Goal: Task Accomplishment & Management: Manage account settings

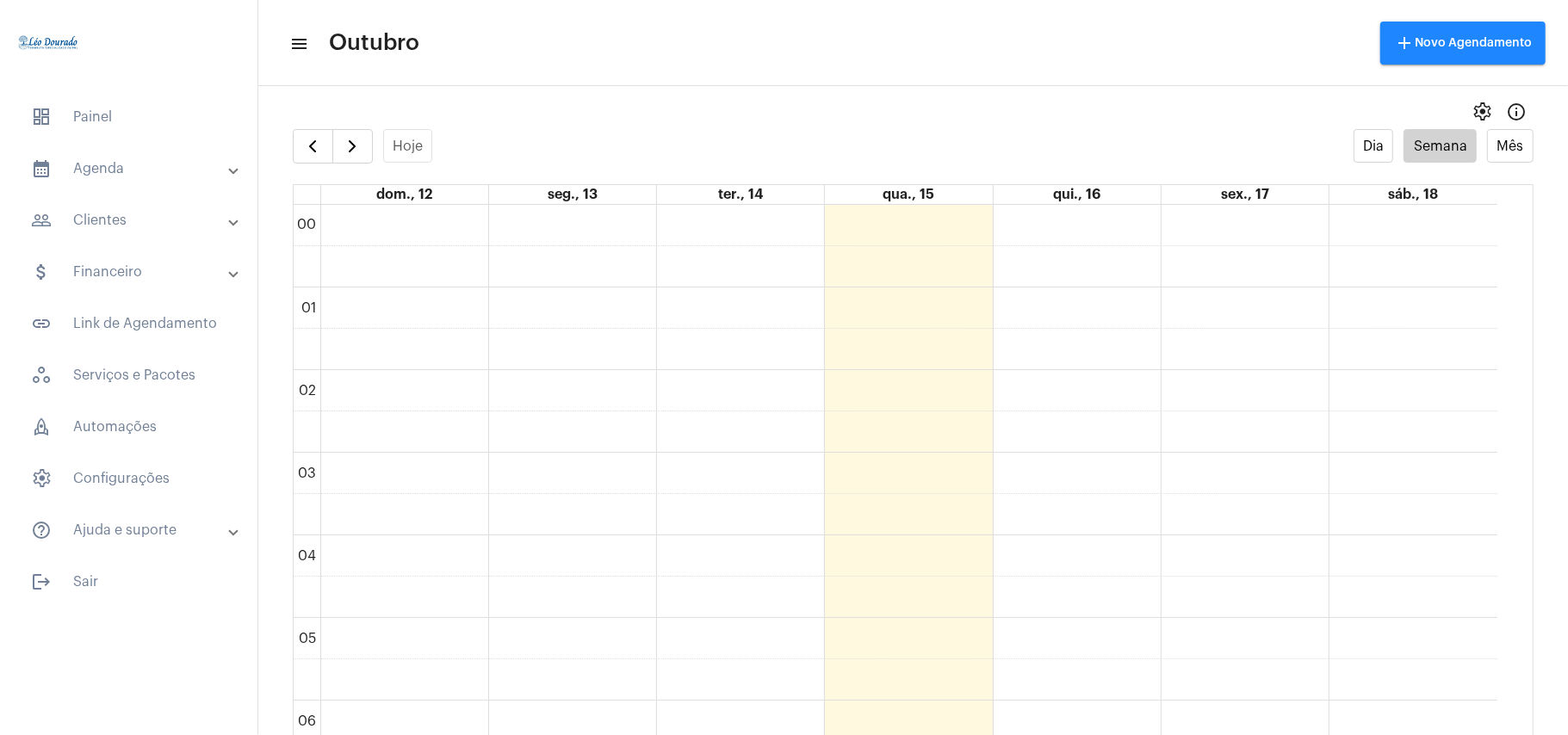
scroll to position [497, 0]
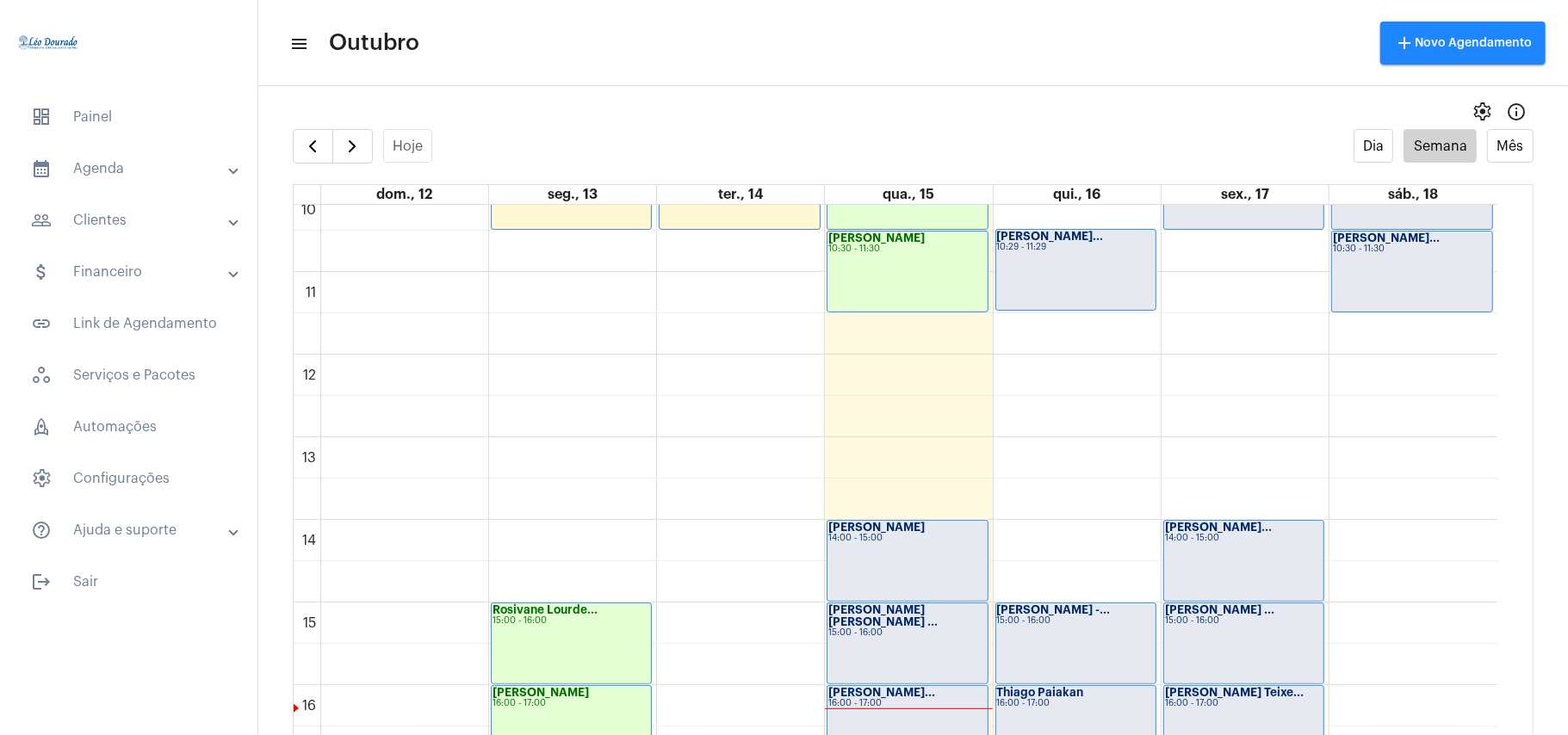
scroll to position [958, 0]
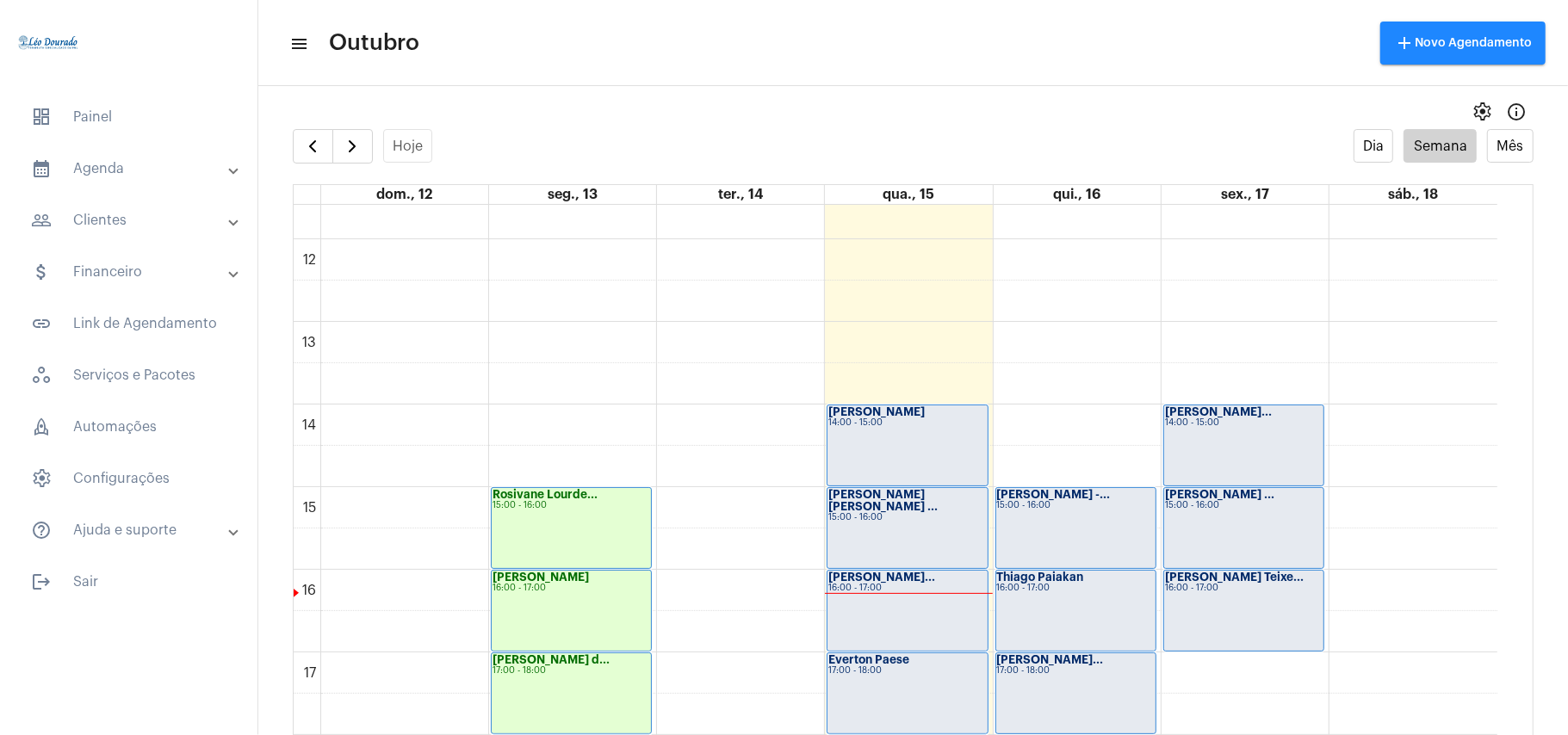
click at [880, 431] on div "Gustavo Lima 14:00 - 15:00" at bounding box center [907, 446] width 159 height 81
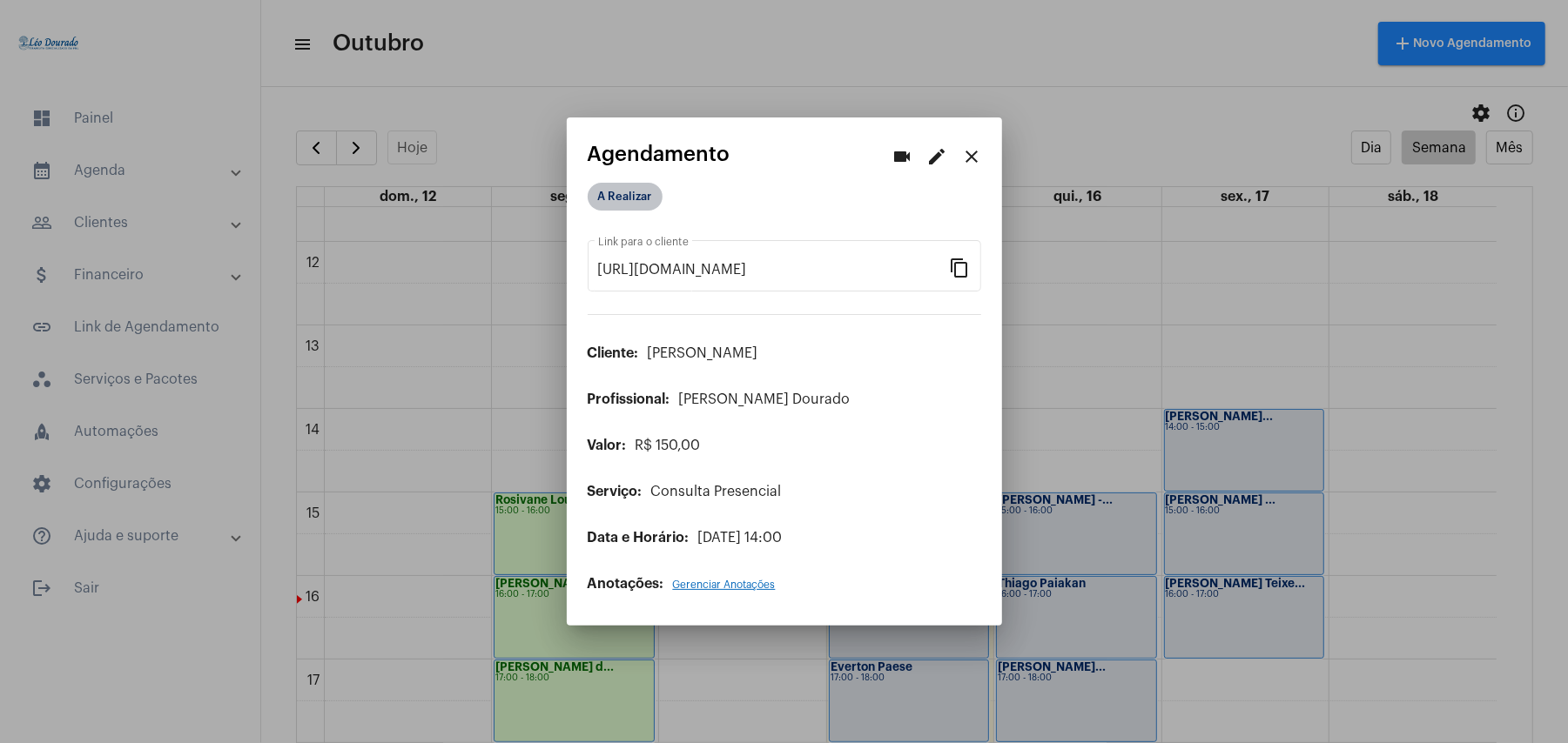
click at [618, 199] on mat-chip "A Realizar" at bounding box center [625, 196] width 75 height 27
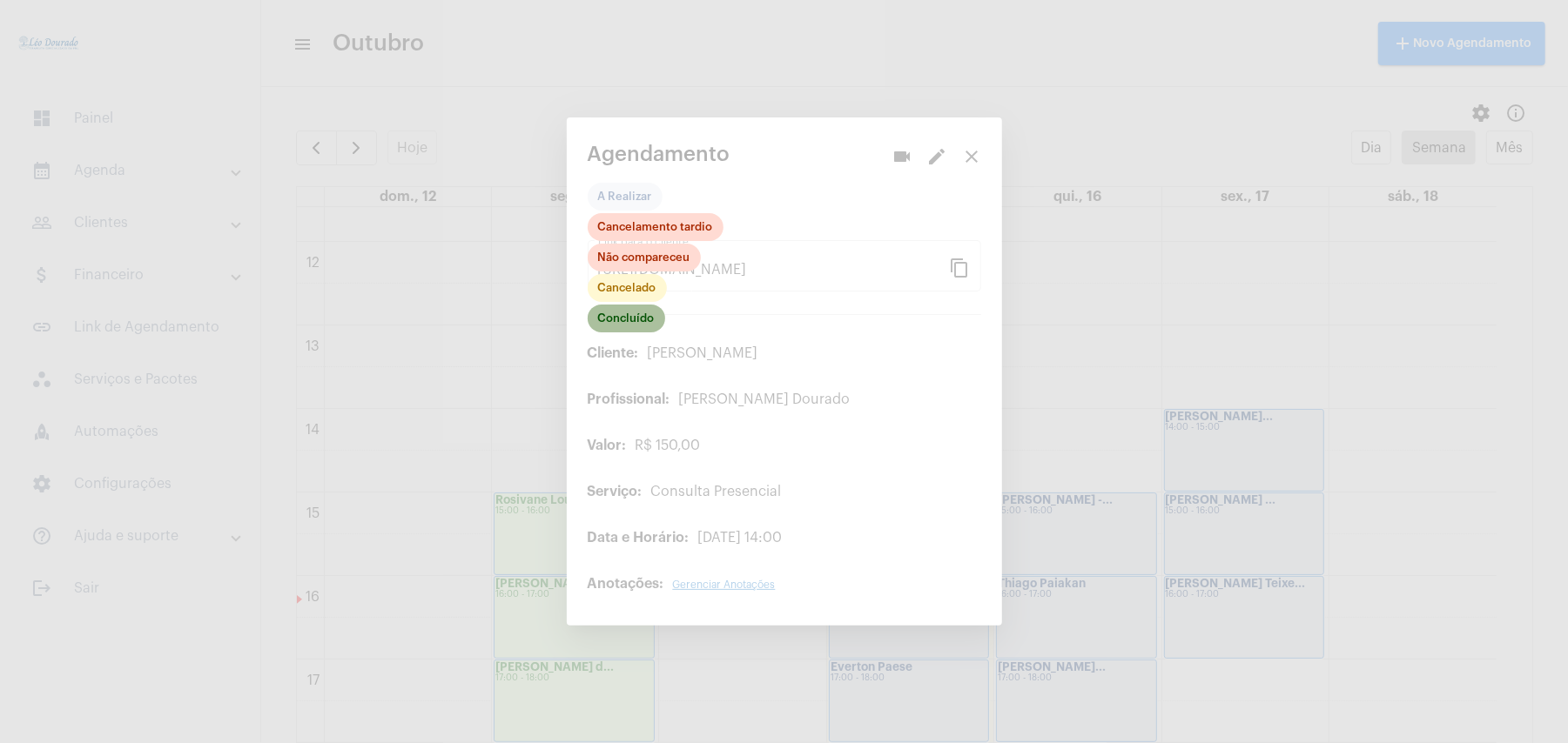
click at [629, 317] on mat-chip "Concluído" at bounding box center [627, 318] width 78 height 27
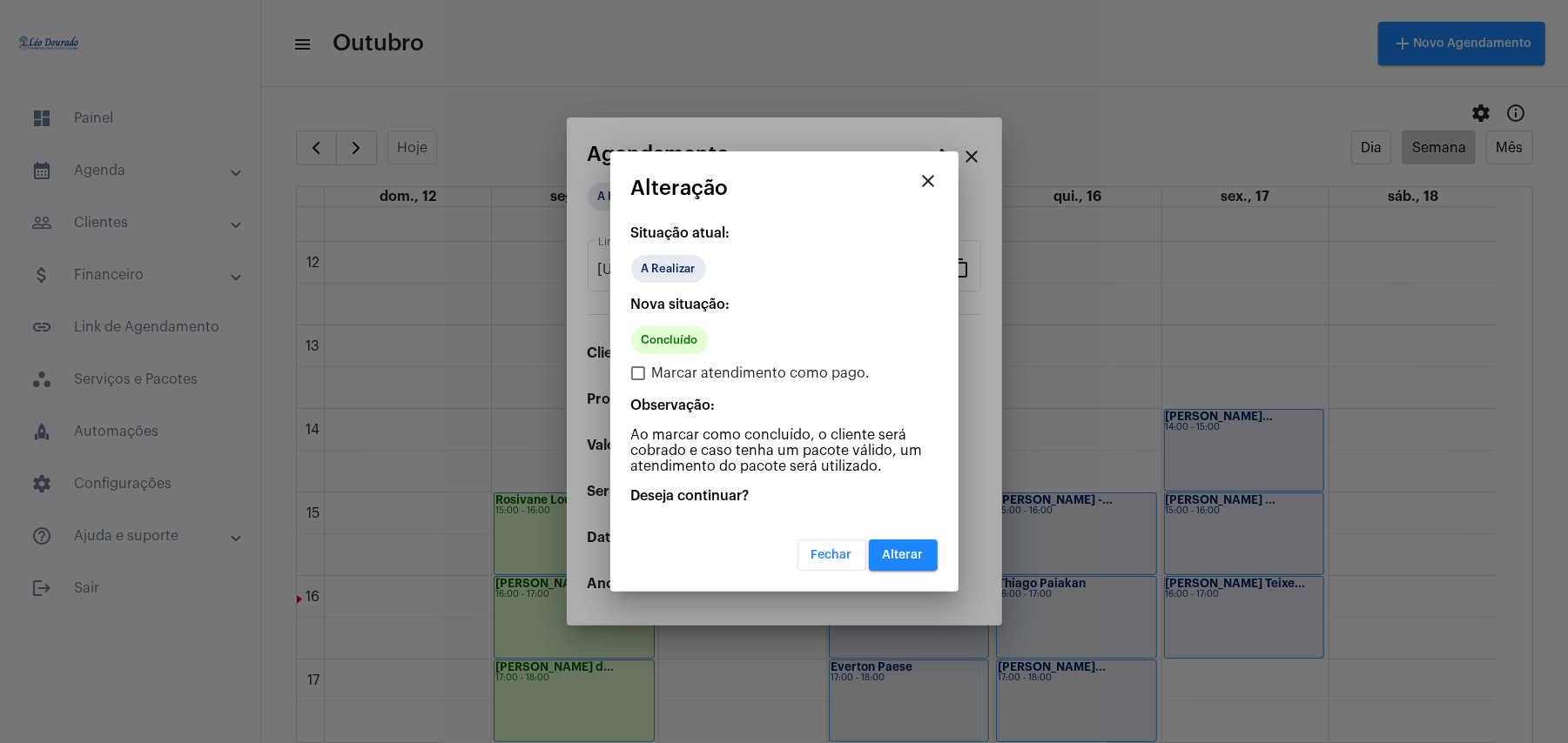
click at [699, 367] on span "Marcar atendimento como pago." at bounding box center [761, 374] width 219 height 21
click at [638, 380] on input "Marcar atendimento como pago." at bounding box center [637, 380] width 1 height 1
checkbox input "true"
click at [921, 545] on button "Alterar" at bounding box center [903, 555] width 69 height 31
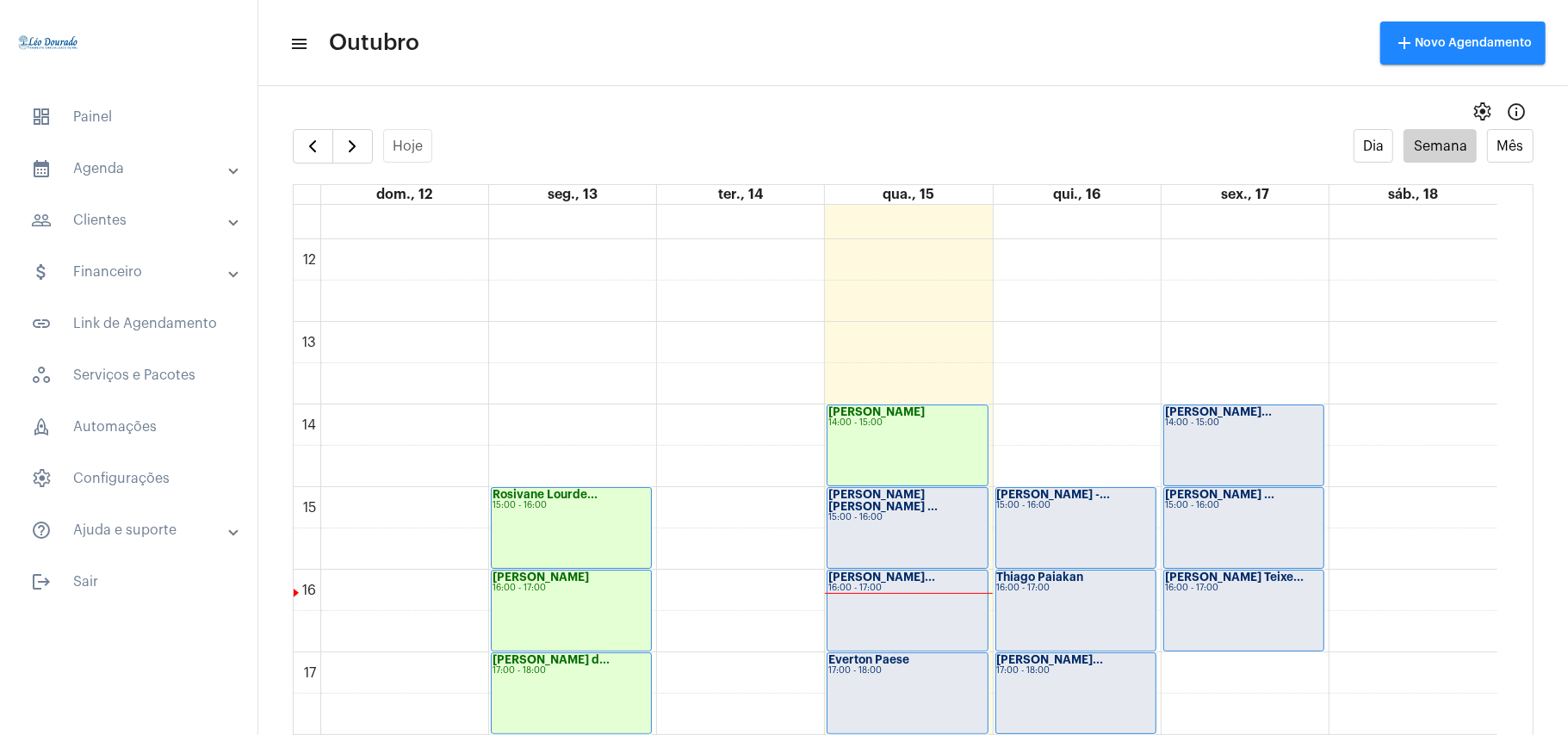
click at [911, 513] on div "15:00 - 16:00" at bounding box center [907, 518] width 157 height 9
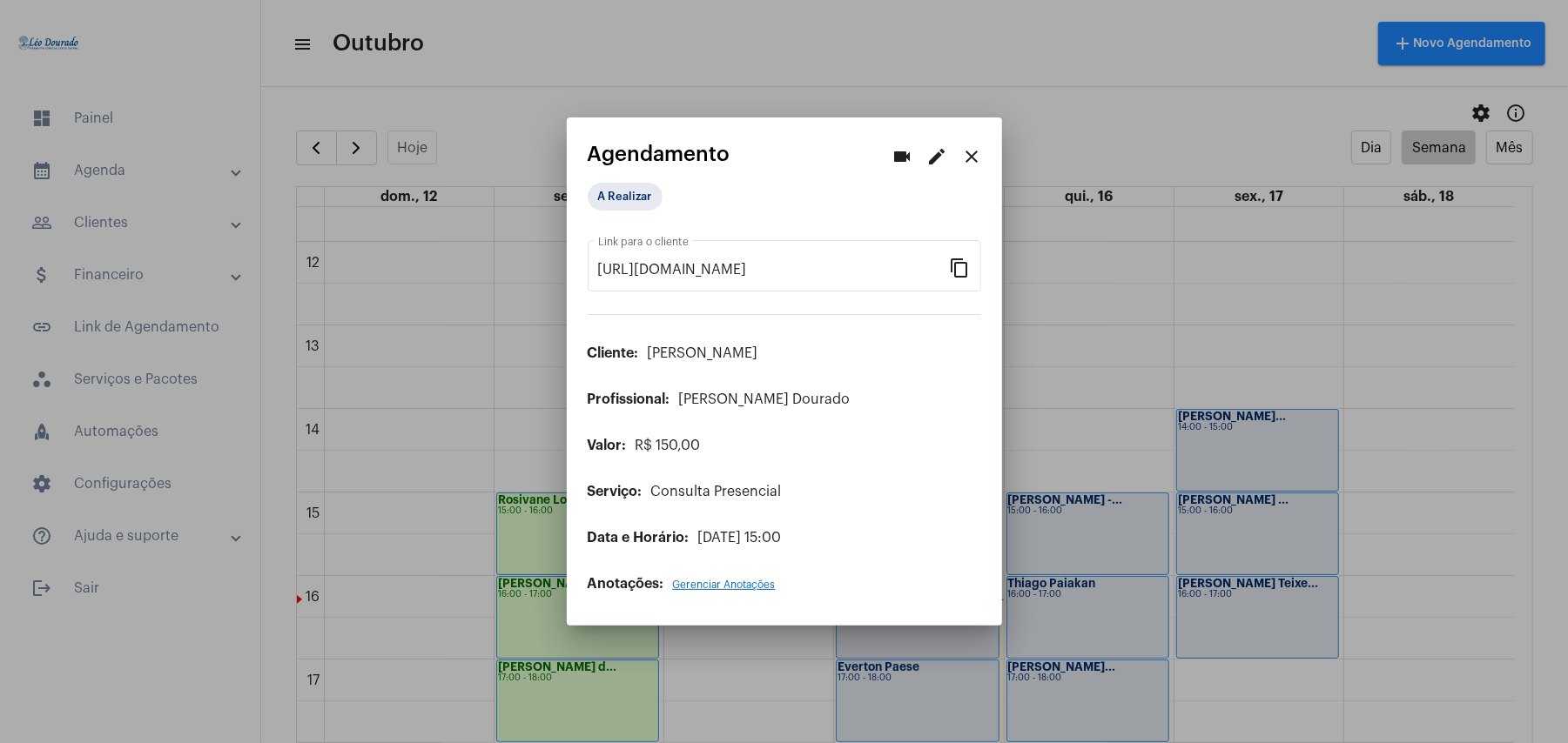
click at [633, 179] on app-view-schedule "videocam edit close Agendamento A Realizar https://neft.com.br/agendamento/1d88…" at bounding box center [785, 367] width 394 height 450
click at [634, 202] on mat-chip "A Realizar" at bounding box center [625, 196] width 75 height 27
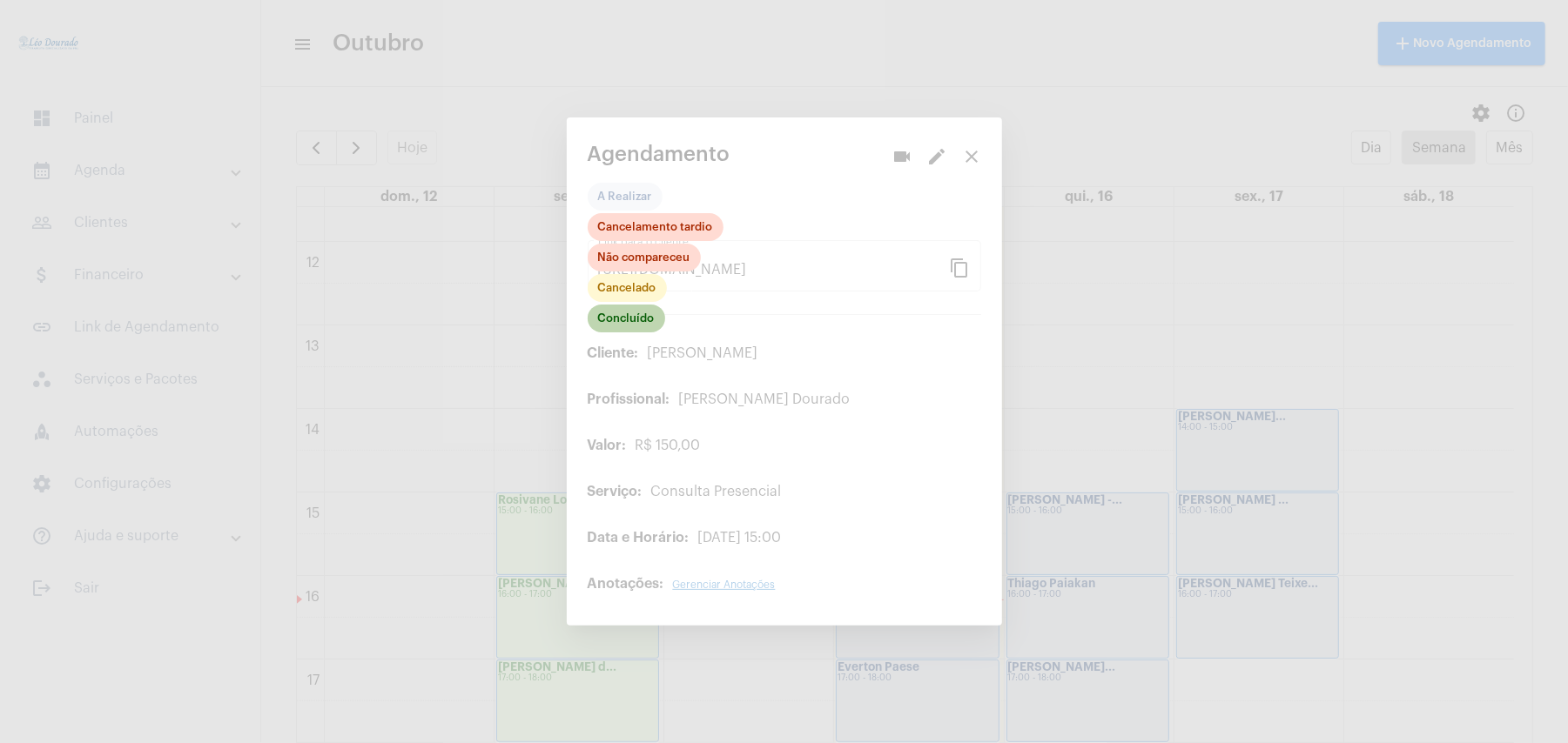
click at [637, 310] on mat-chip "Concluído" at bounding box center [627, 318] width 78 height 27
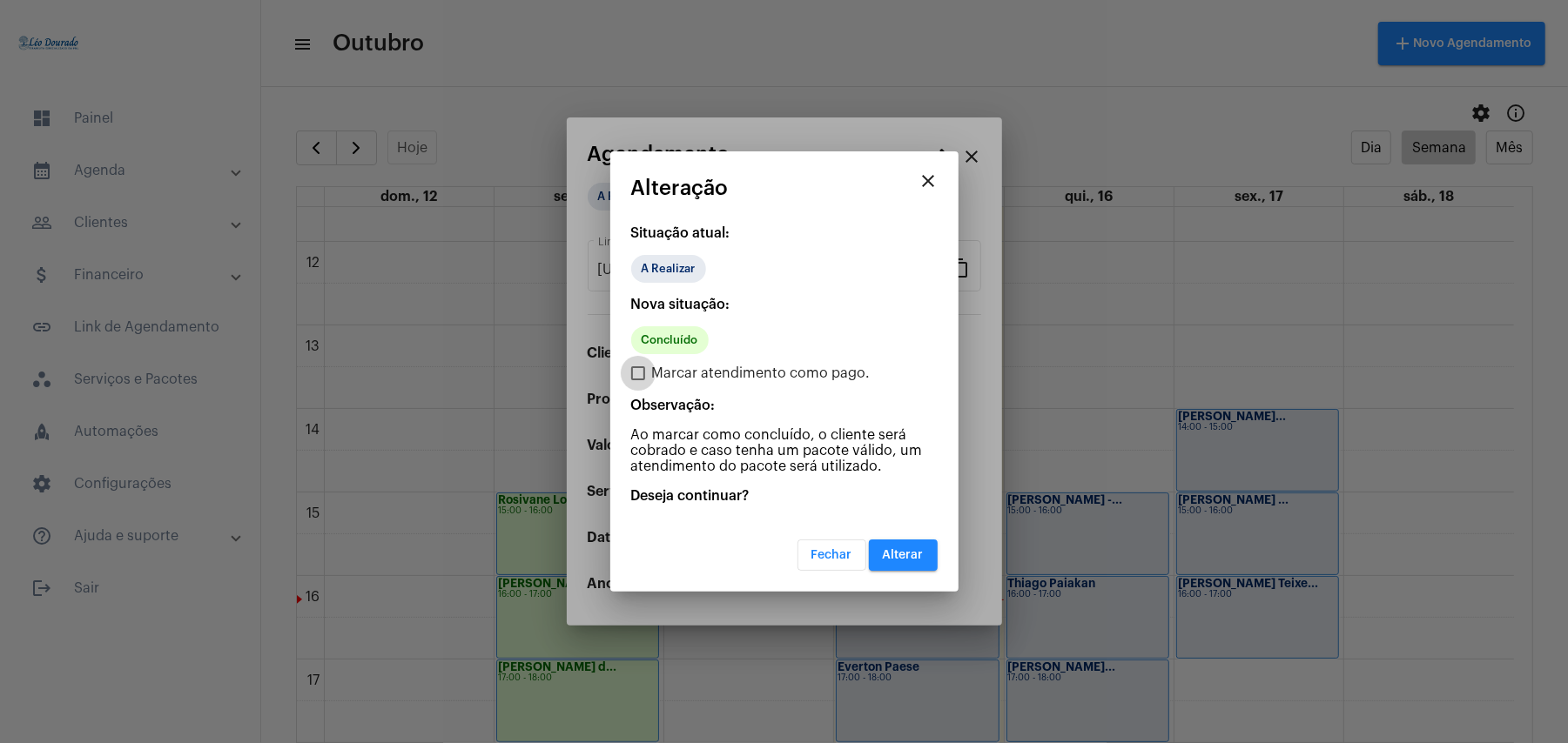
click at [681, 374] on span "Marcar atendimento como pago." at bounding box center [761, 374] width 219 height 21
click at [638, 380] on input "Marcar atendimento como pago." at bounding box center [637, 380] width 1 height 1
checkbox input "true"
click at [900, 554] on span "Alterar" at bounding box center [903, 555] width 41 height 12
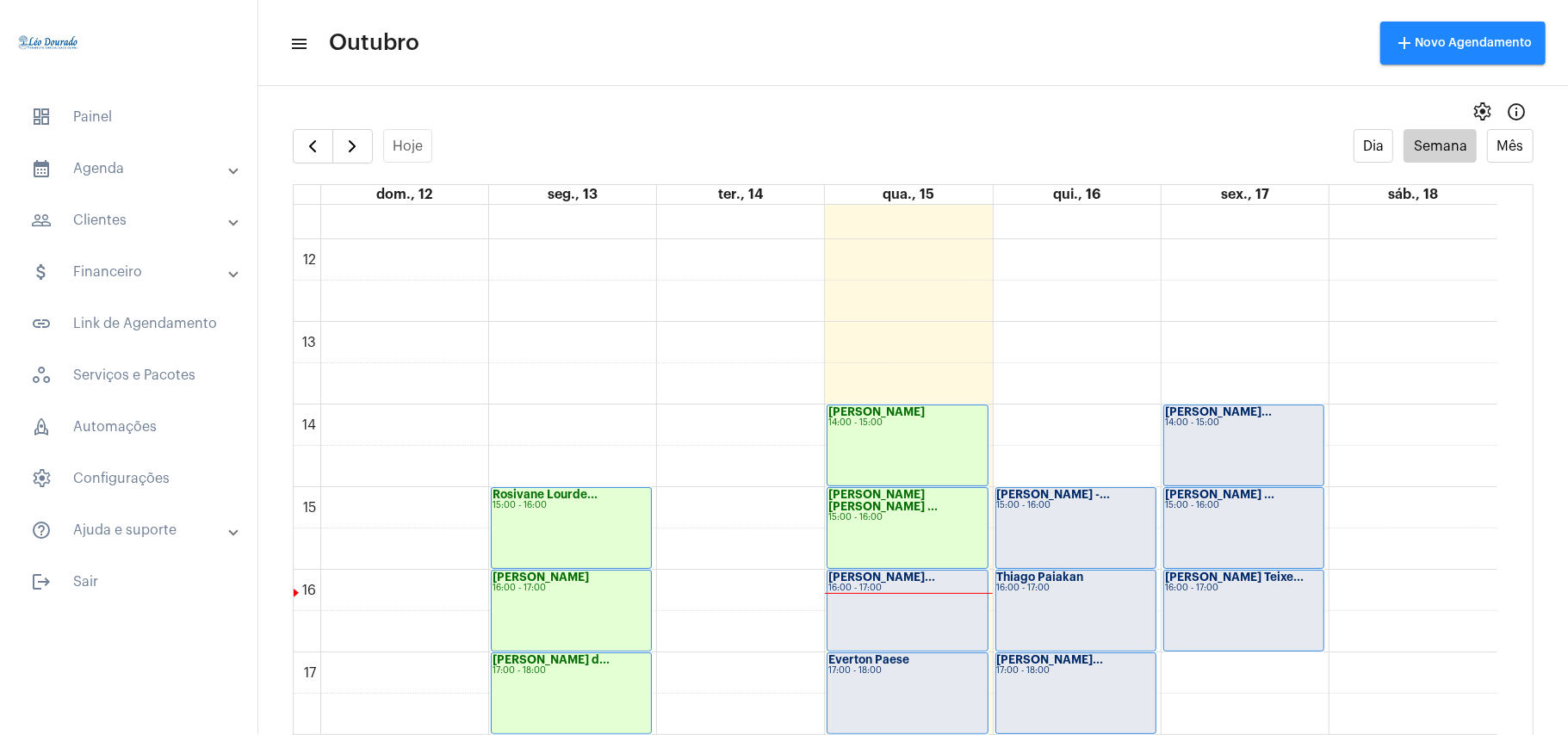
click at [909, 603] on div "Francisca Teixe... 16:00 - 17:00" at bounding box center [907, 611] width 159 height 81
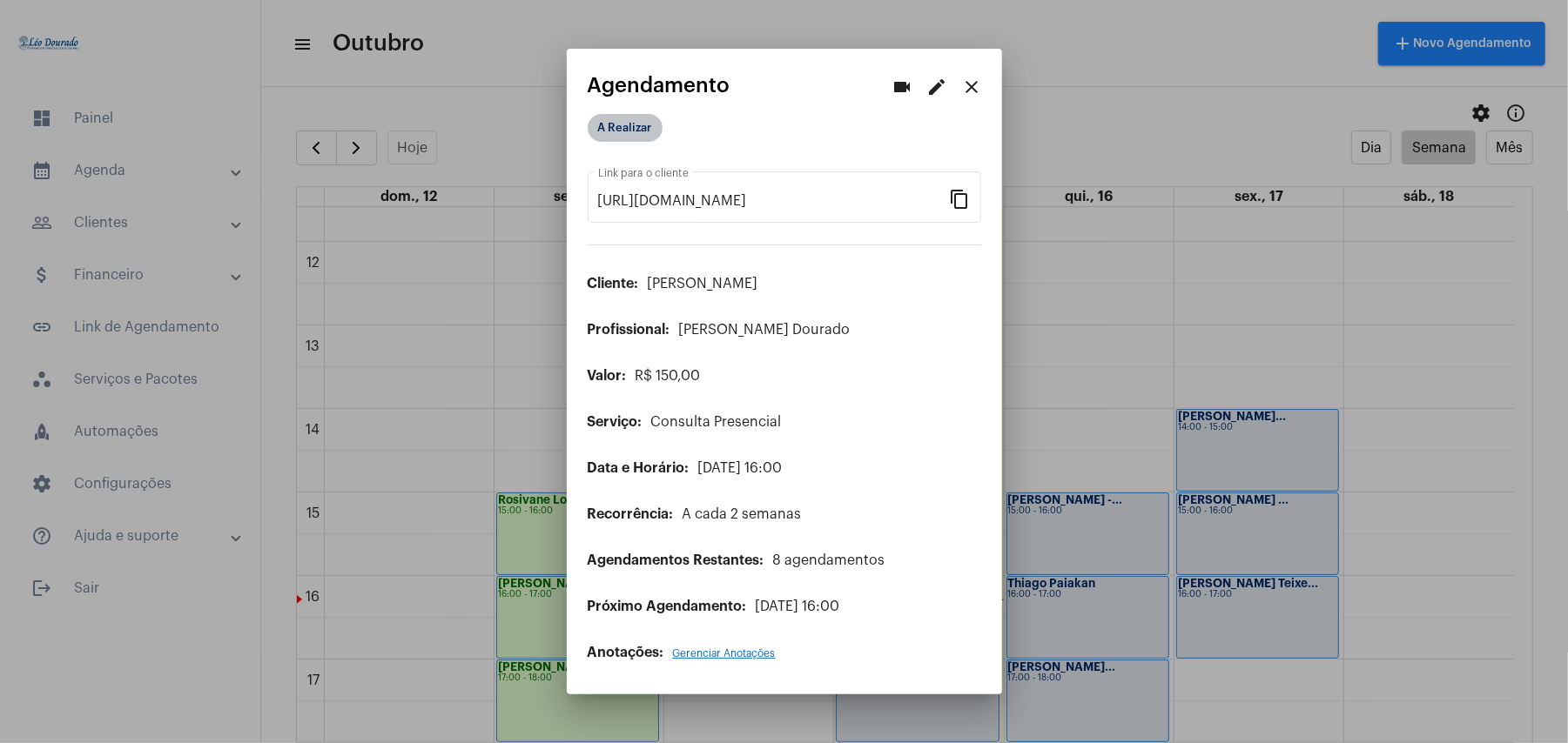
click at [635, 134] on mat-chip "A Realizar" at bounding box center [625, 127] width 75 height 27
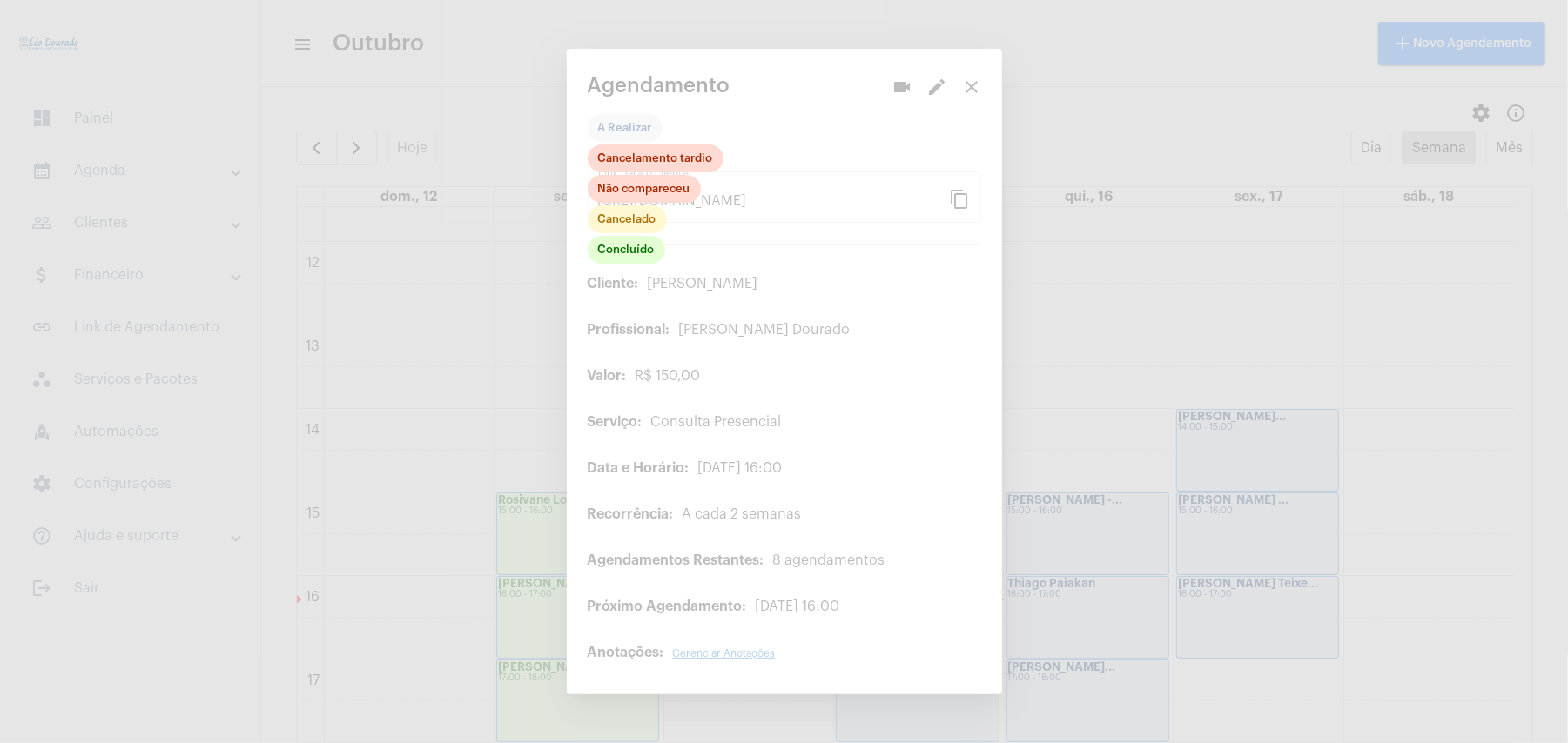
click at [1074, 292] on div at bounding box center [784, 371] width 1568 height 743
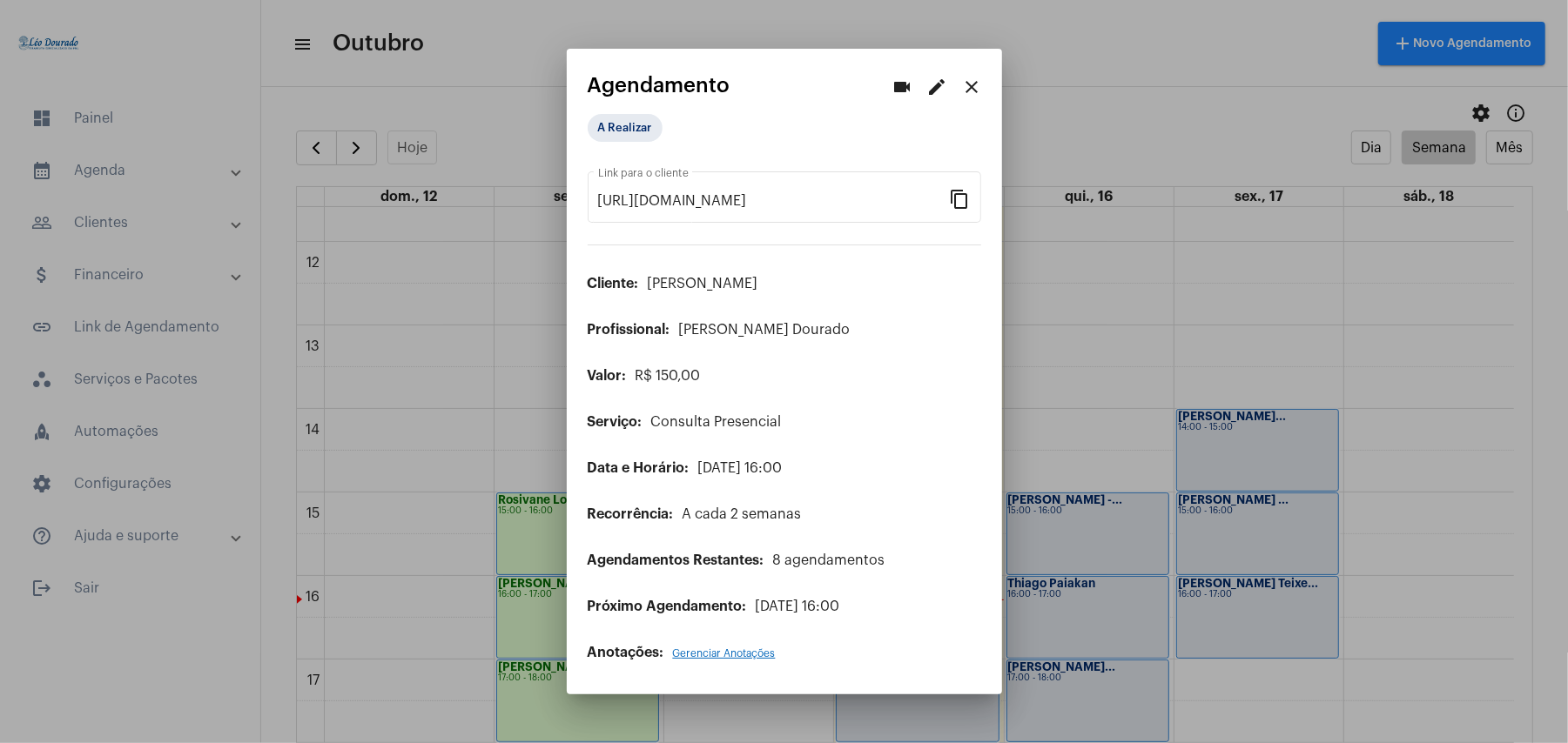
click at [1074, 292] on div at bounding box center [784, 371] width 1568 height 743
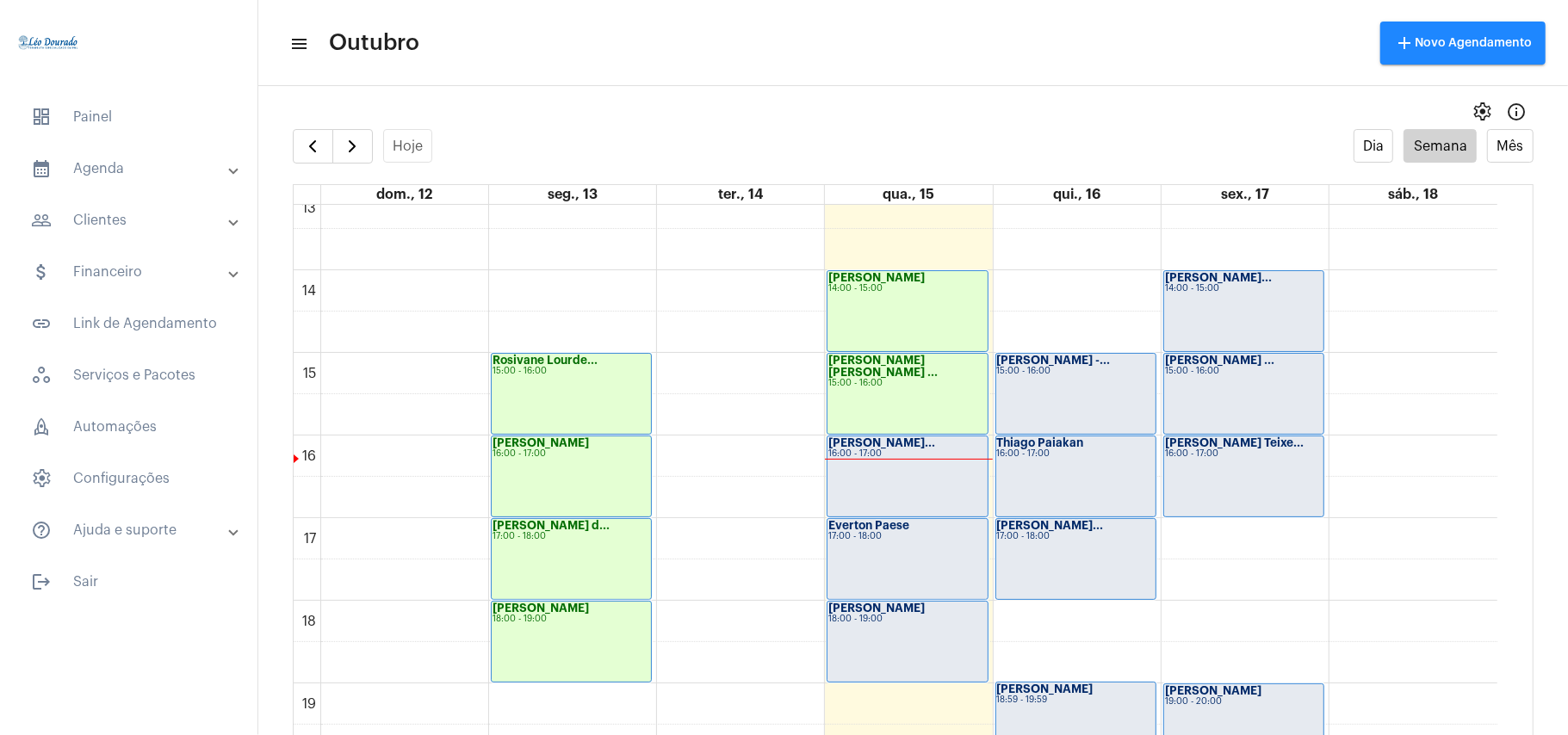
scroll to position [1186, 0]
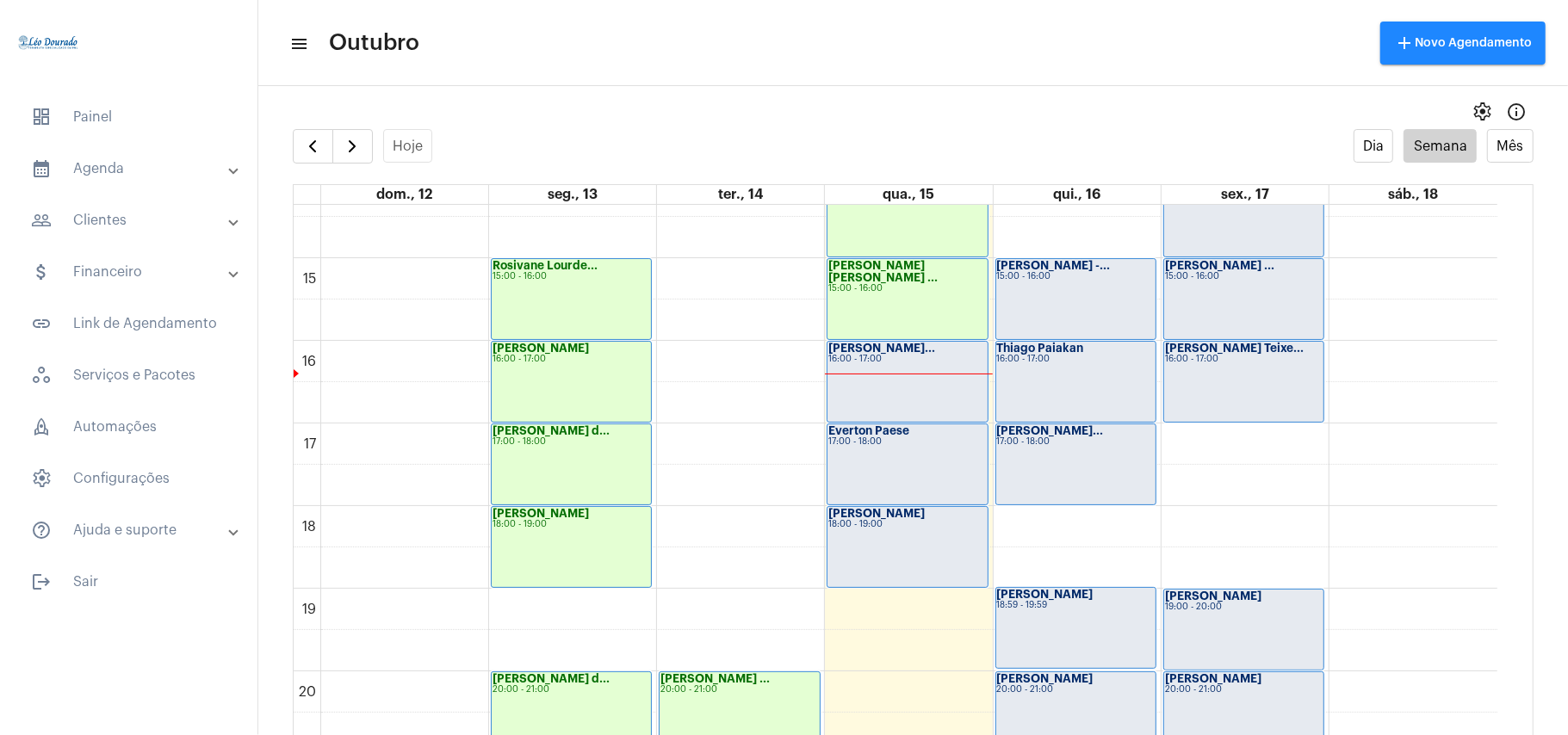
click at [945, 381] on div "Francisca Teixe... 16:00 - 17:00" at bounding box center [907, 382] width 159 height 81
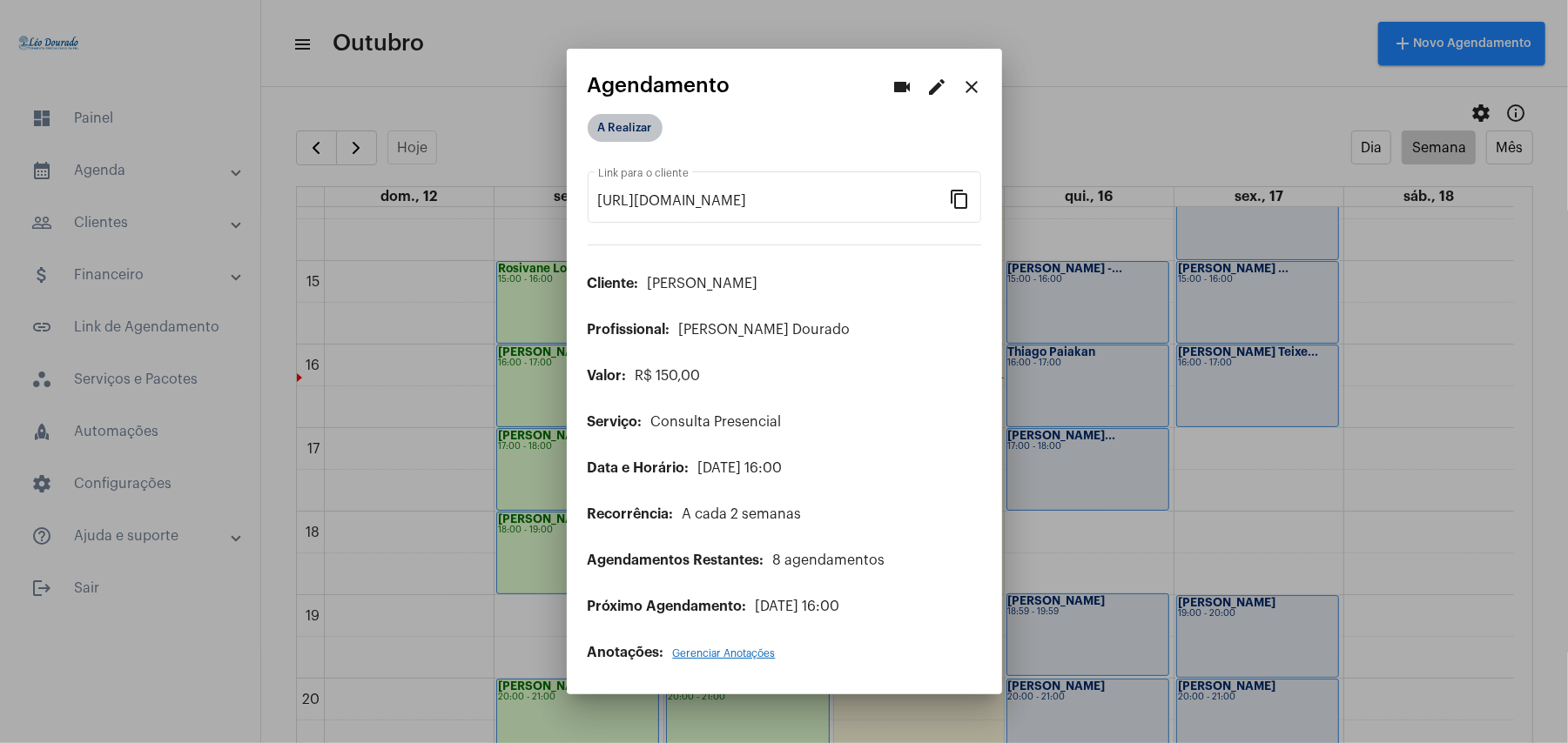
click at [646, 137] on mat-chip "A Realizar" at bounding box center [625, 127] width 75 height 27
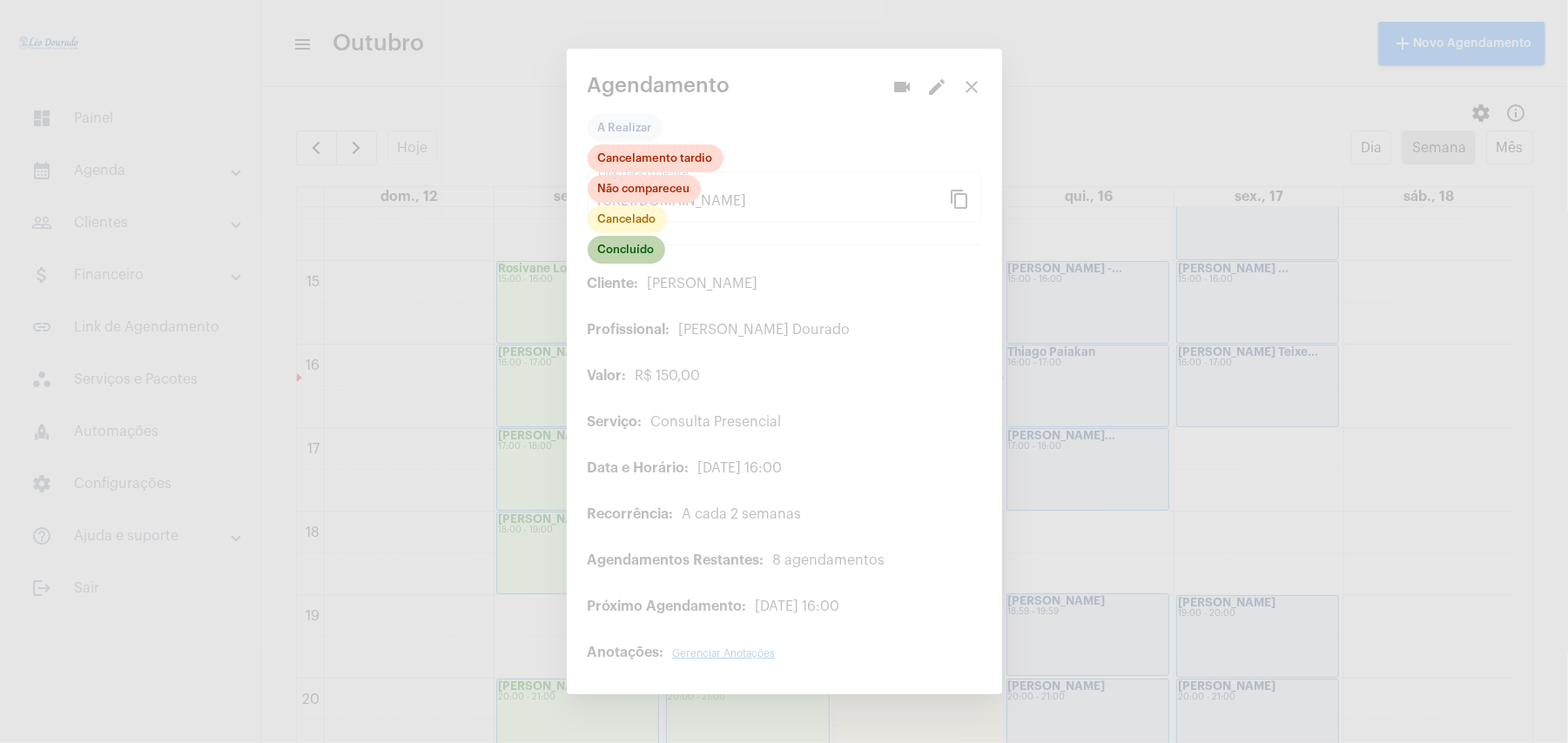
click at [635, 245] on mat-chip "Concluído" at bounding box center [627, 249] width 78 height 27
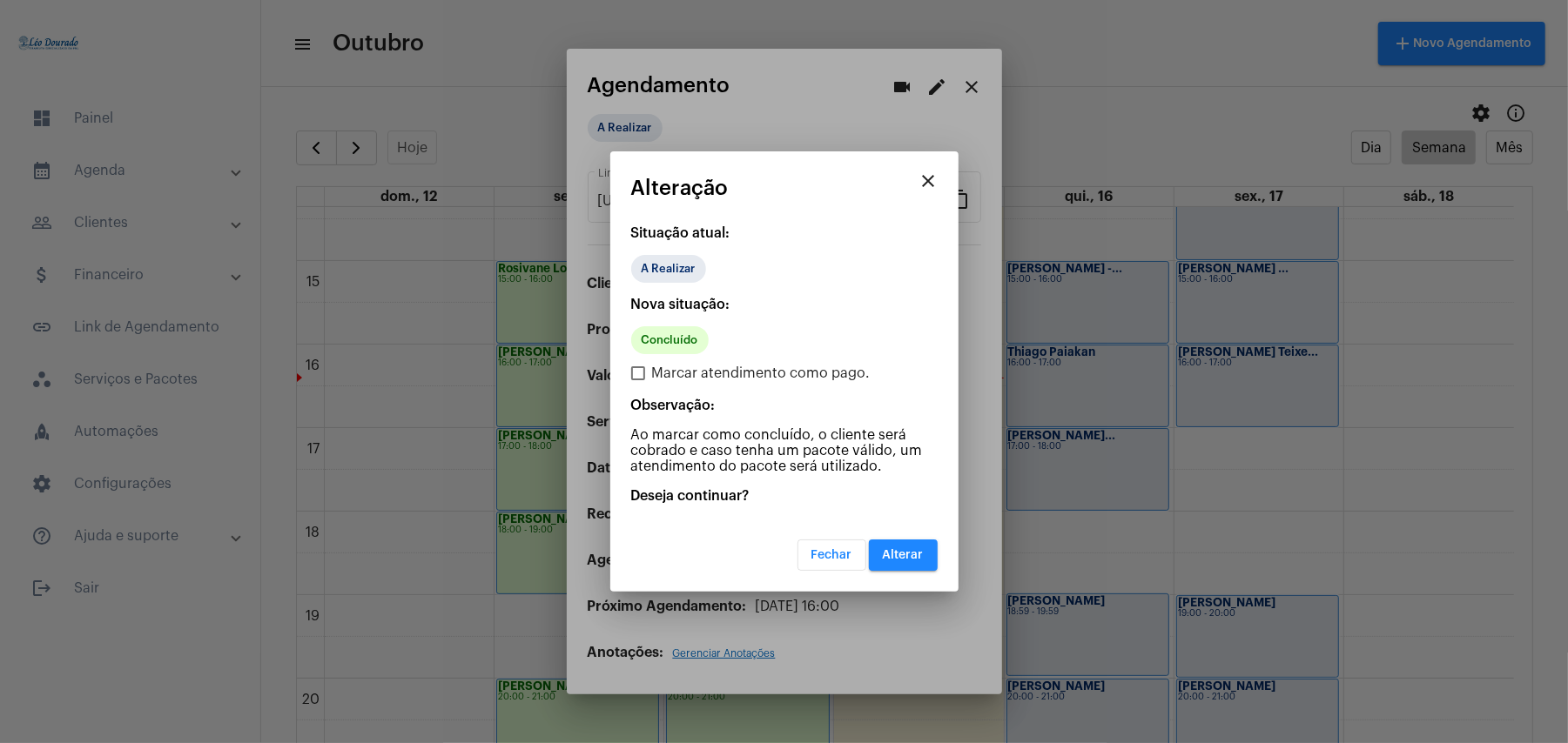
click at [660, 381] on span "Marcar atendimento como pago." at bounding box center [761, 374] width 219 height 21
click at [638, 381] on input "Marcar atendimento como pago." at bounding box center [637, 380] width 1 height 1
checkbox input "true"
click at [919, 557] on span "Alterar" at bounding box center [903, 555] width 41 height 12
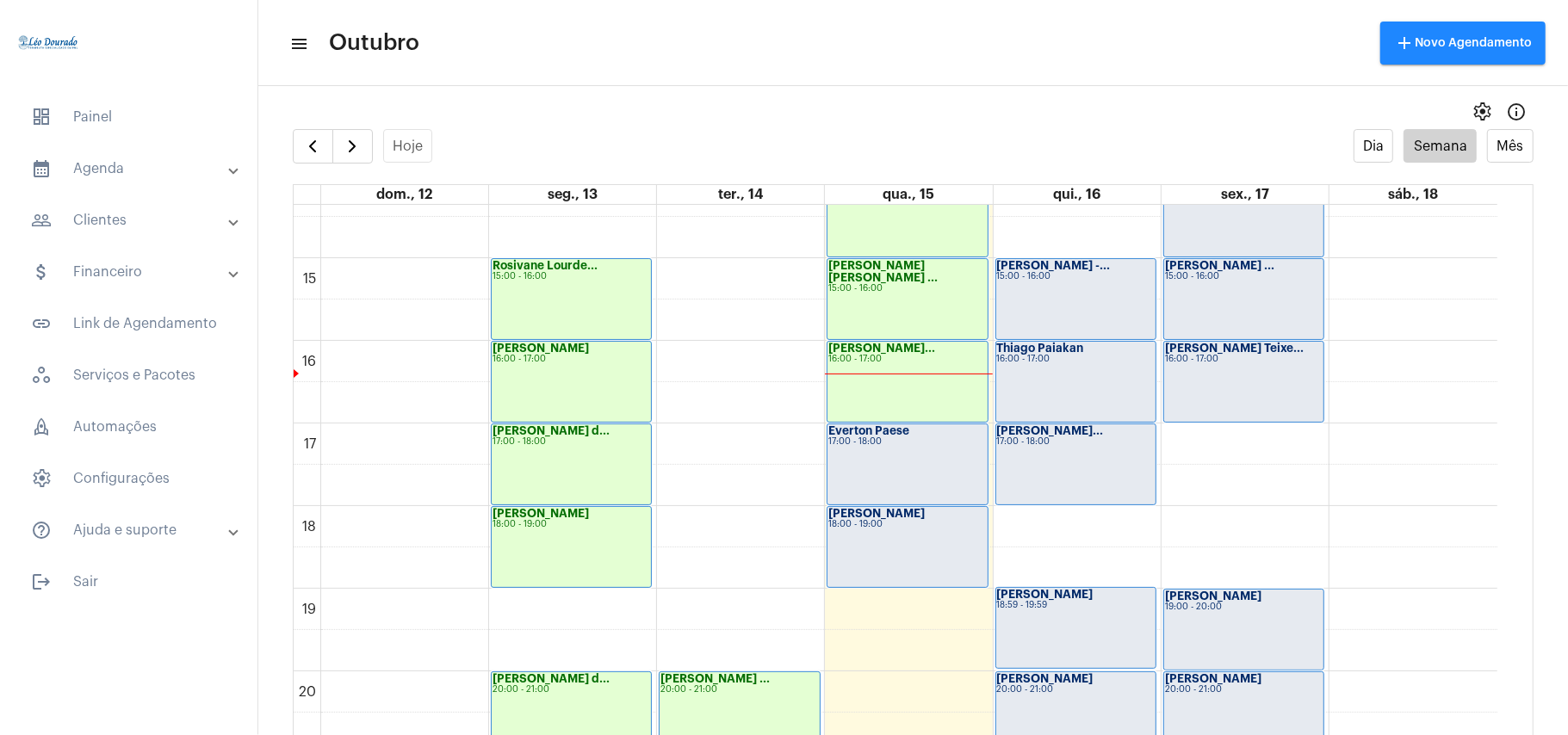
click at [735, 129] on div "Hoje Dia Semana Mês" at bounding box center [913, 146] width 1240 height 35
click at [359, 153] on span "button" at bounding box center [352, 146] width 21 height 21
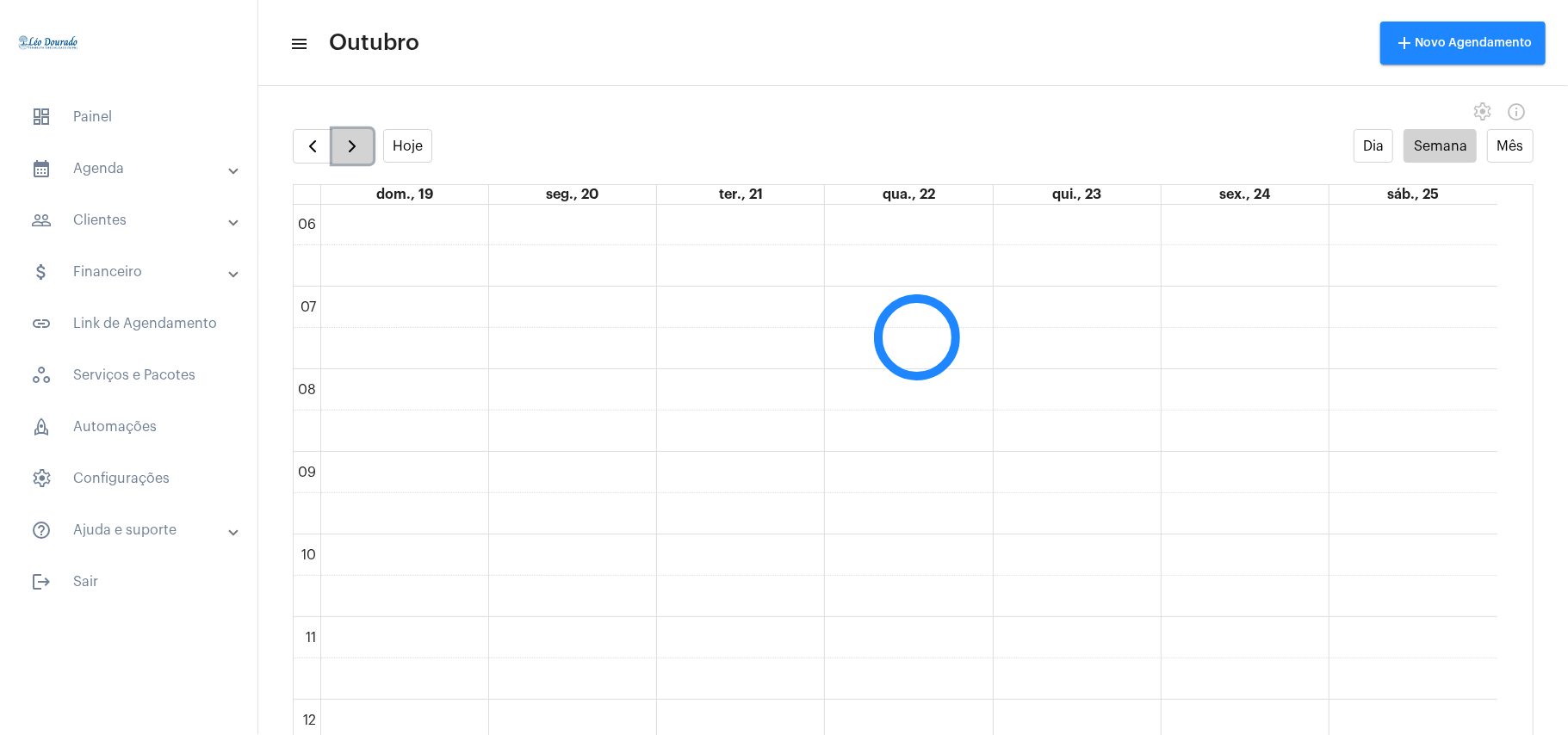
click at [359, 153] on span "button" at bounding box center [352, 146] width 21 height 21
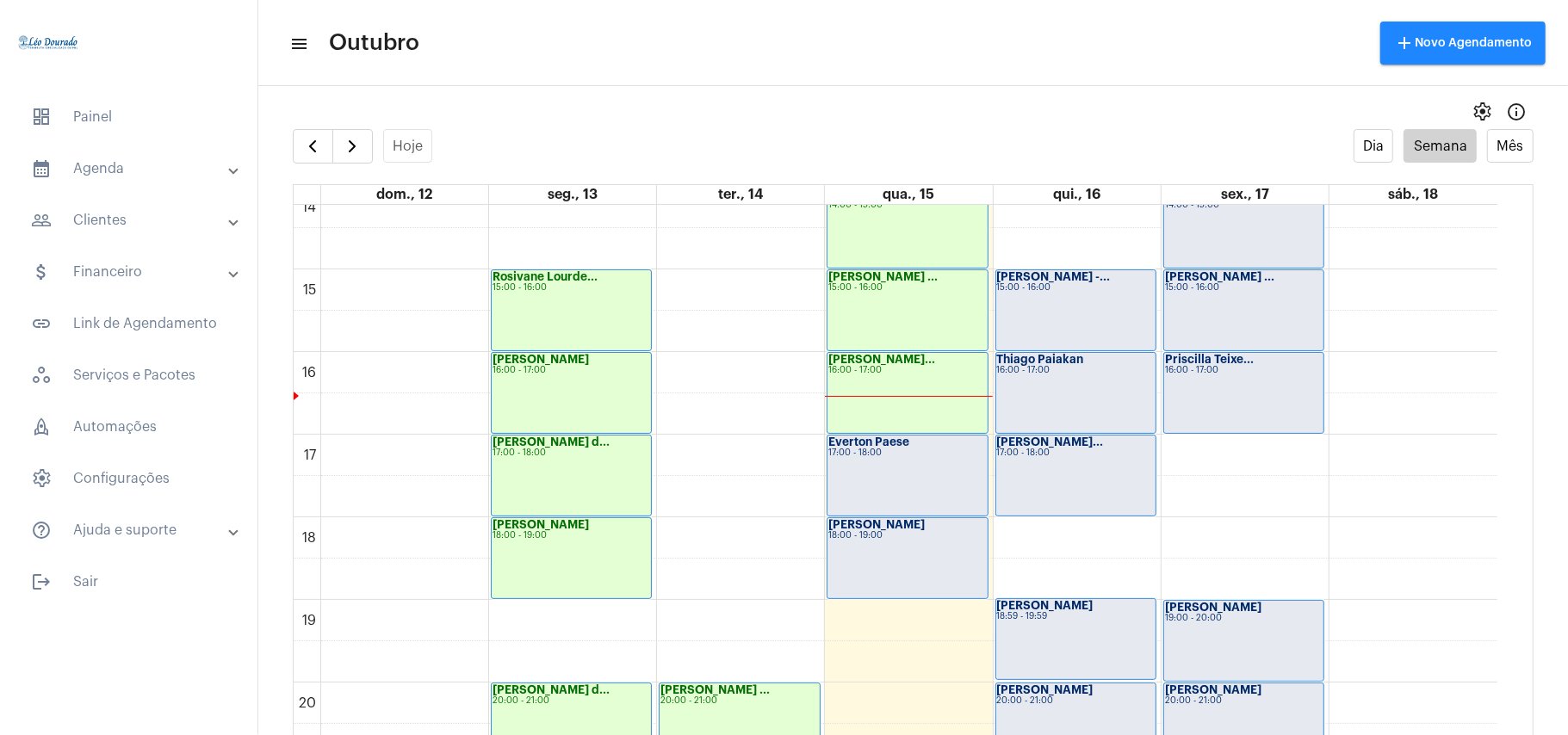
scroll to position [1186, 0]
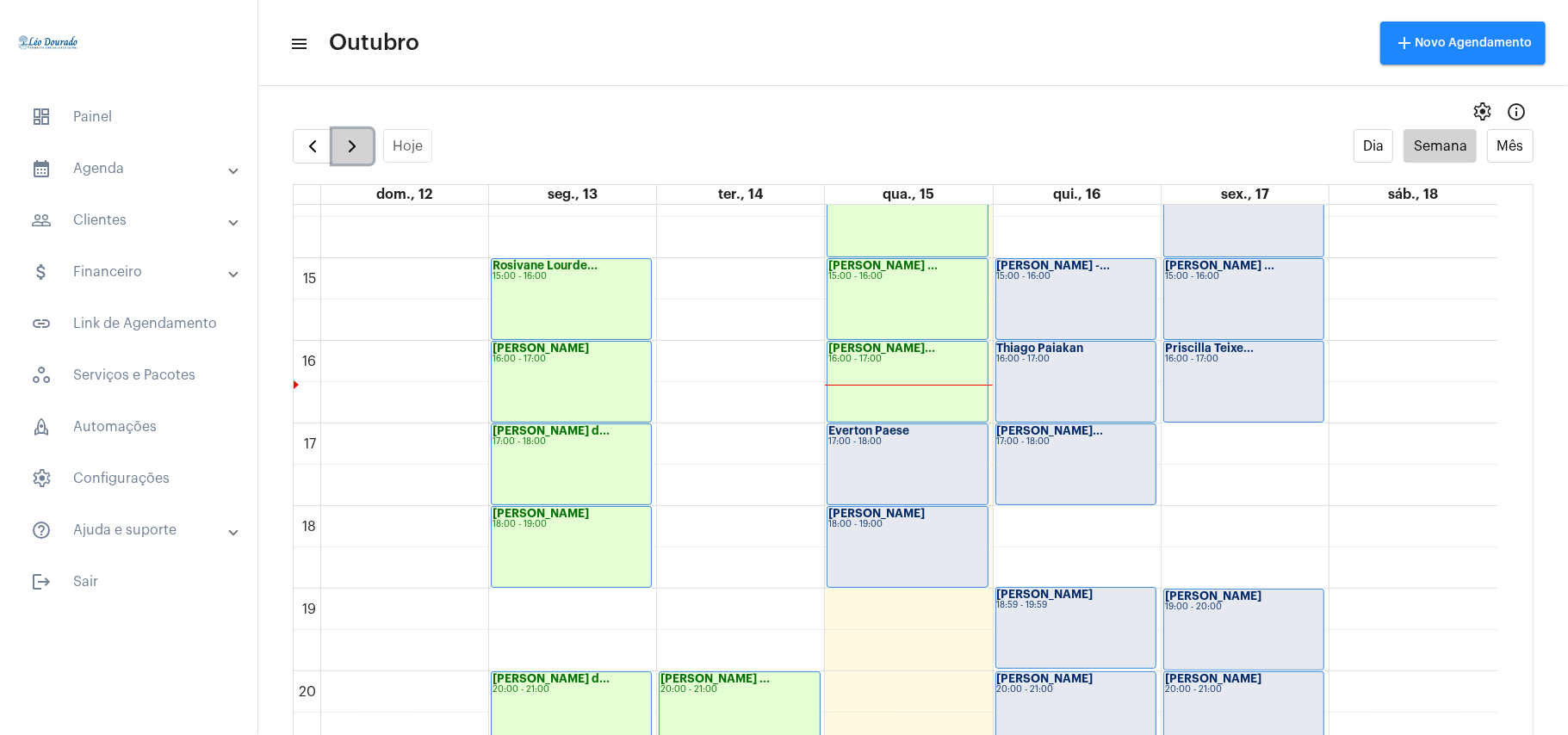
click at [341, 143] on button "button" at bounding box center [352, 146] width 40 height 35
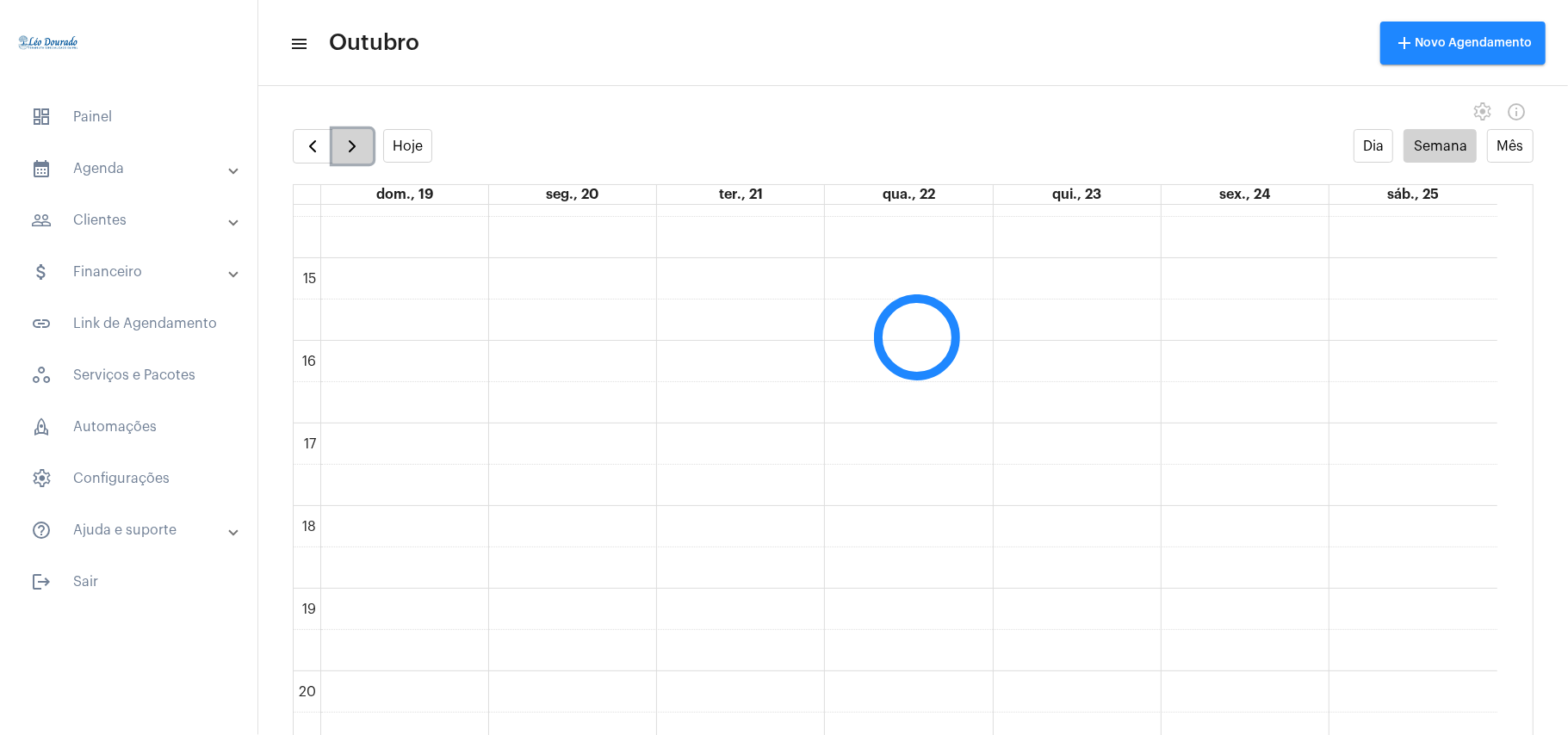
scroll to position [497, 0]
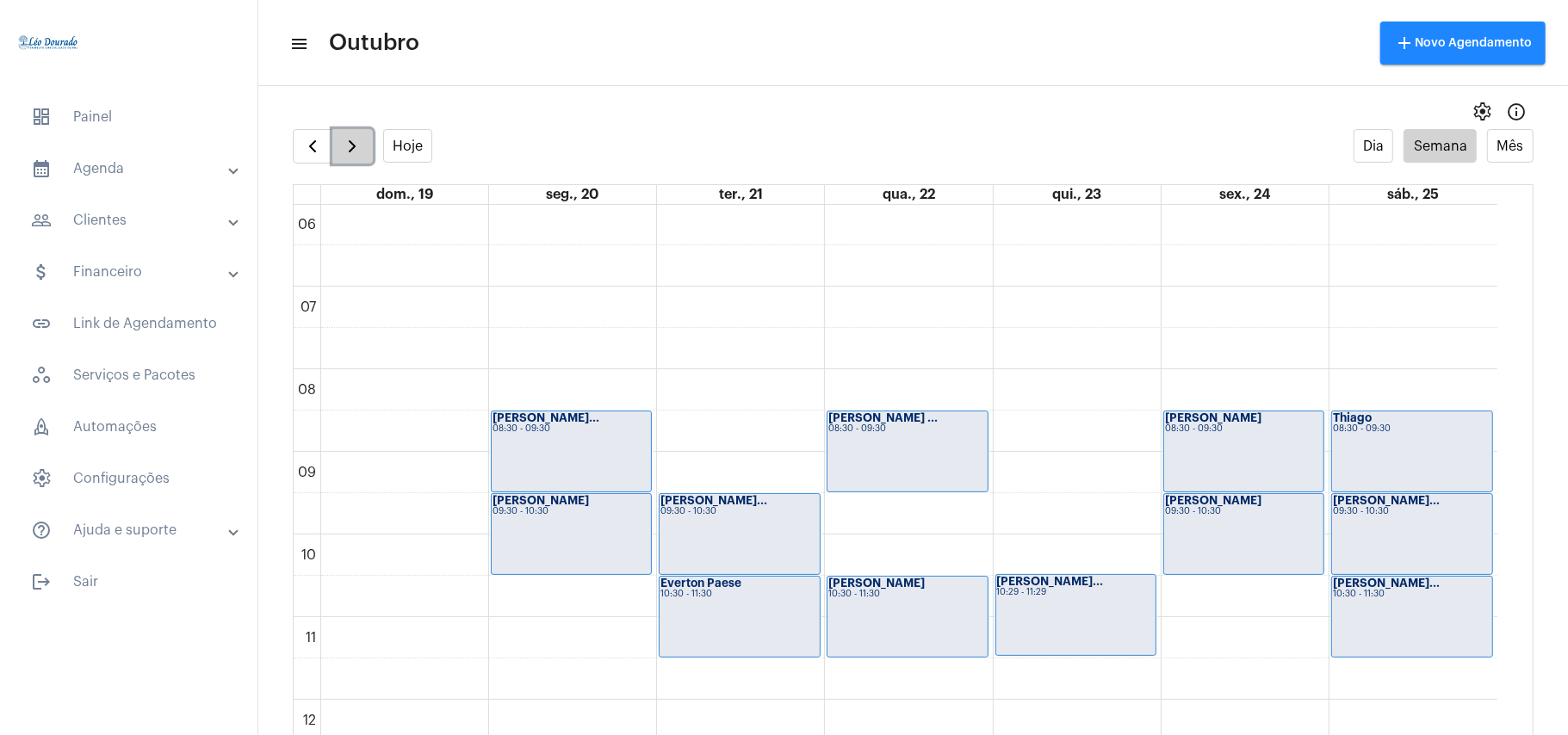
click at [341, 143] on button "button" at bounding box center [352, 146] width 40 height 35
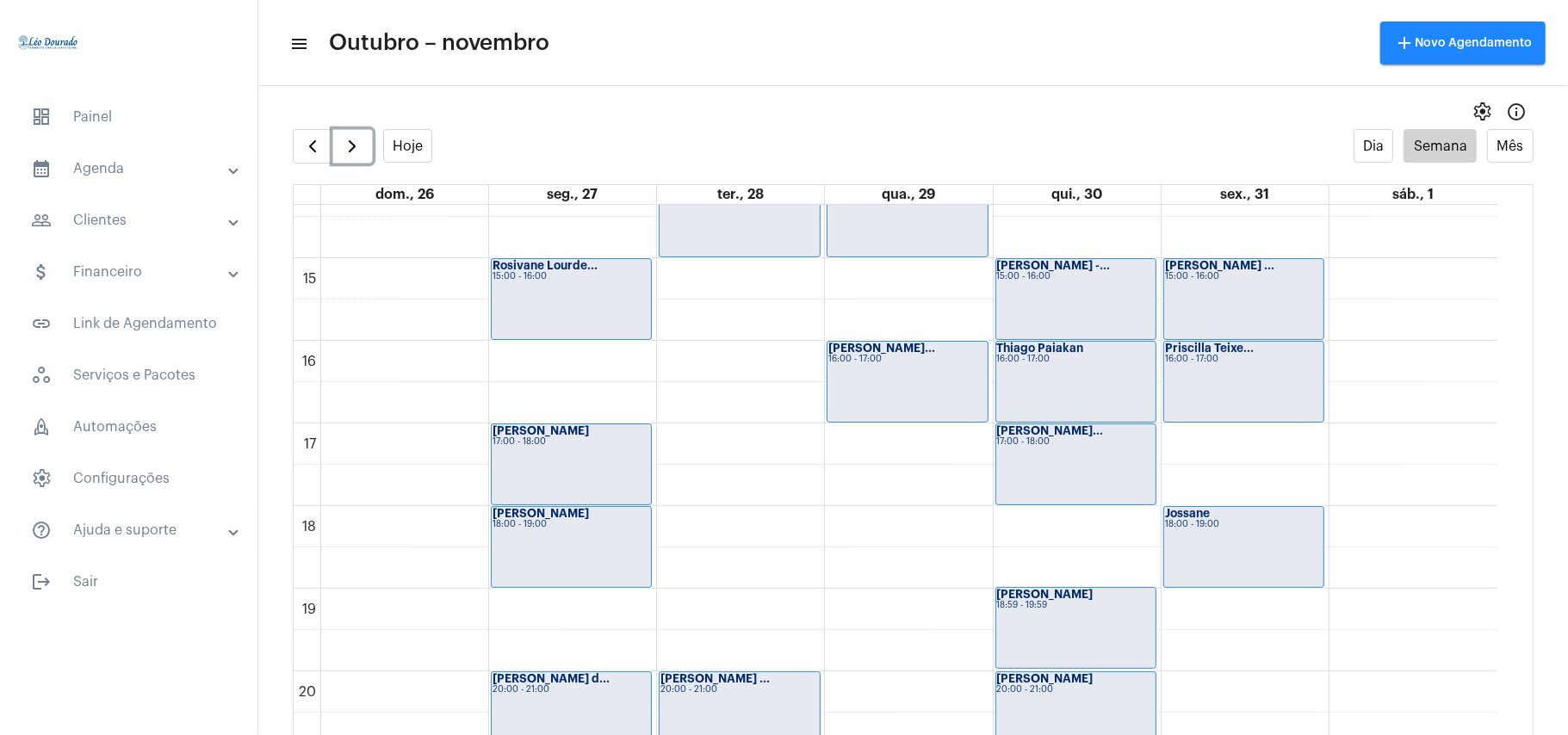
scroll to position [1072, 0]
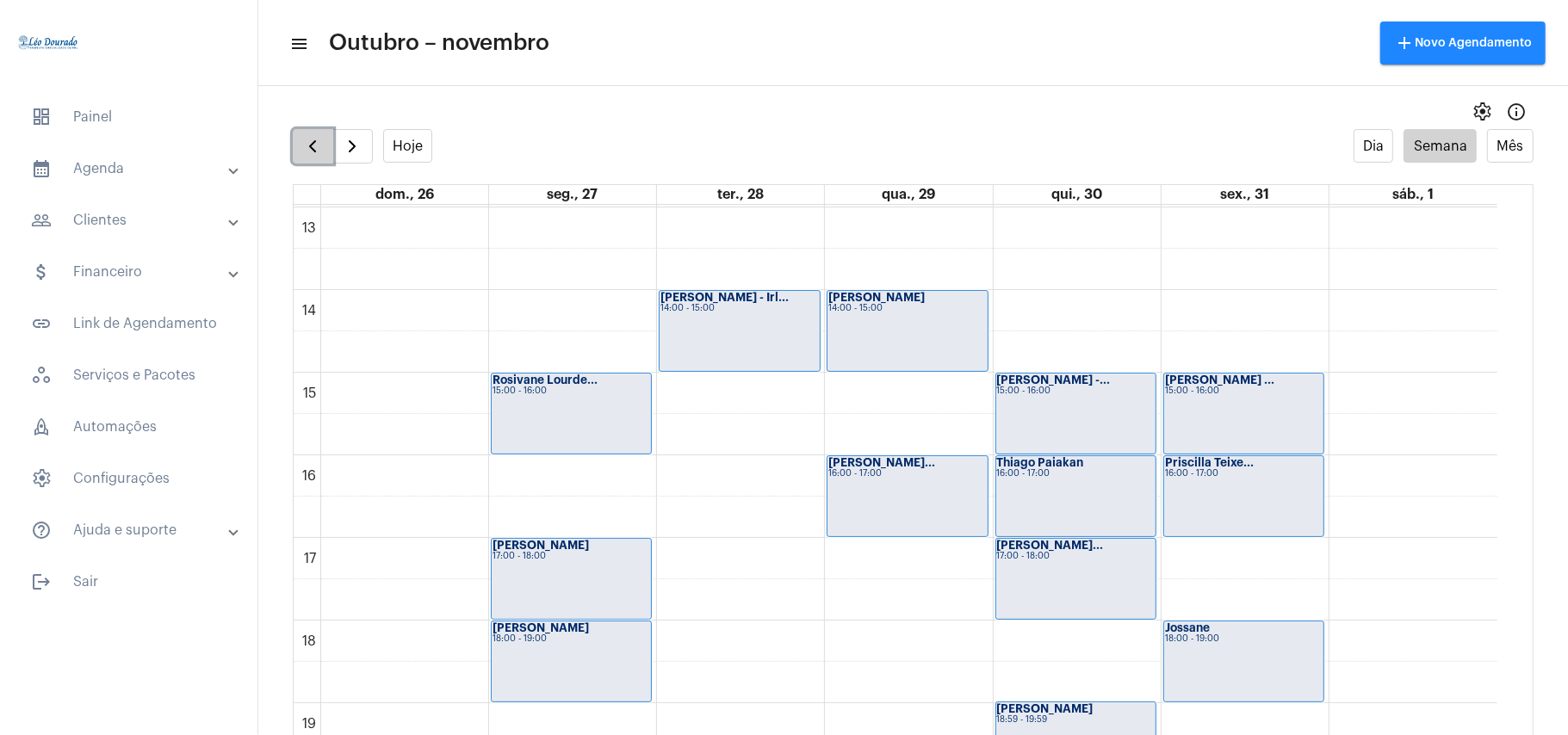
click at [302, 146] on span "button" at bounding box center [313, 146] width 21 height 21
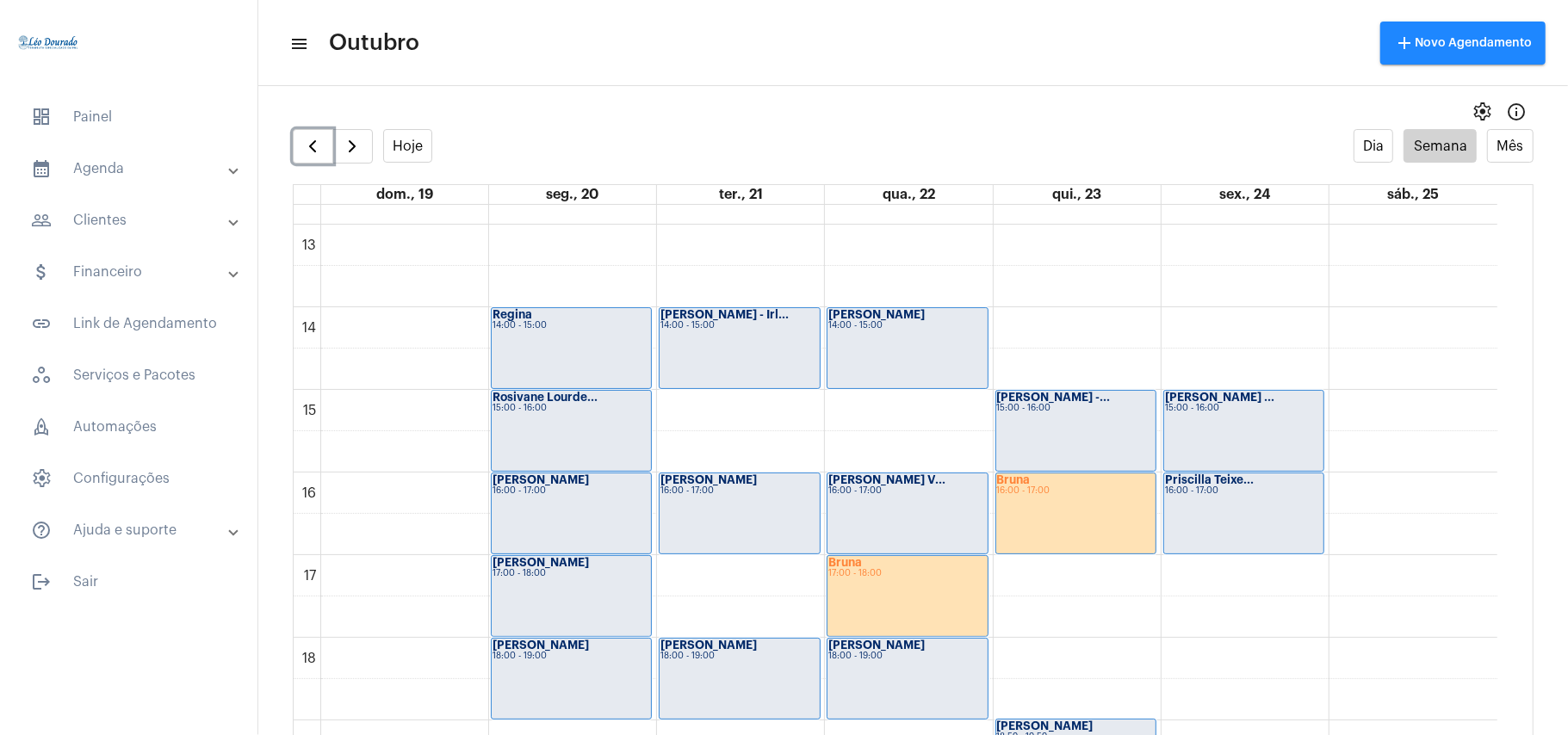
scroll to position [1071, 0]
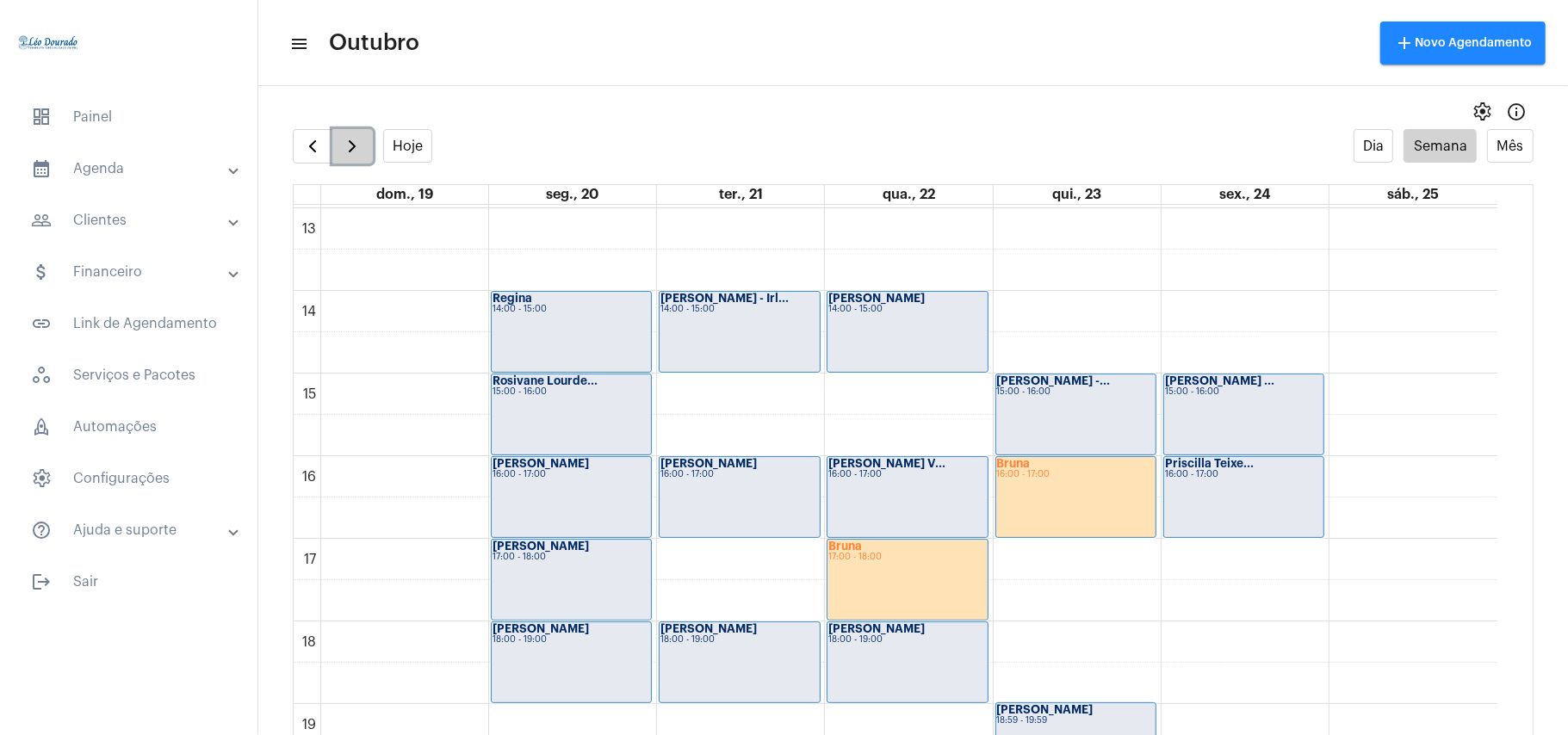
click at [348, 133] on button "button" at bounding box center [352, 146] width 40 height 35
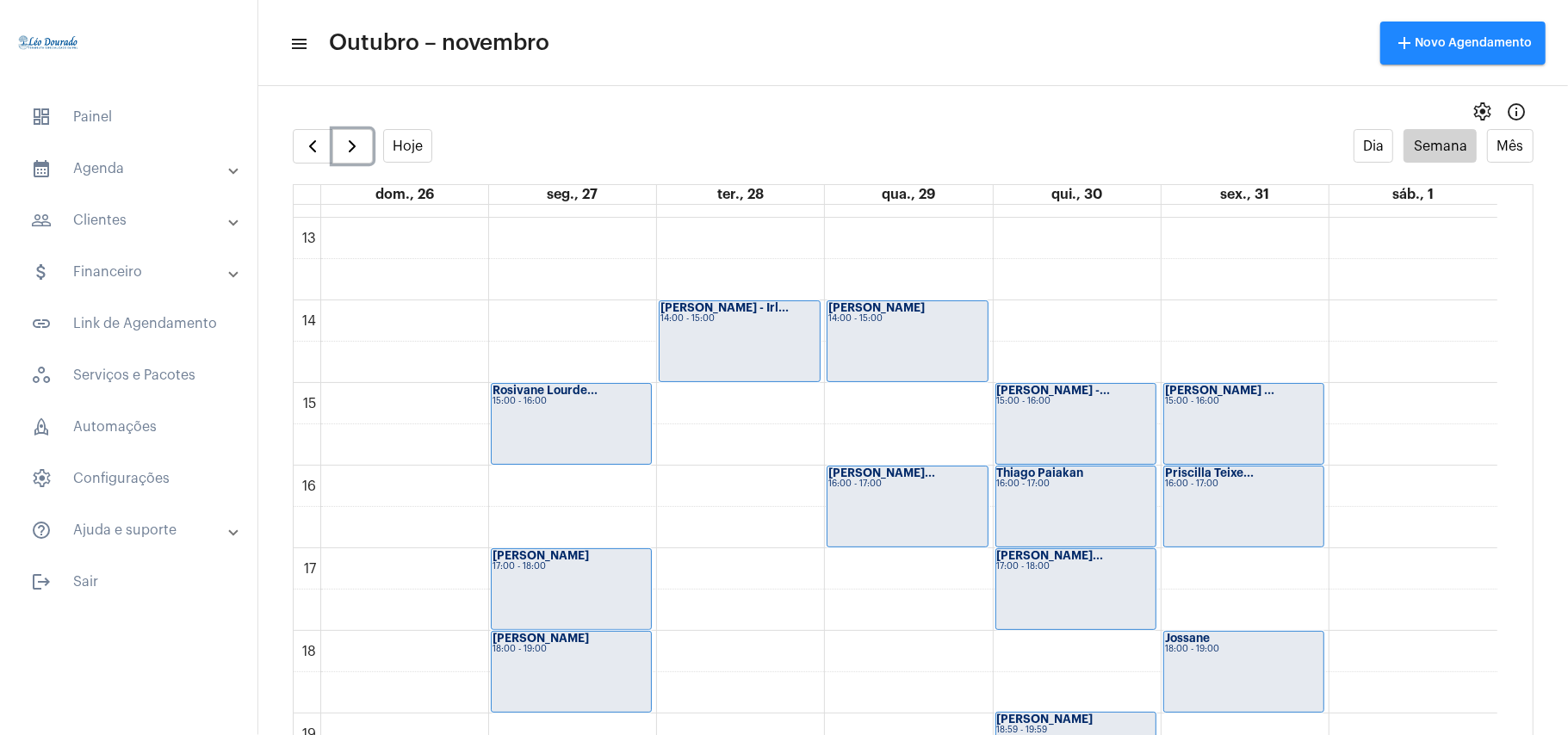
scroll to position [958, 0]
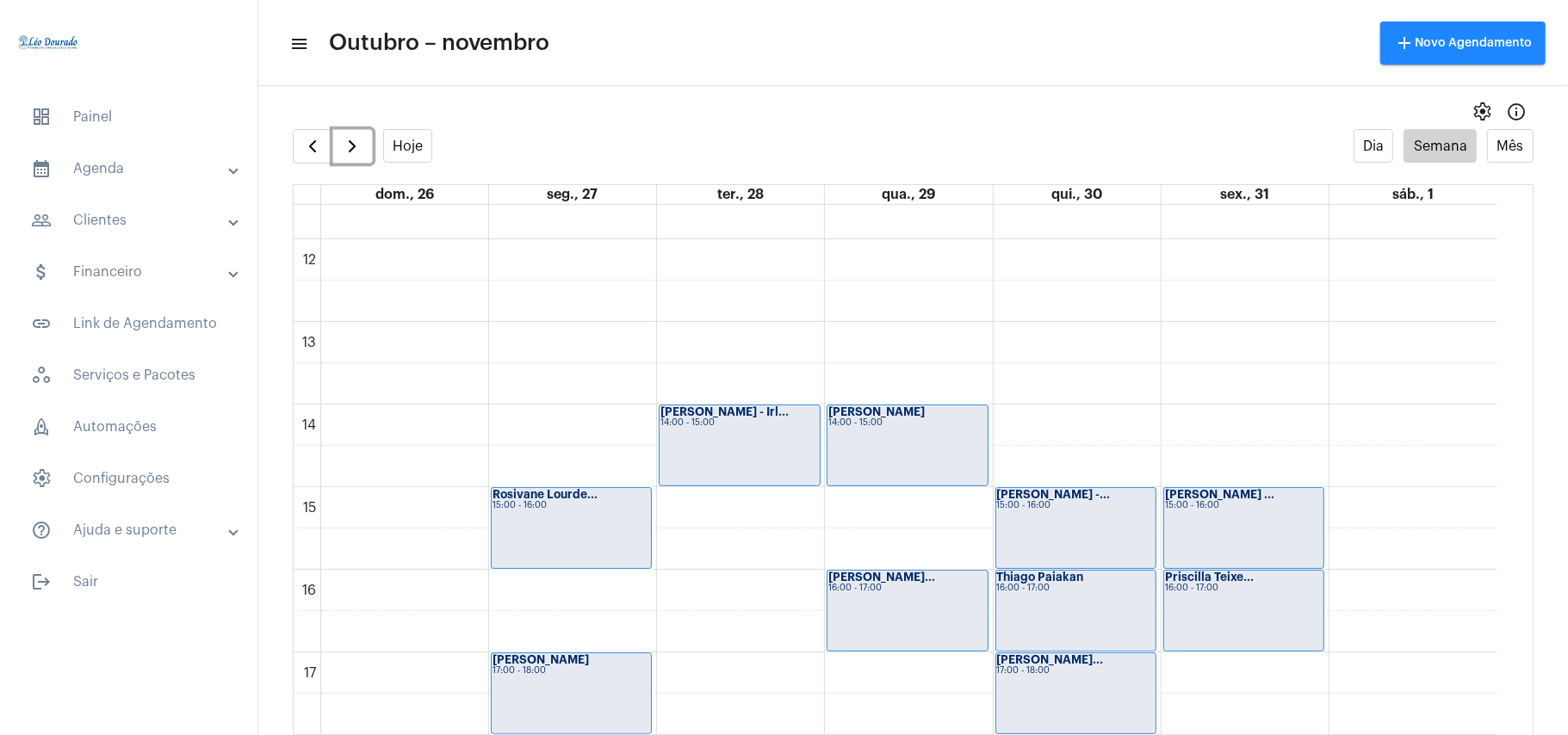
click at [947, 517] on div "00 01 02 03 04 05 06 07 08 09 10 11 12 13 14 15 16 17 18 19 20 21 22 23 [PERSON…" at bounding box center [896, 239] width 1204 height 1984
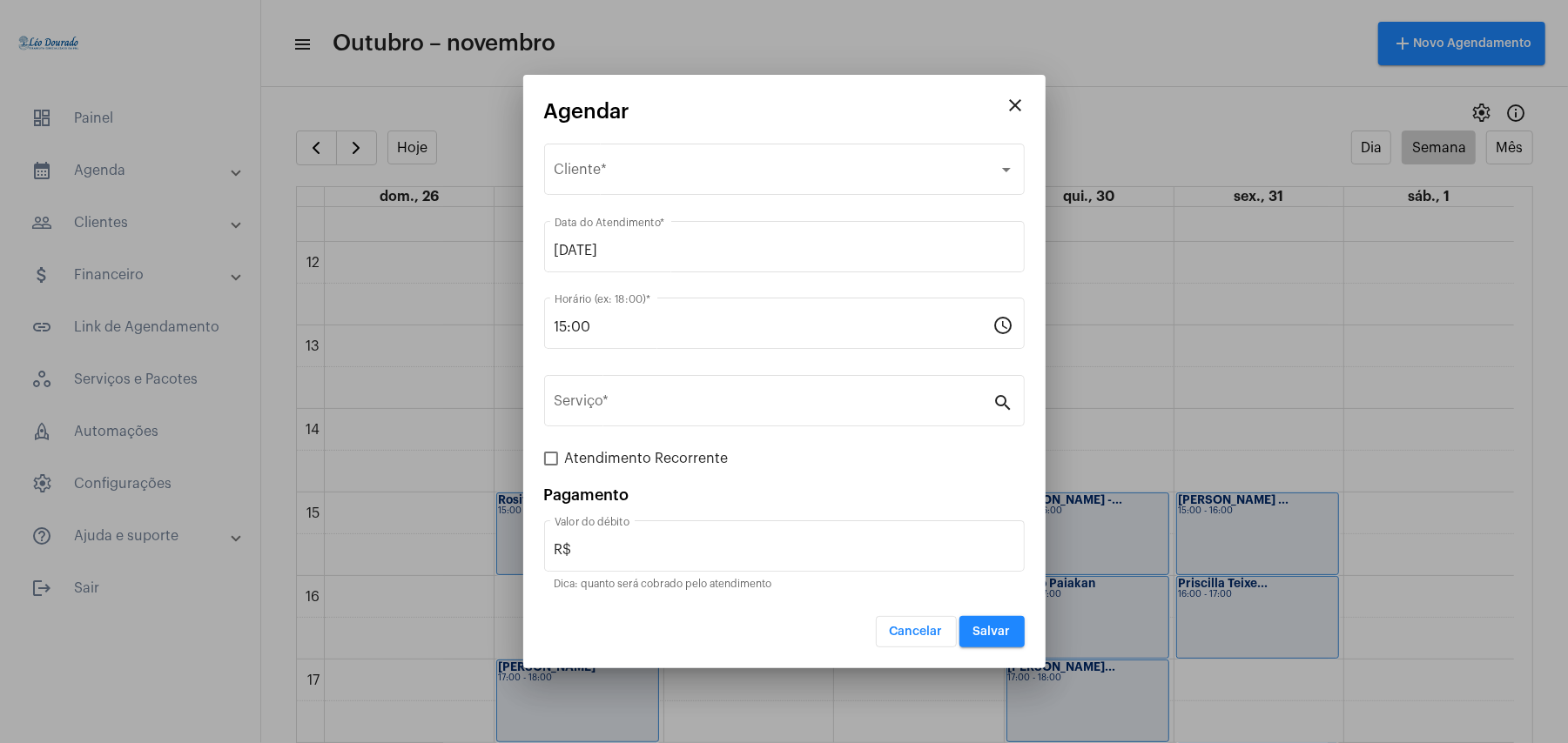
click at [938, 634] on span "Cancelar" at bounding box center [917, 631] width 53 height 12
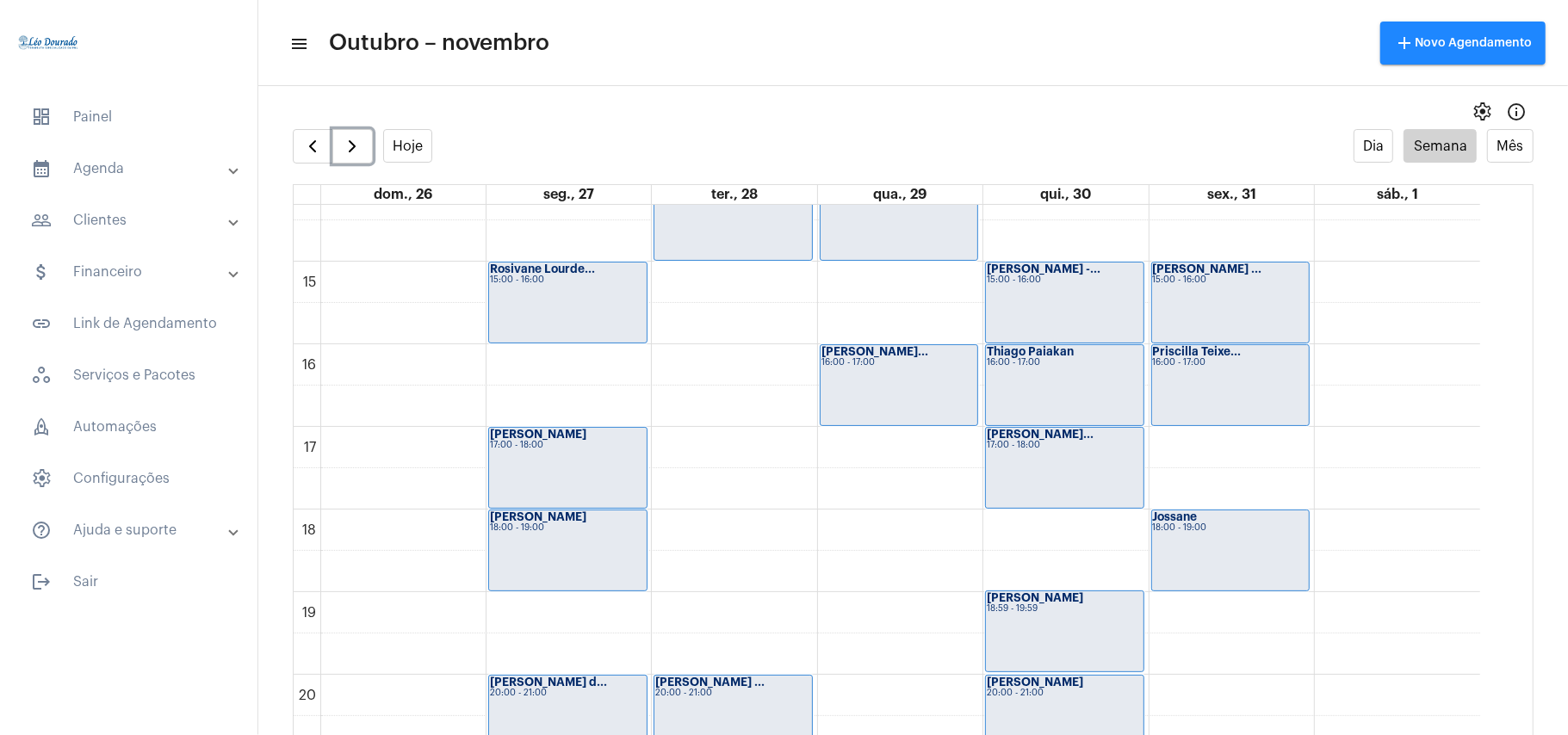
scroll to position [1186, 0]
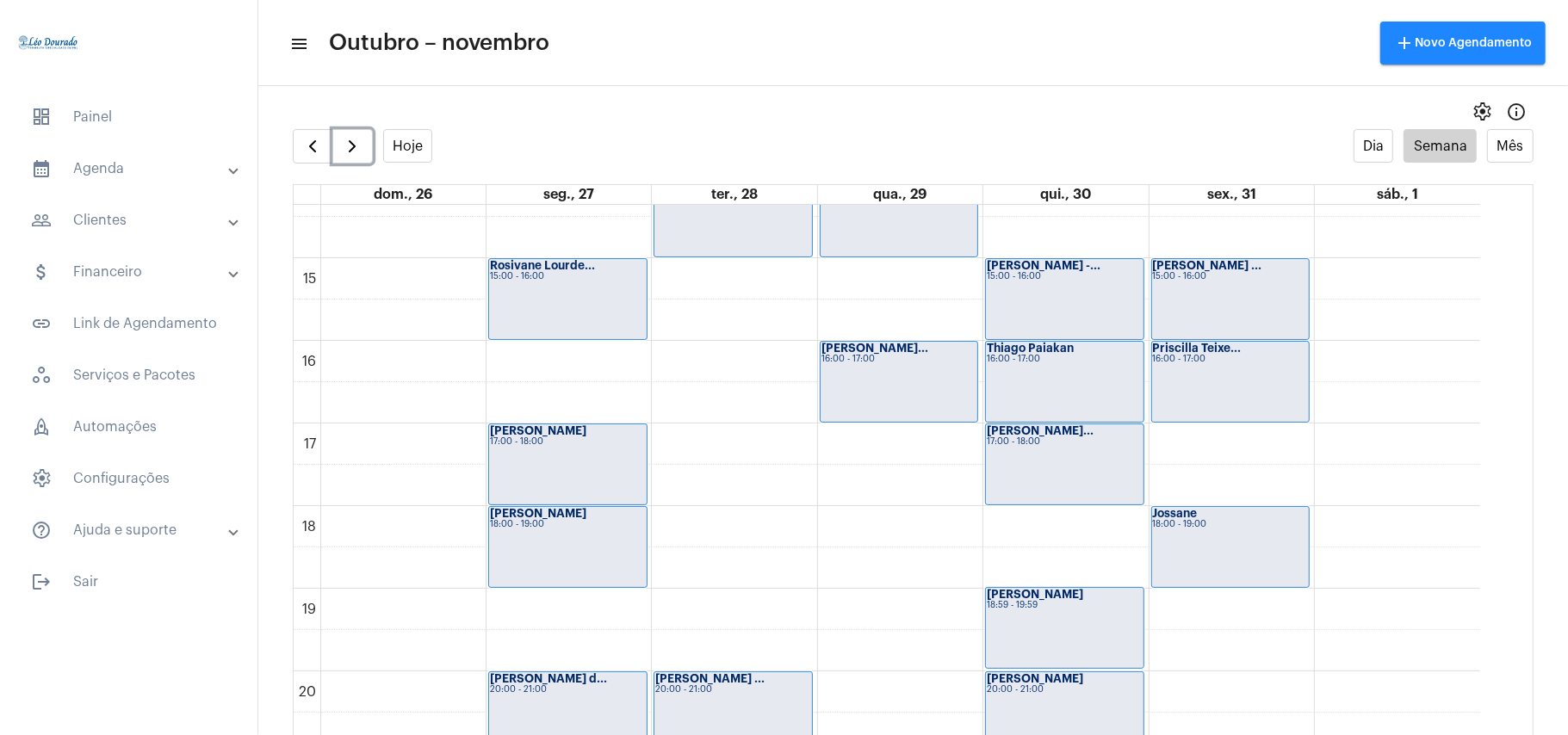
click at [899, 445] on div "00 01 02 03 04 05 06 07 08 09 10 11 12 13 14 15 16 17 18 19 20 21 22 23 [PERSON…" at bounding box center [887, 10] width 1186 height 1984
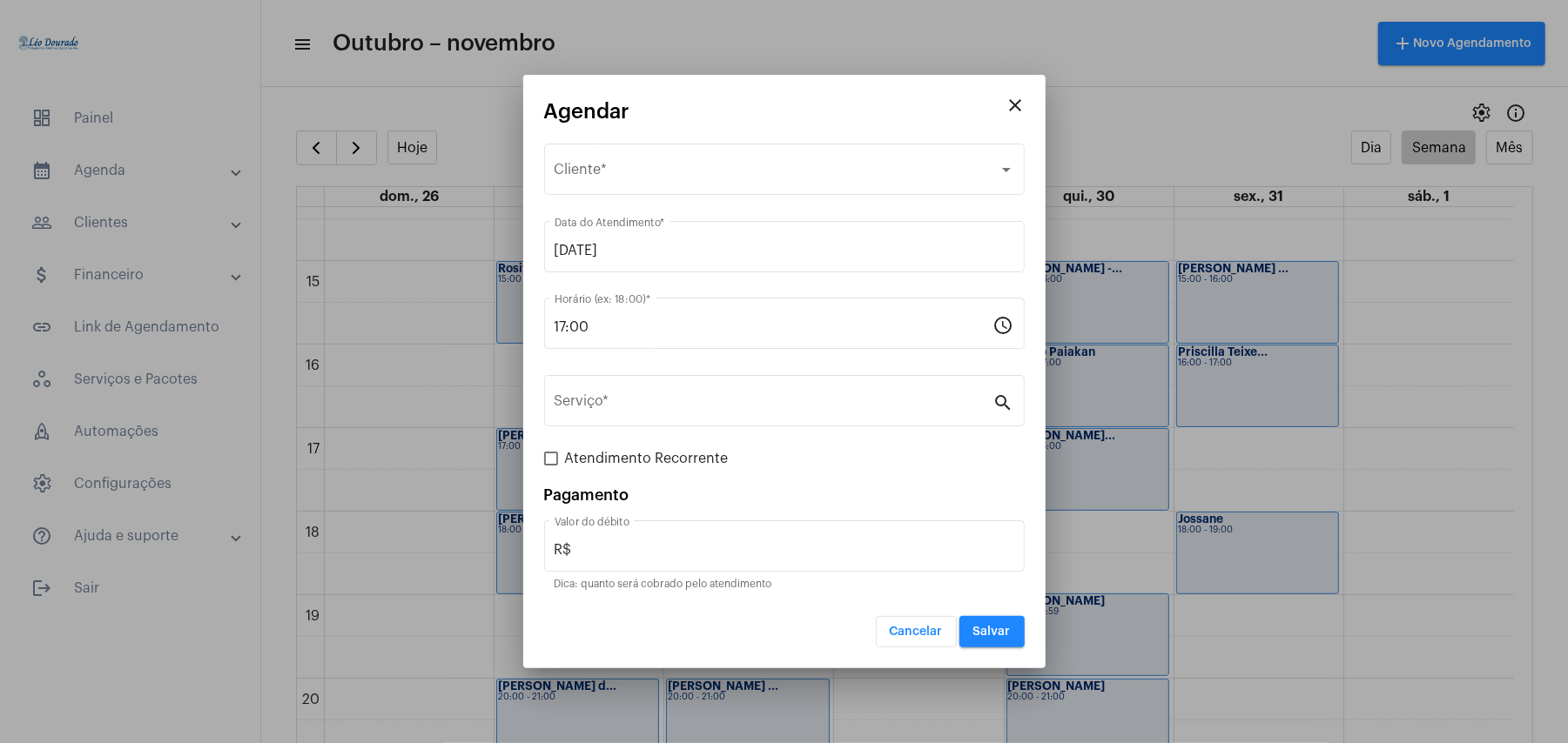
click at [917, 632] on span "Cancelar" at bounding box center [917, 631] width 53 height 12
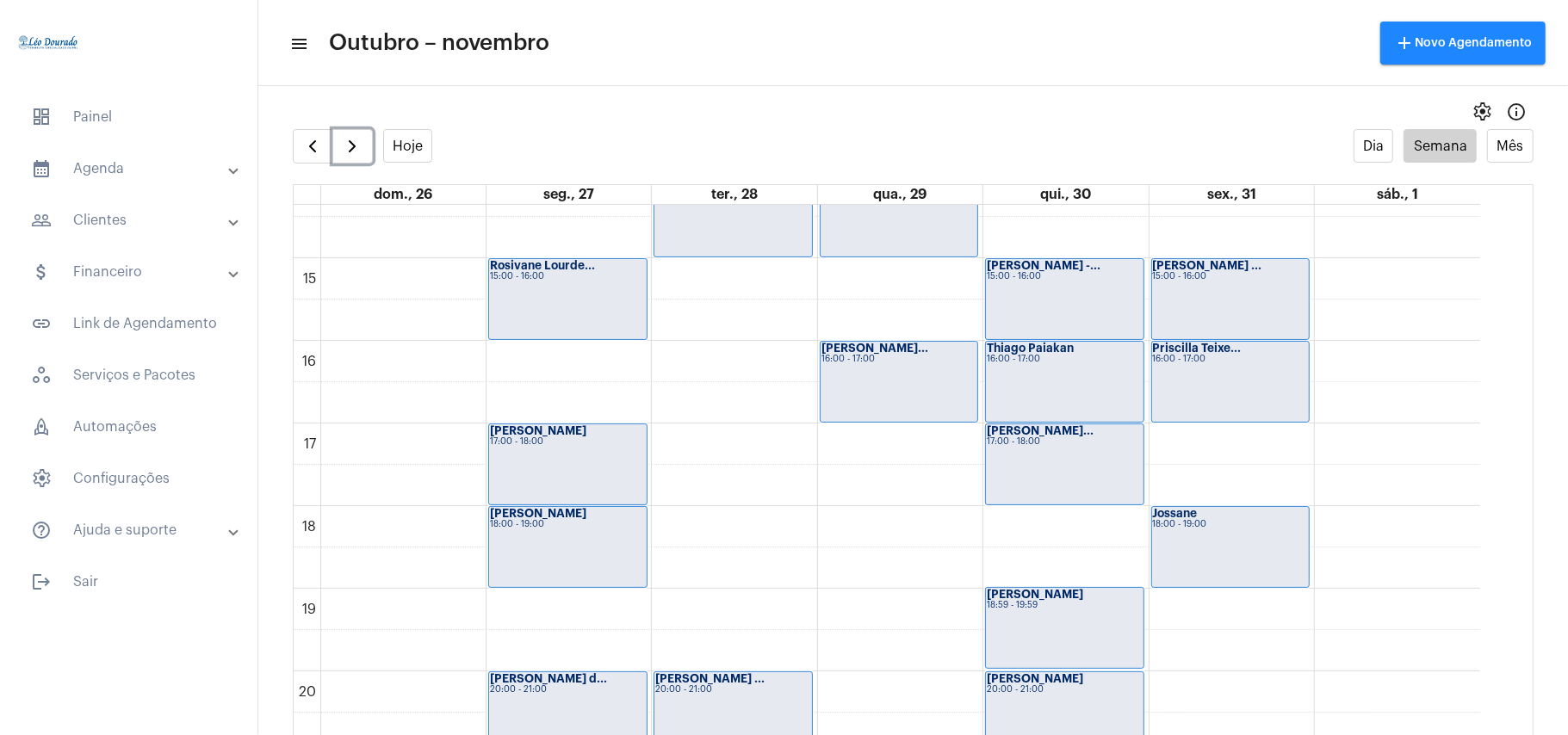
click at [884, 304] on div "00 01 02 03 04 05 06 07 08 09 10 11 12 13 14 15 16 17 18 19 20 21 22 23 [PERSON…" at bounding box center [887, 10] width 1186 height 1984
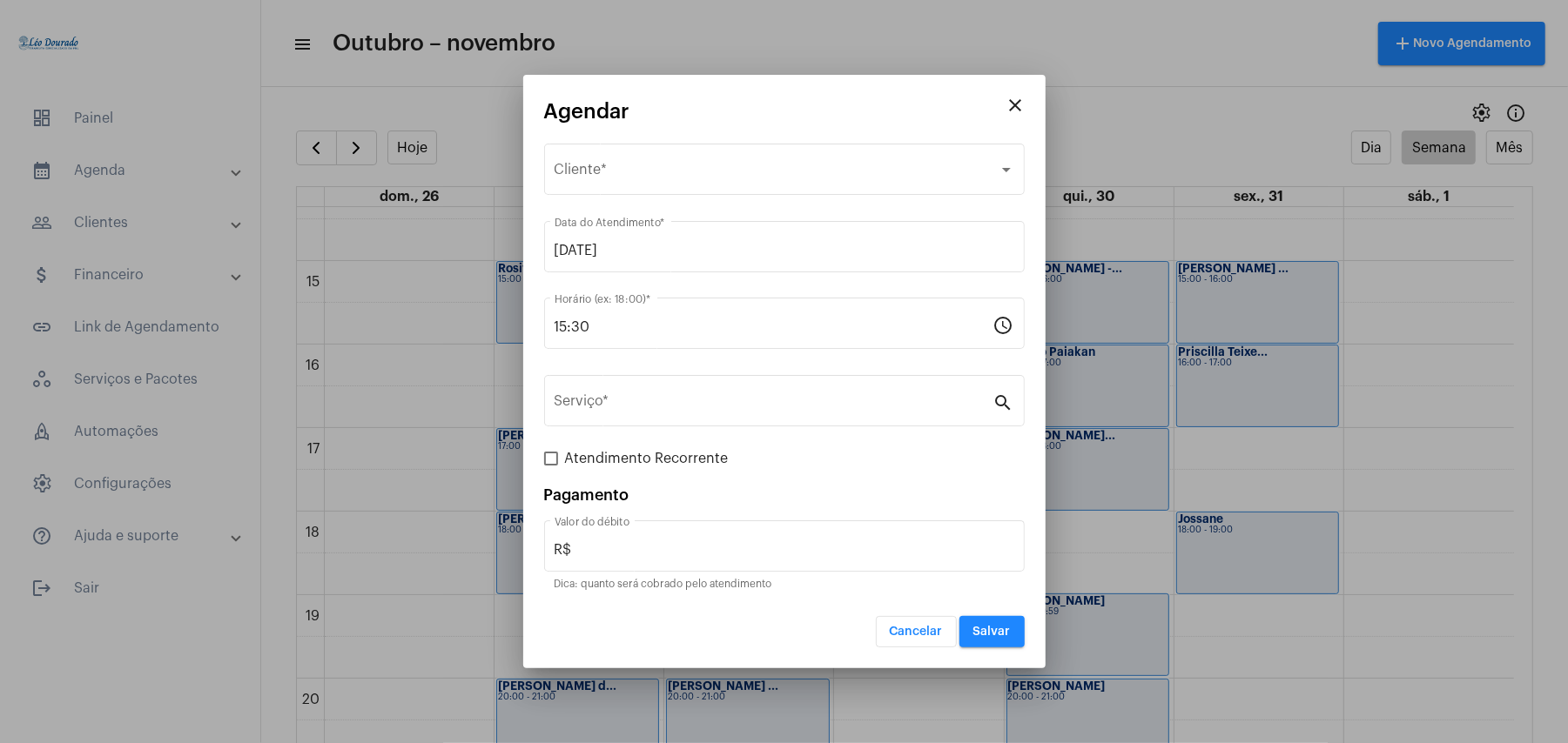
click at [938, 628] on span "Cancelar" at bounding box center [917, 631] width 53 height 12
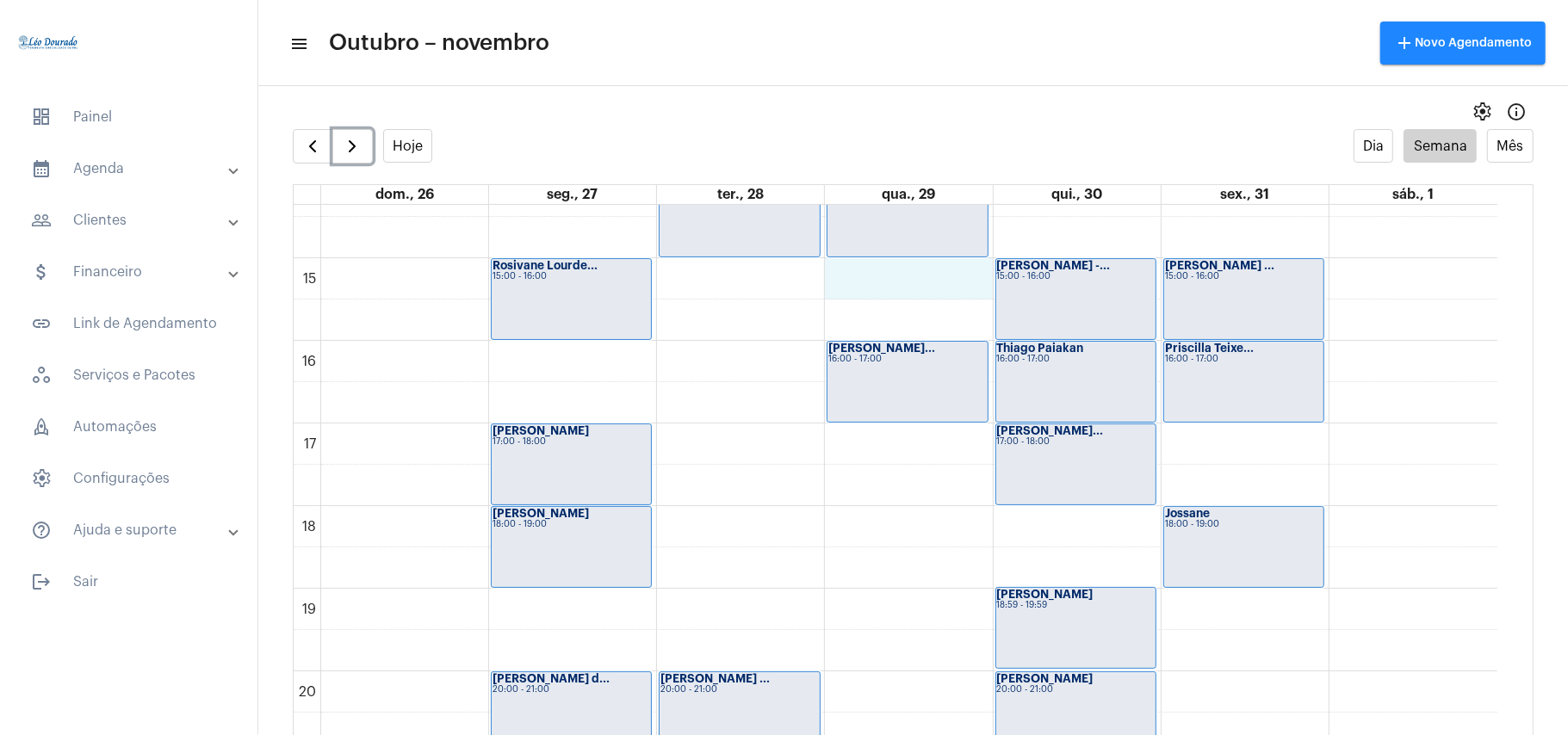
click at [909, 273] on div "00 01 02 03 04 05 06 07 08 09 10 11 12 13 14 15 16 17 18 19 20 21 22 23 [PERSON…" at bounding box center [896, 10] width 1204 height 1984
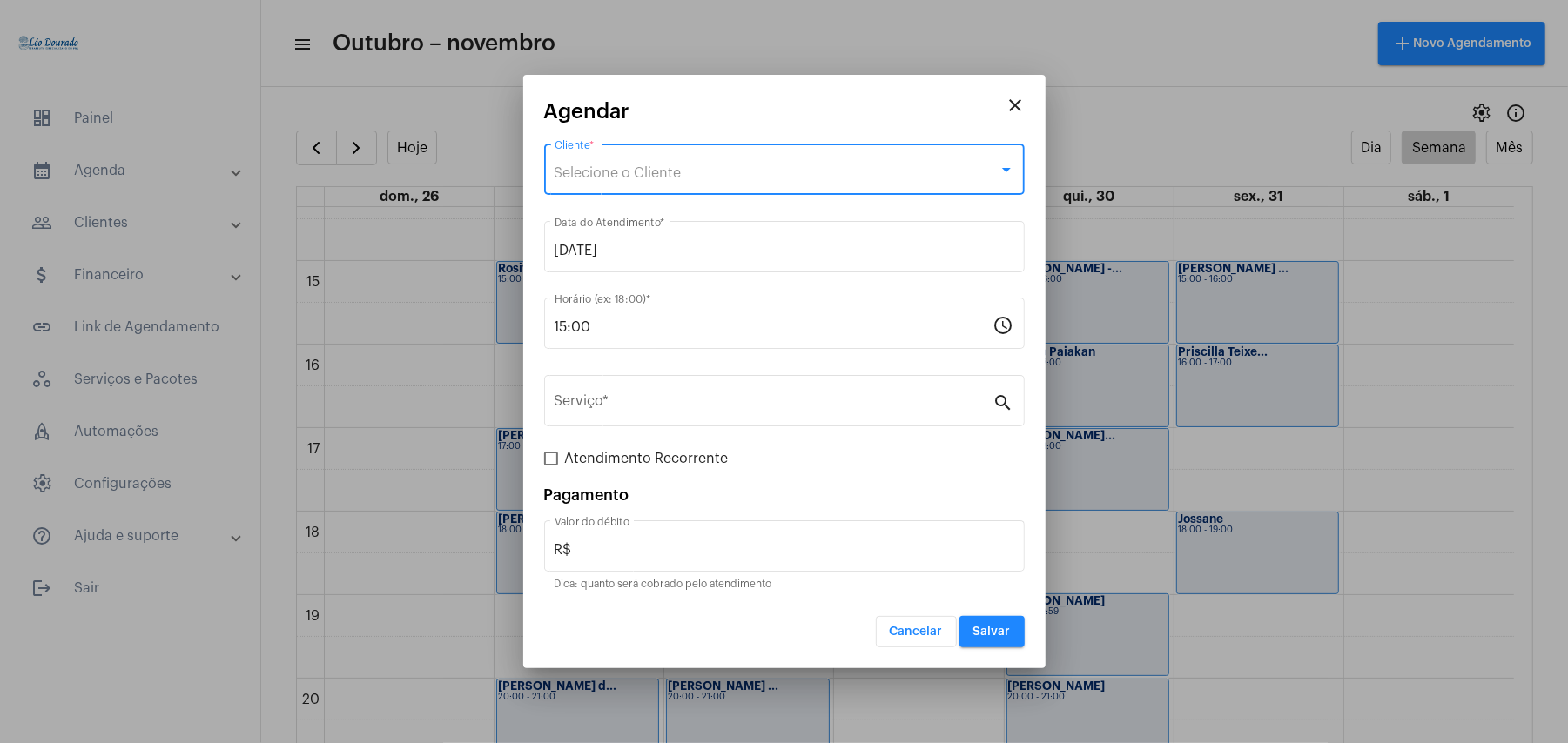
click at [749, 168] on div "Selecione o Cliente" at bounding box center [776, 173] width 444 height 16
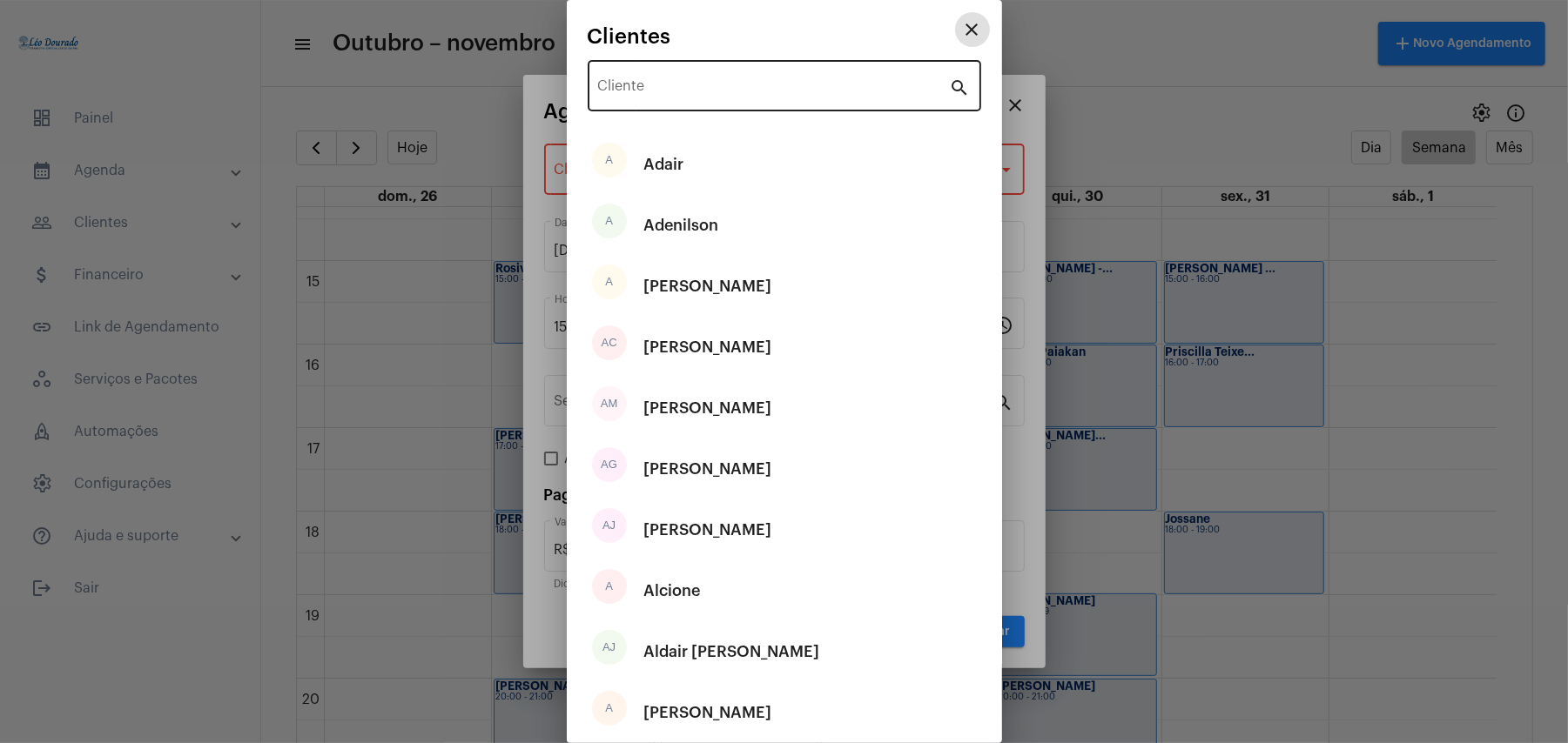
click at [739, 94] on input "Cliente" at bounding box center [775, 89] width 352 height 16
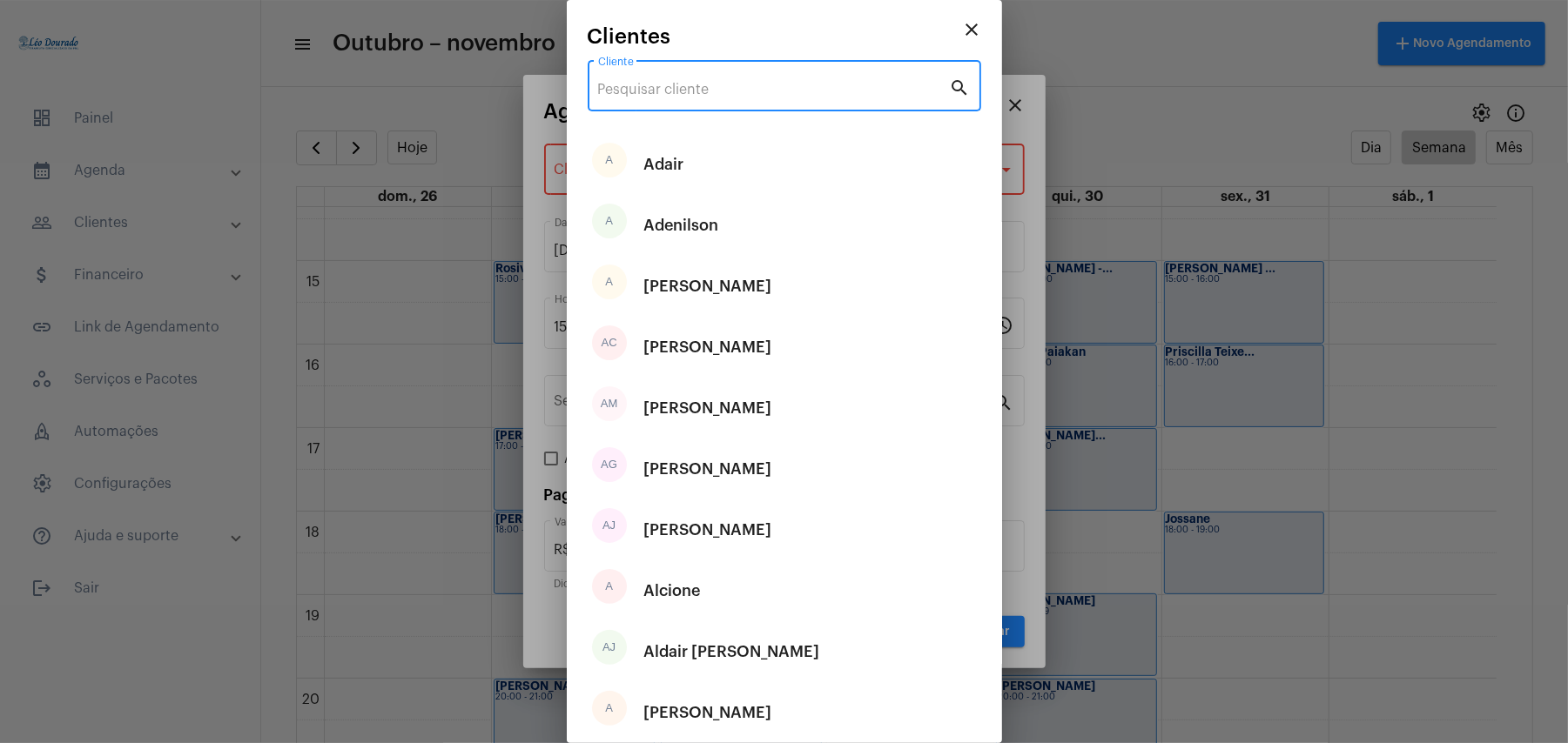
click at [740, 96] on input "Cliente" at bounding box center [775, 89] width 352 height 16
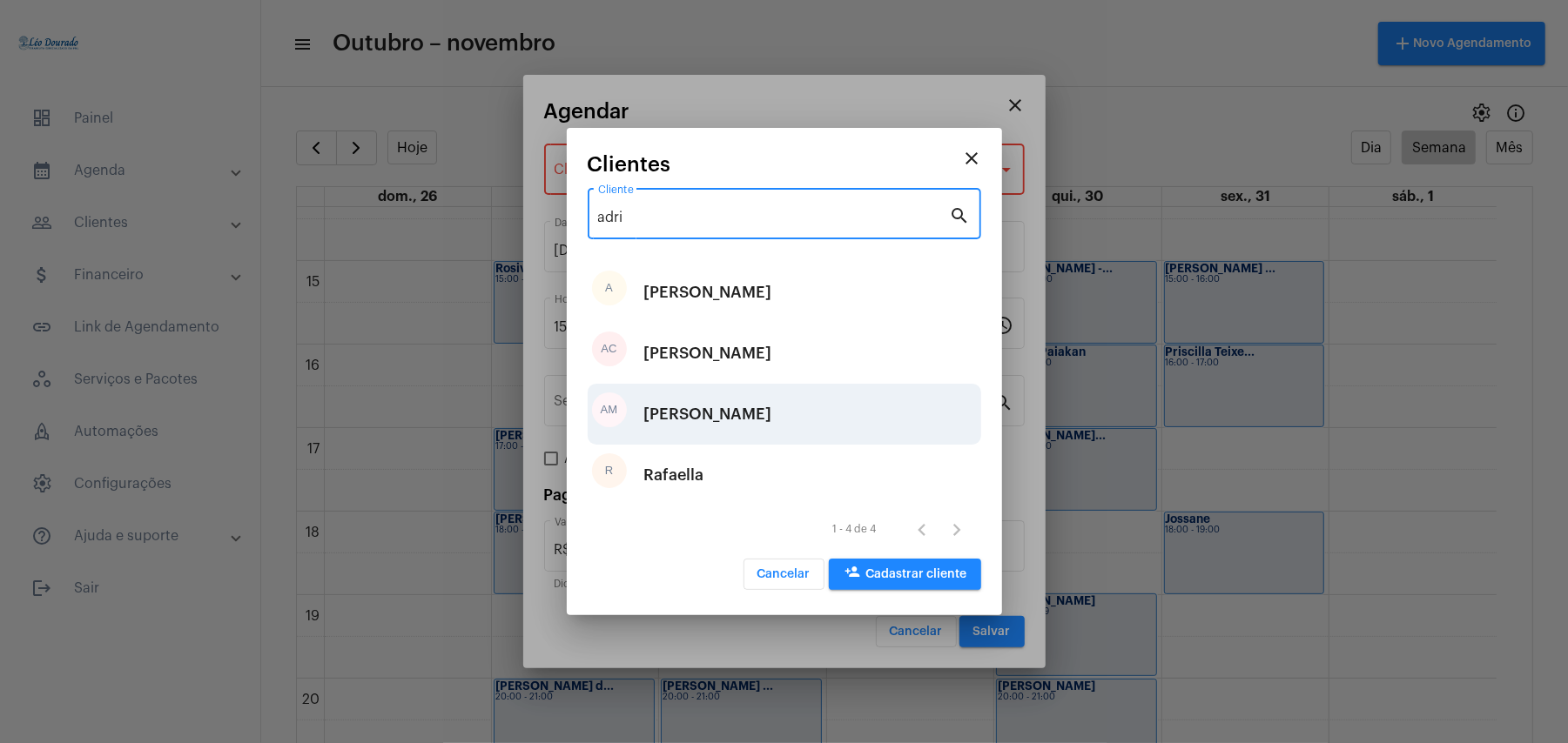
type input "adri"
click at [760, 407] on div "[PERSON_NAME]" at bounding box center [708, 414] width 128 height 52
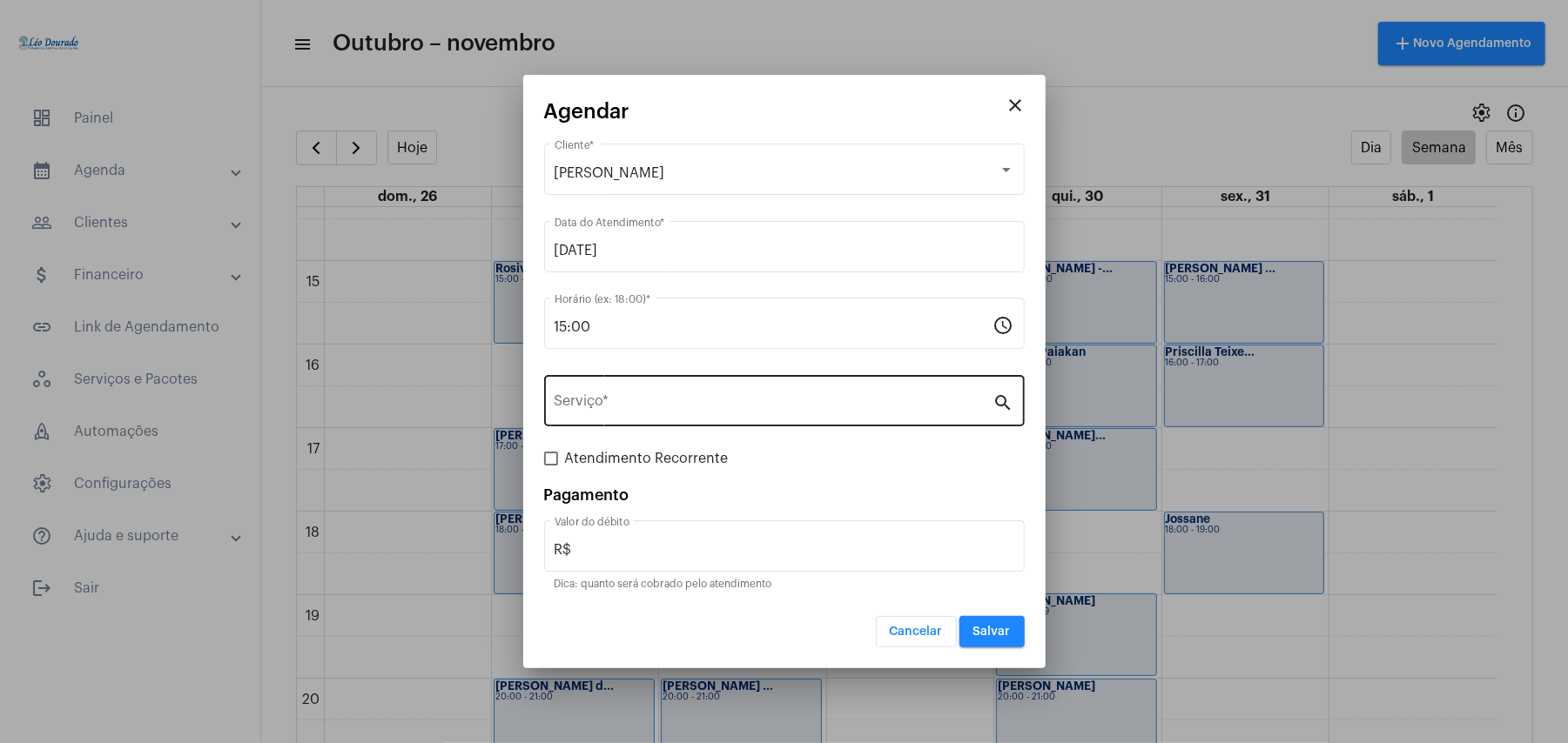
click at [656, 388] on div "Serviço *" at bounding box center [775, 399] width 439 height 55
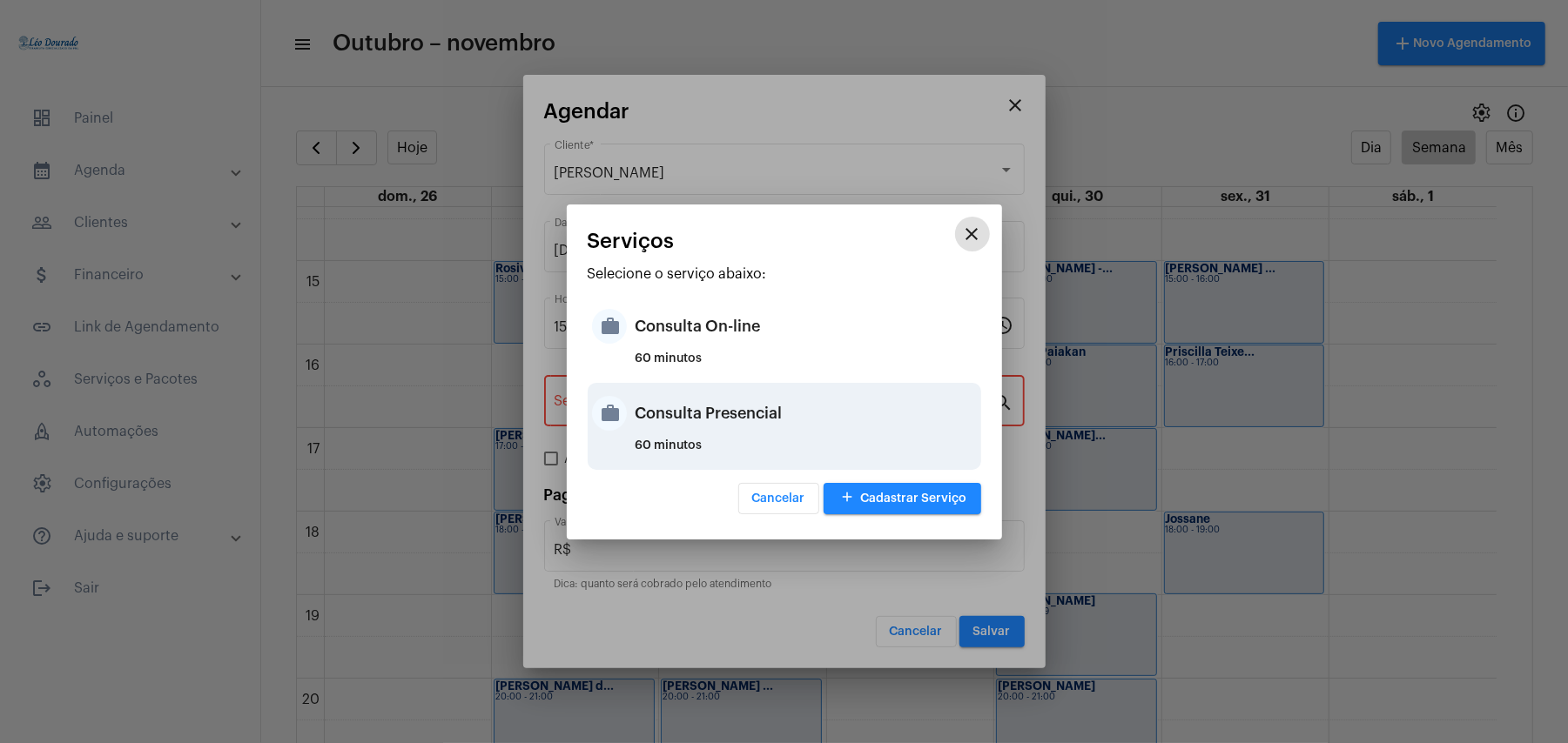
click at [718, 417] on div "Consulta Presencial" at bounding box center [806, 413] width 342 height 52
type input "Consulta Presencial"
type input "R$ 150"
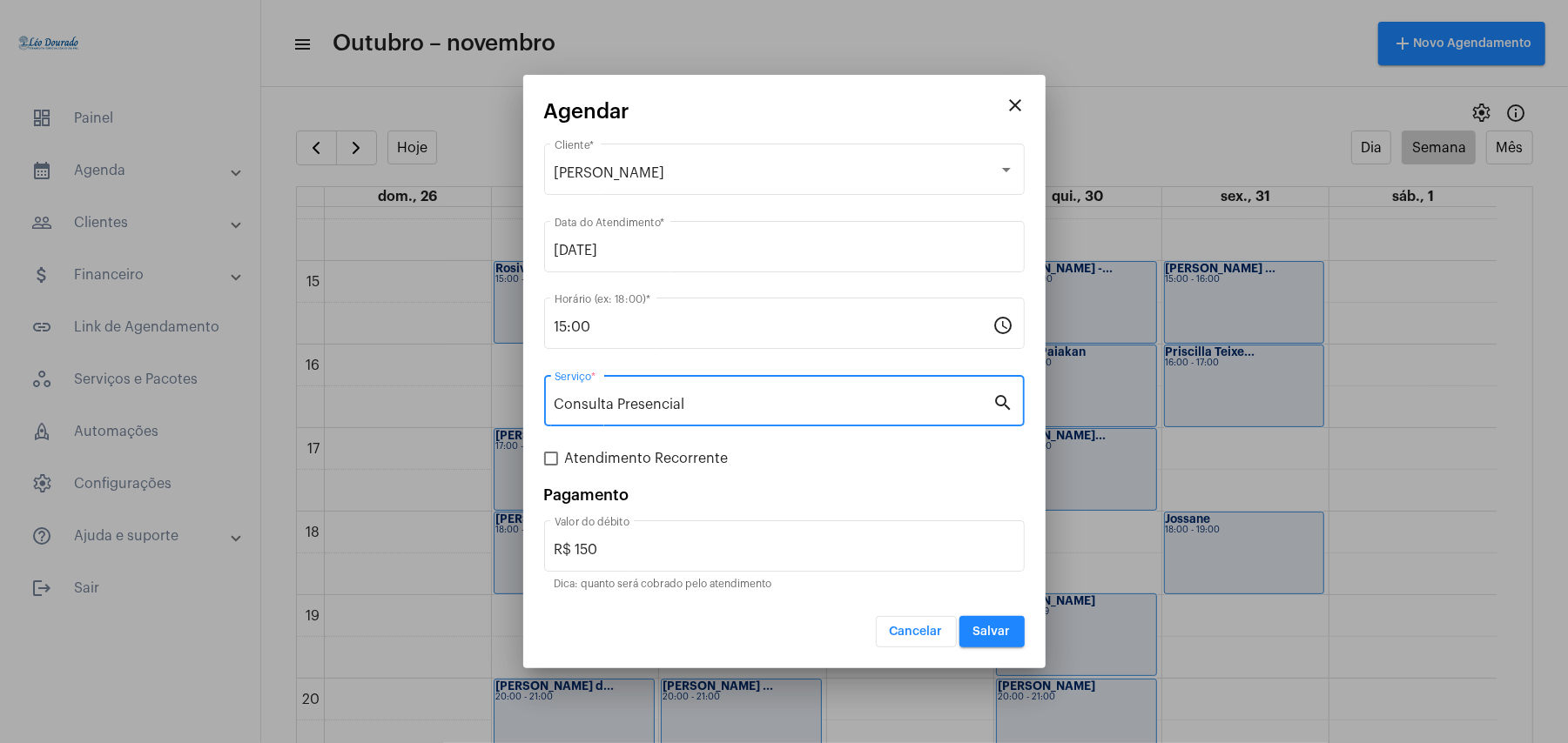
click at [998, 635] on span "Salvar" at bounding box center [992, 631] width 38 height 12
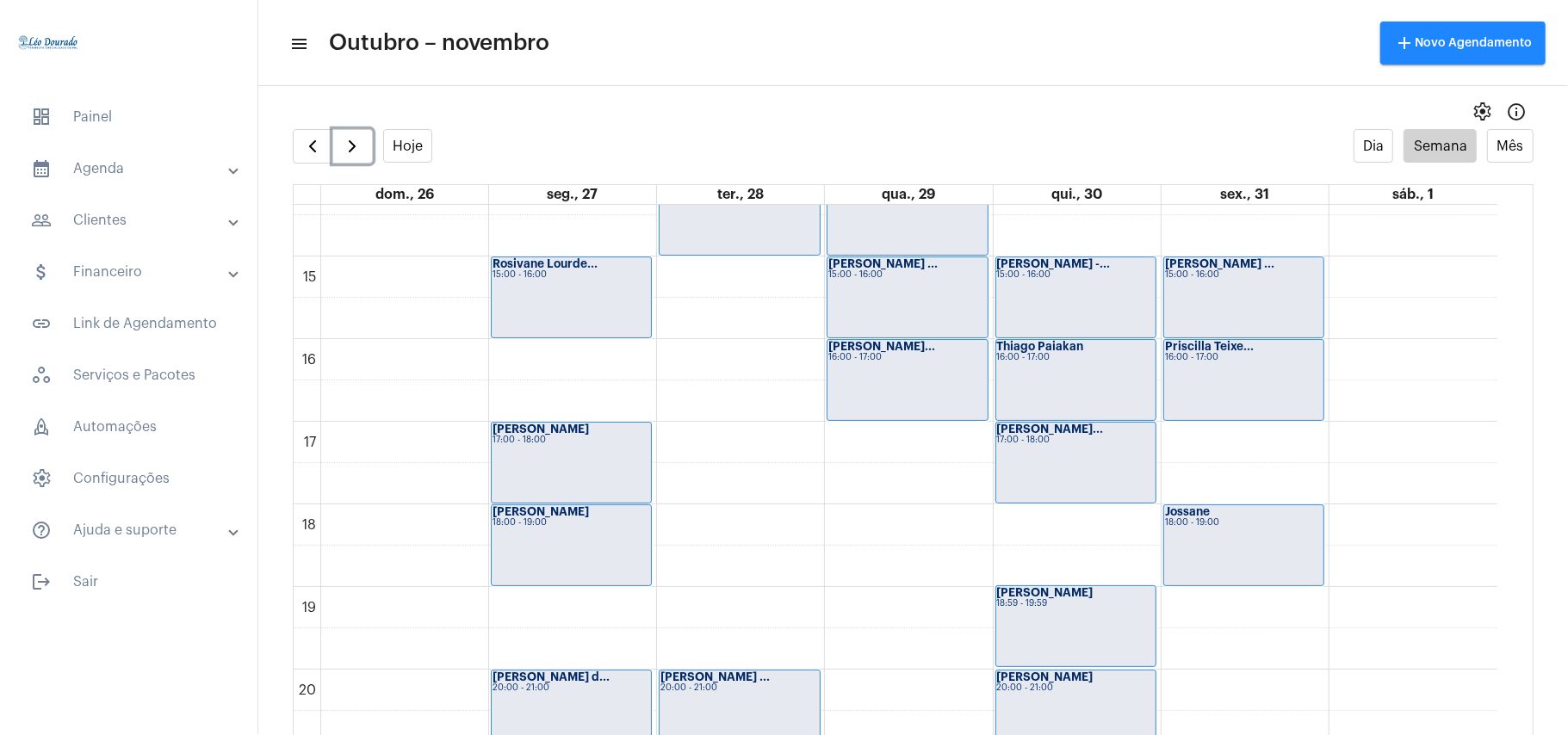
scroll to position [1186, 0]
click at [315, 138] on span "button" at bounding box center [313, 146] width 21 height 21
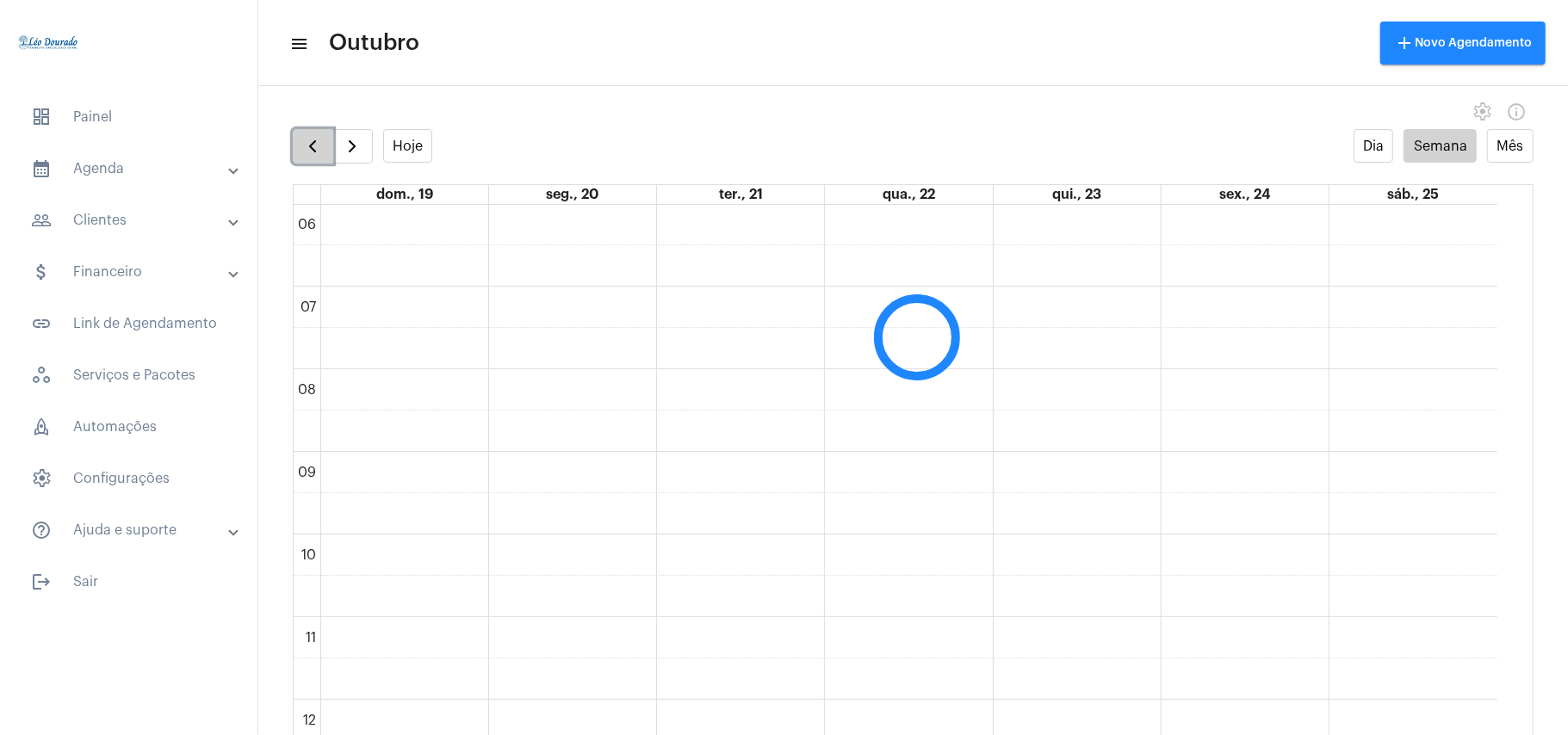
click at [315, 138] on span "button" at bounding box center [313, 146] width 21 height 21
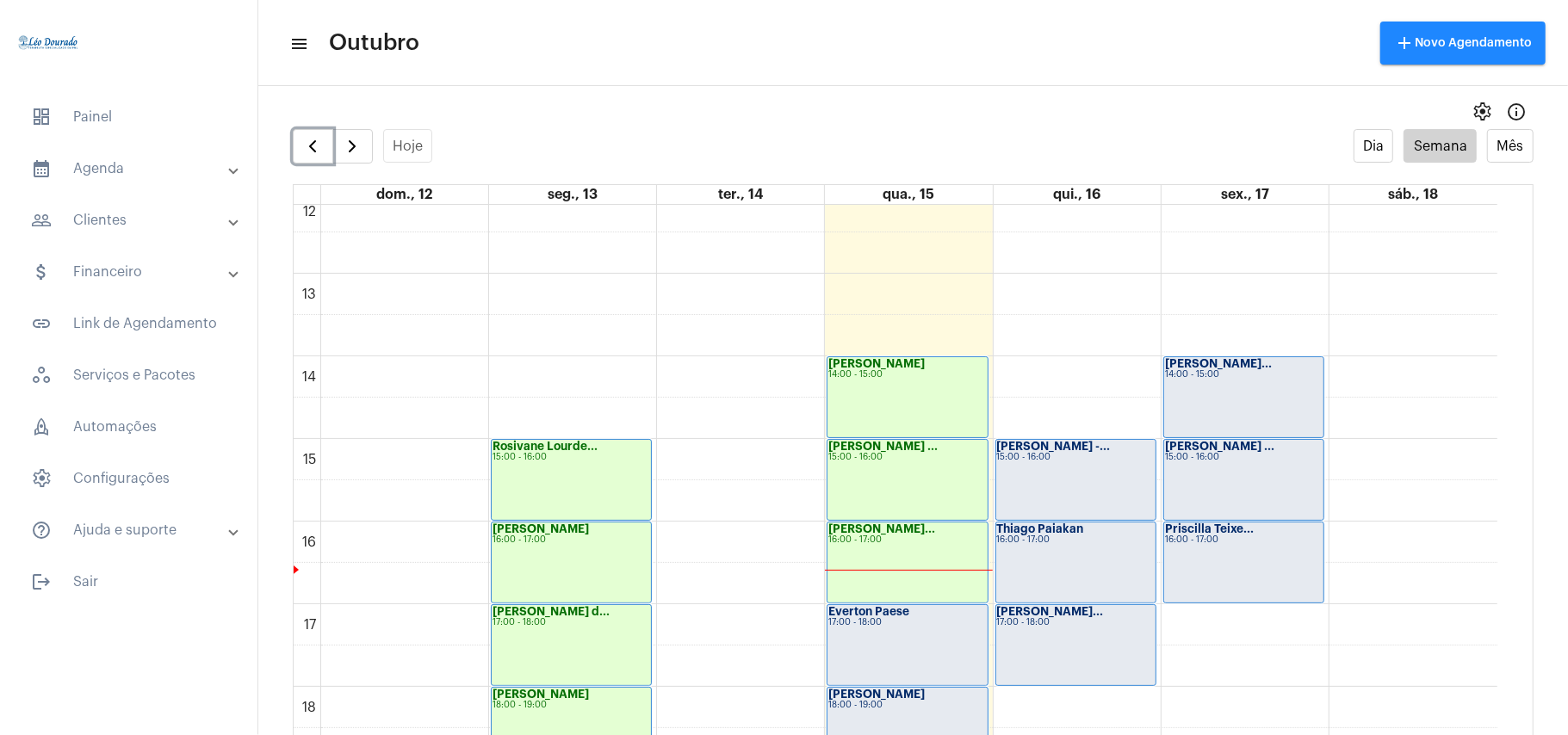
scroll to position [1072, 0]
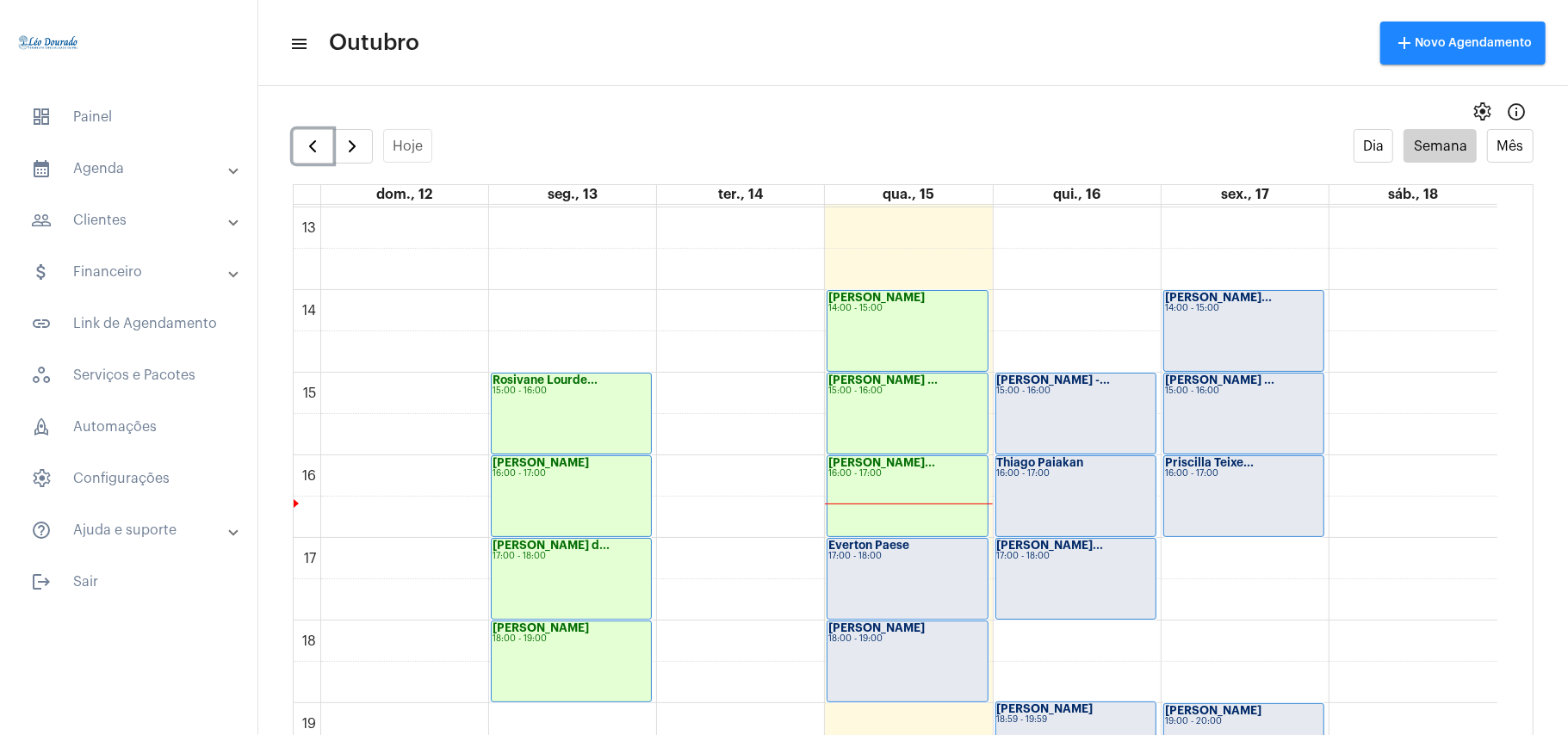
click at [913, 575] on div "Everton Paese 17:00 - 18:00" at bounding box center [907, 580] width 159 height 81
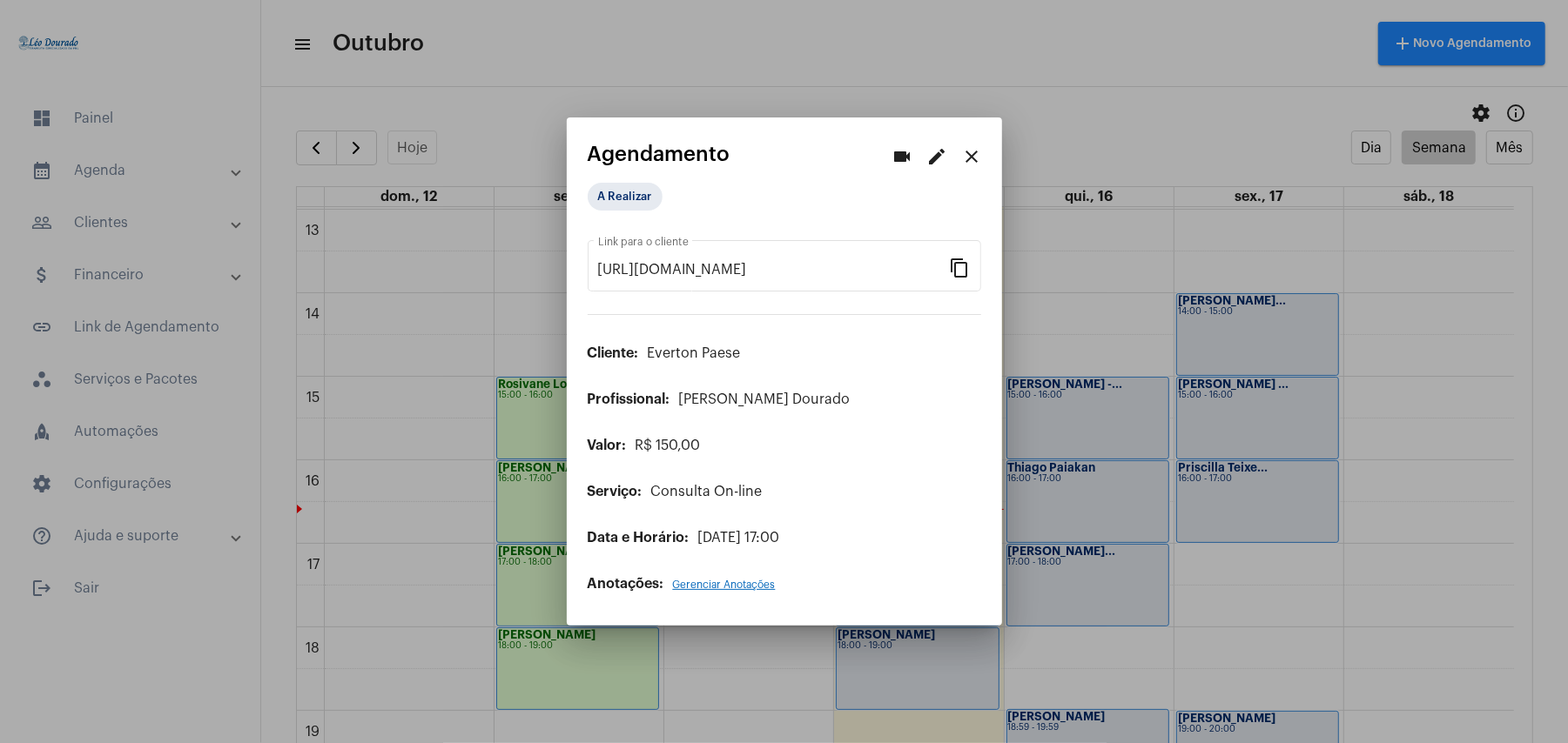
click at [971, 157] on mat-icon "close" at bounding box center [972, 157] width 21 height 21
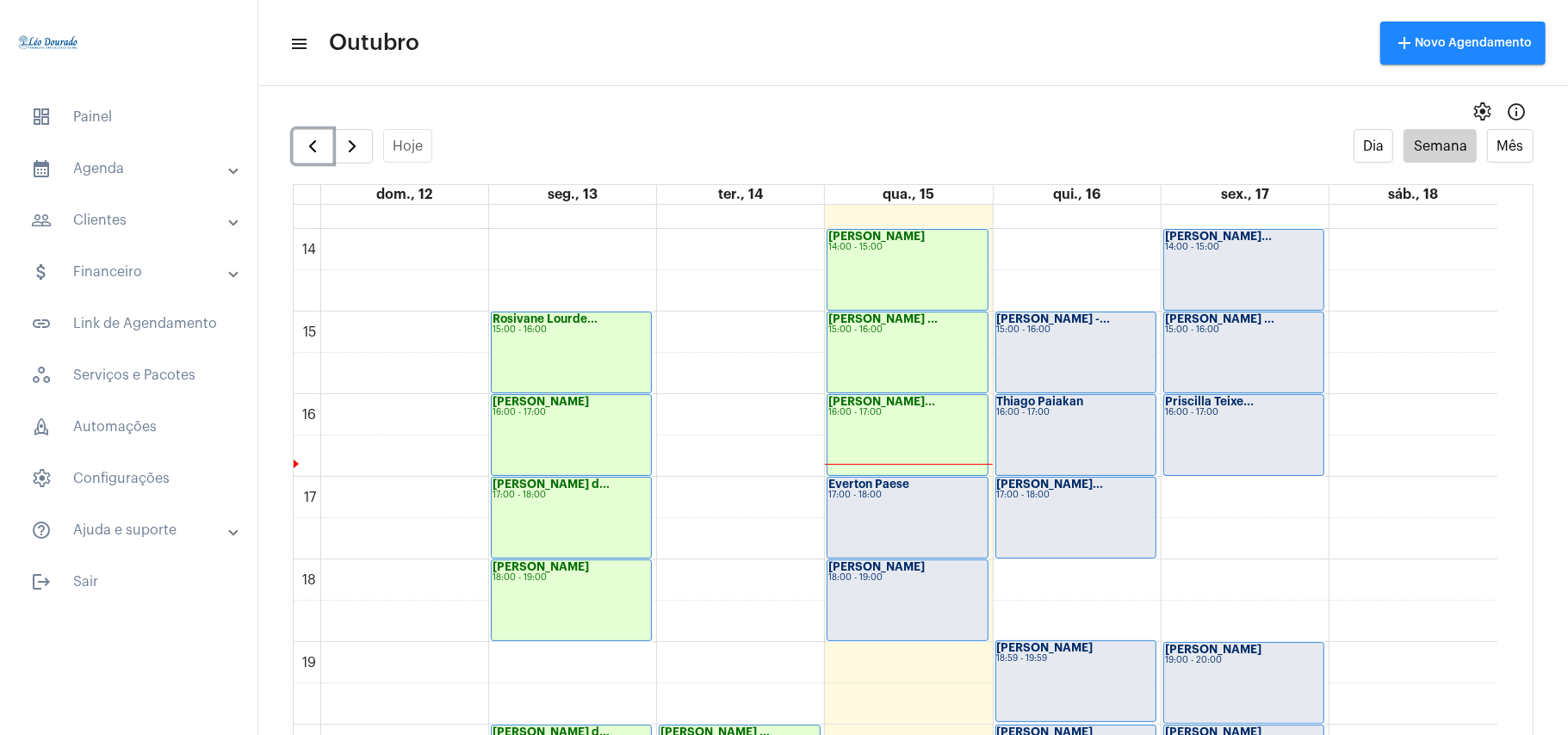
scroll to position [1186, 0]
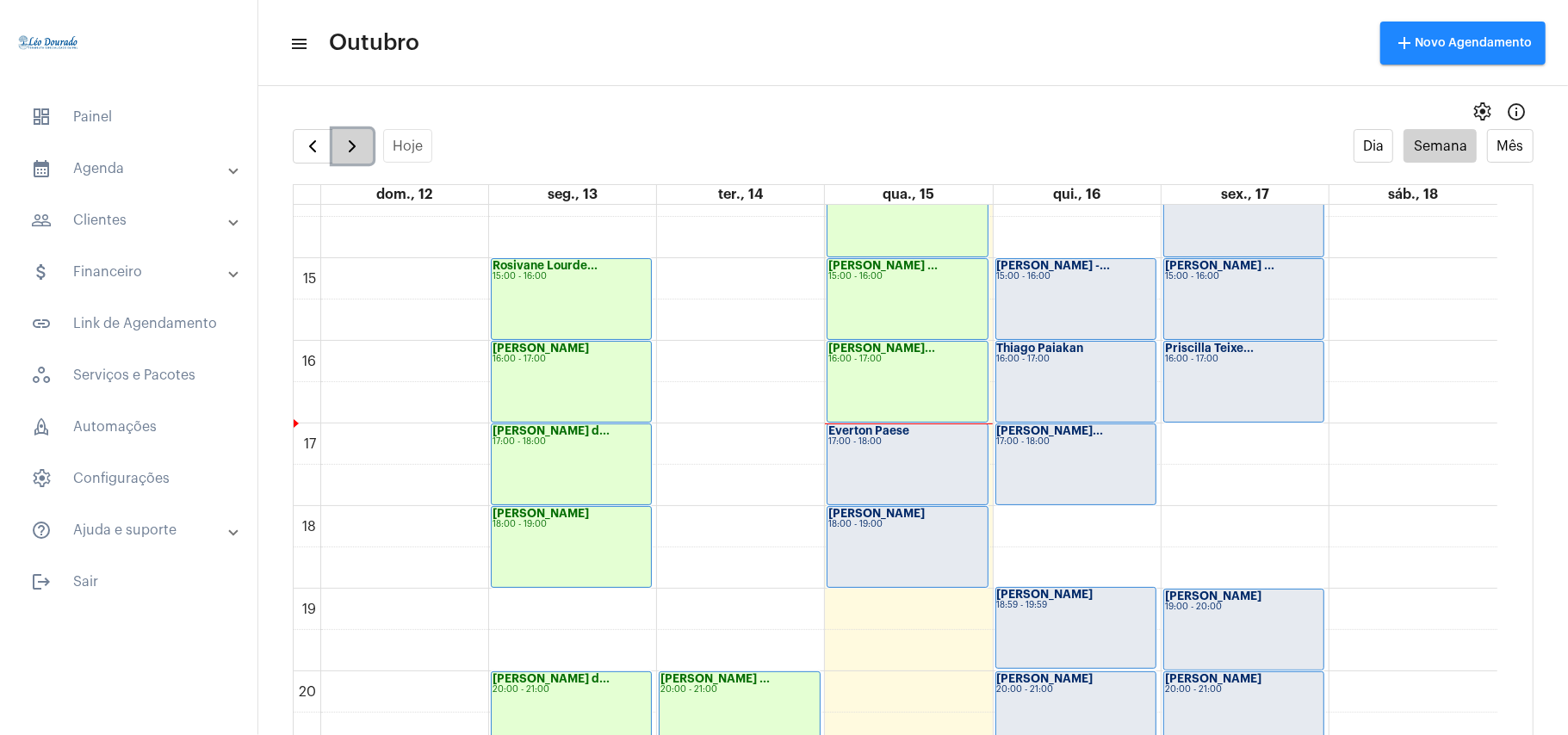
click at [345, 153] on span "button" at bounding box center [352, 146] width 21 height 21
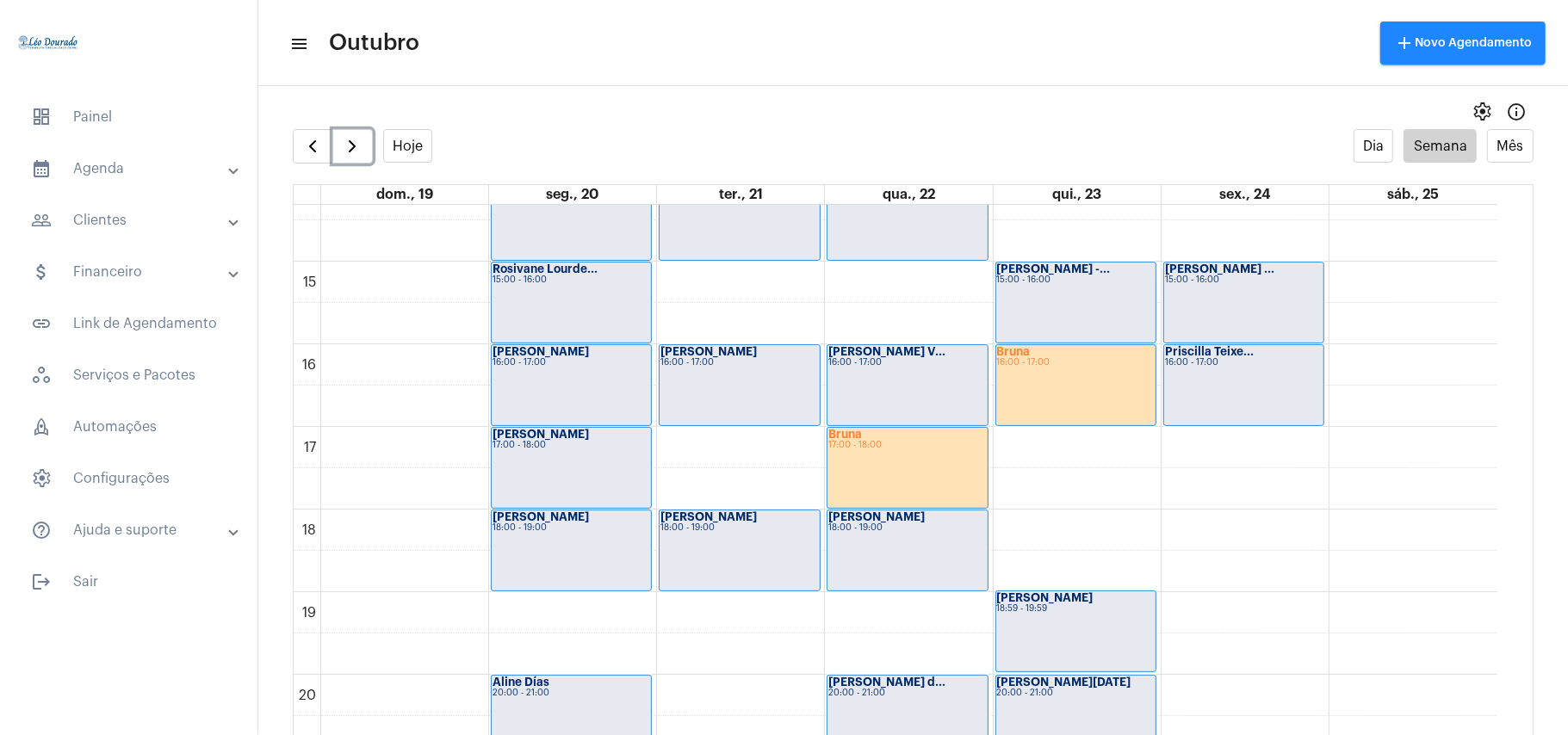
scroll to position [1185, 0]
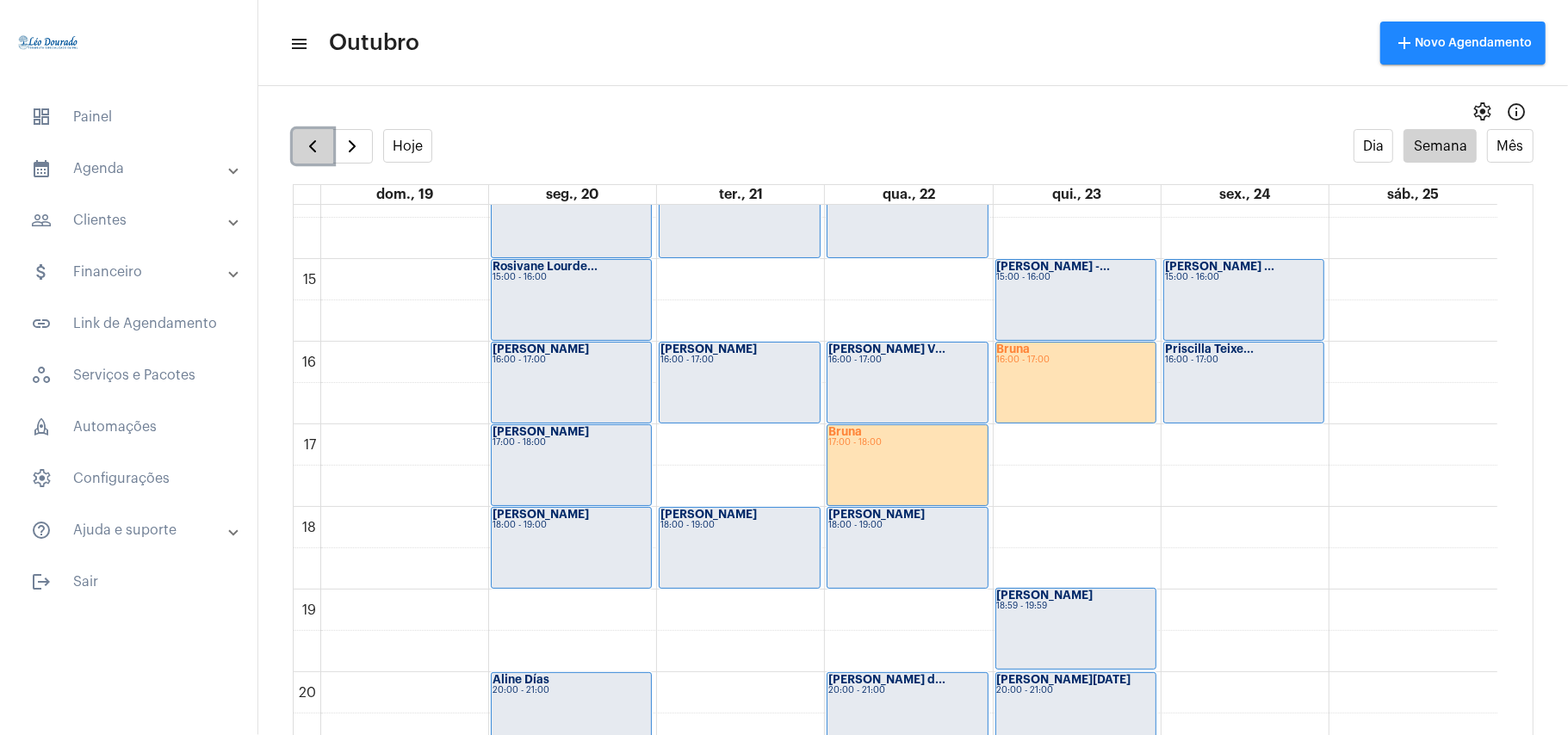
click at [320, 153] on span "button" at bounding box center [313, 146] width 21 height 21
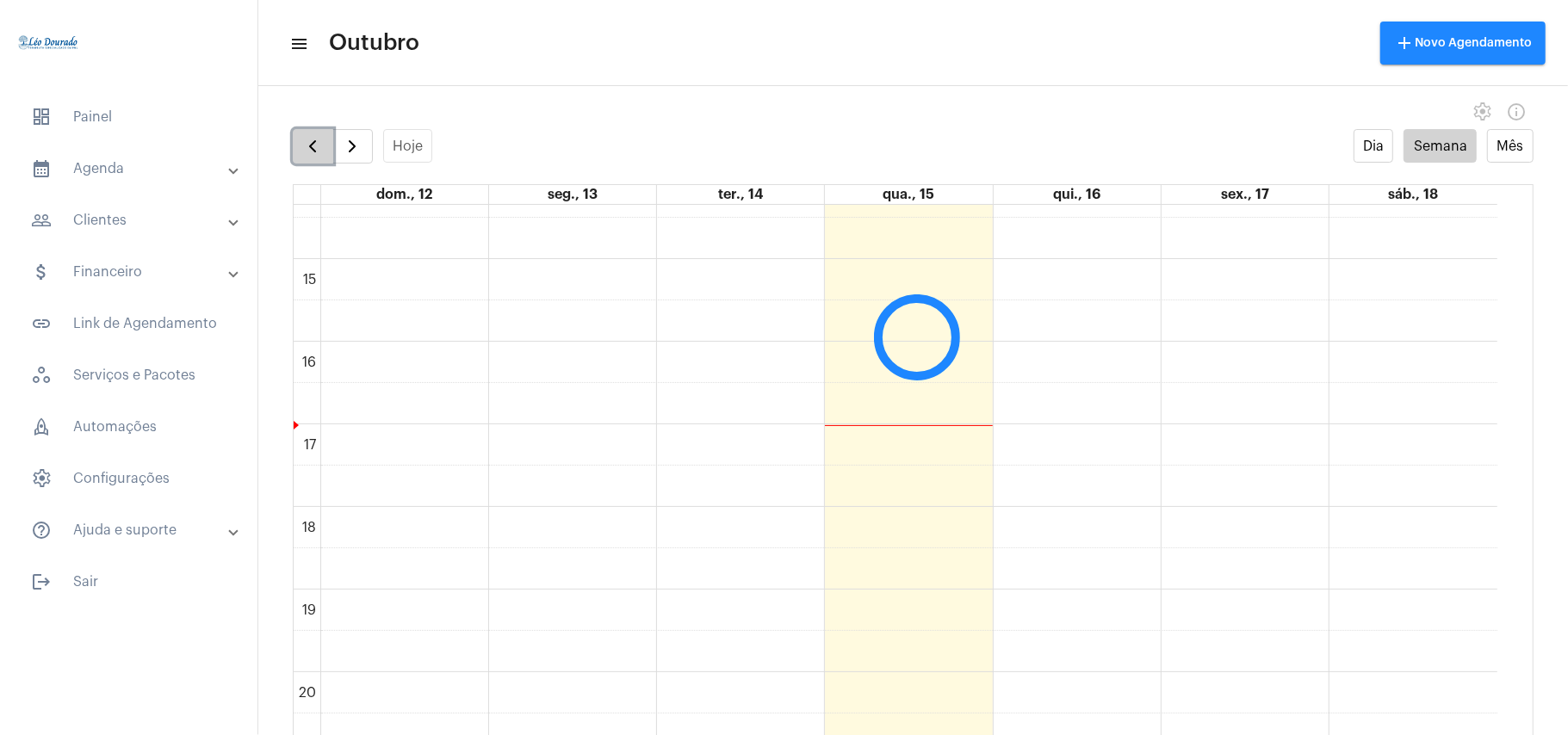
scroll to position [498, 0]
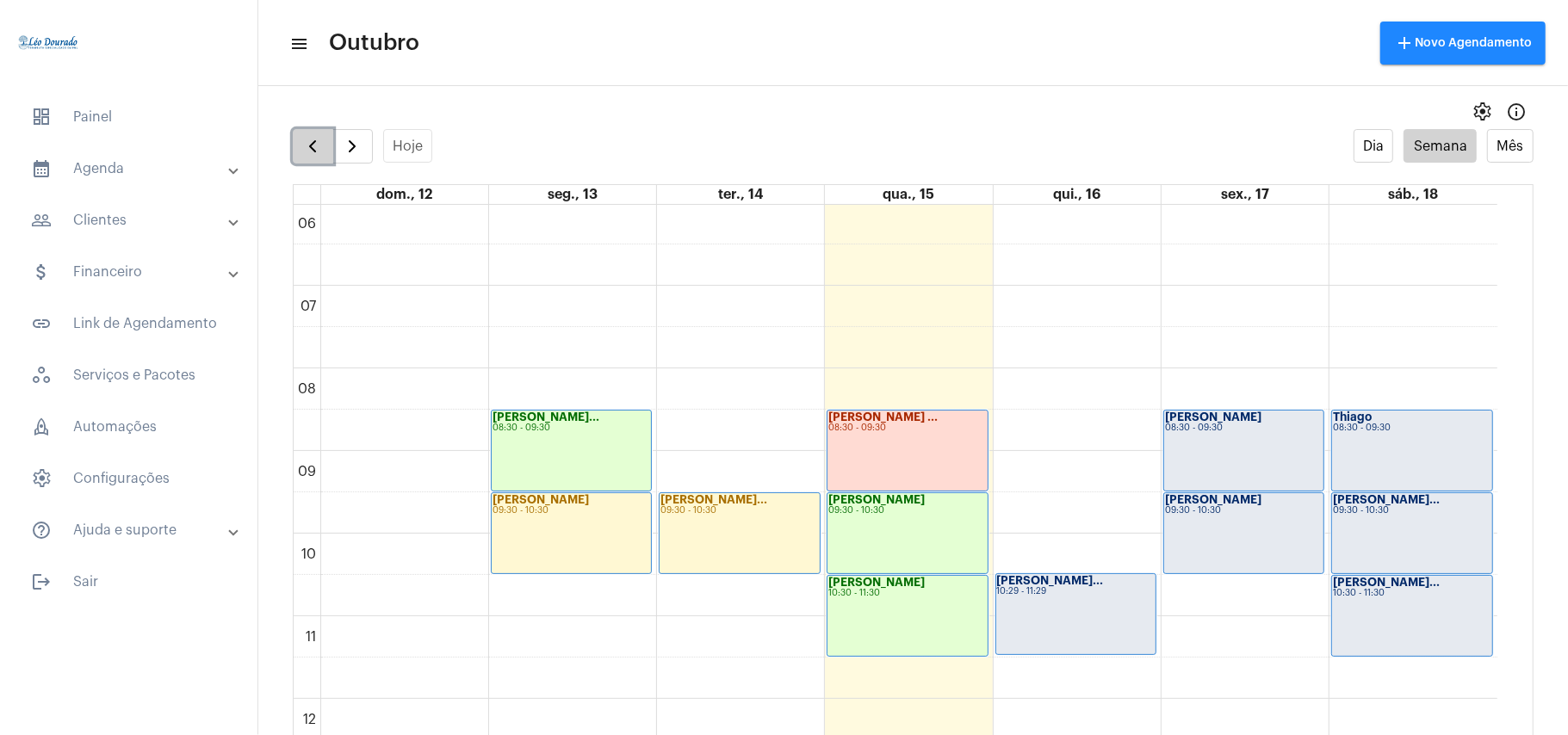
click at [318, 154] on span "button" at bounding box center [313, 146] width 21 height 21
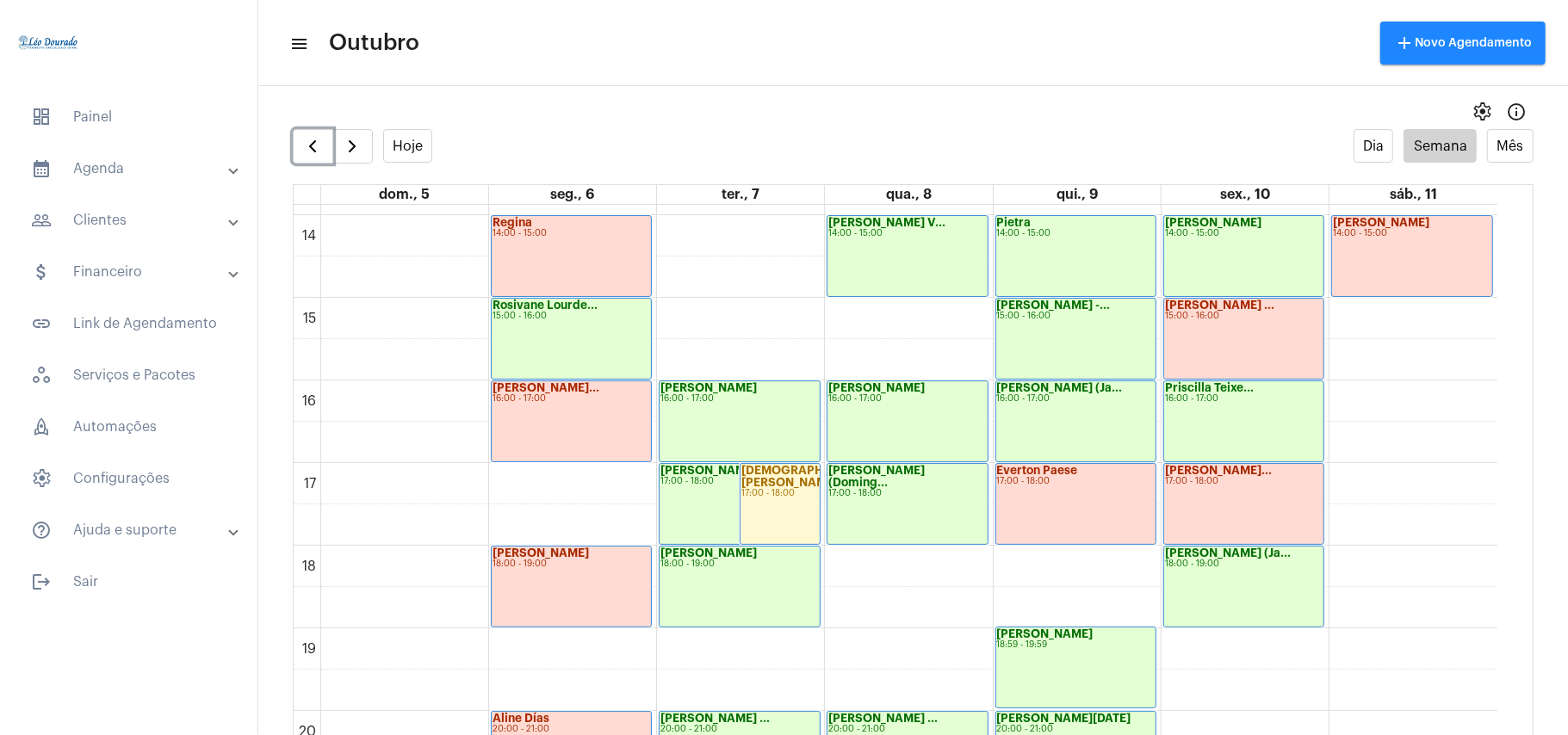
scroll to position [1185, 0]
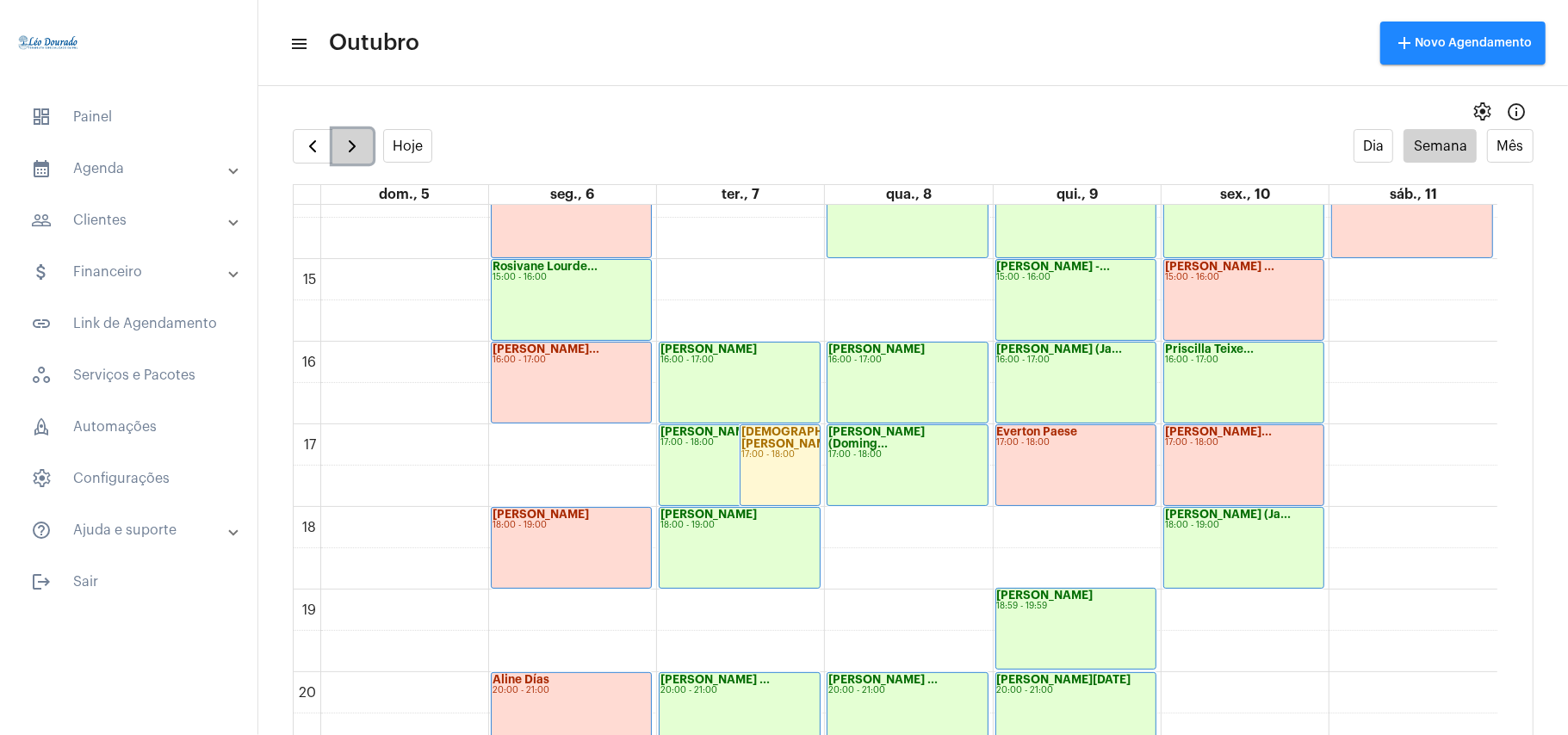
click at [355, 139] on span "button" at bounding box center [352, 146] width 21 height 21
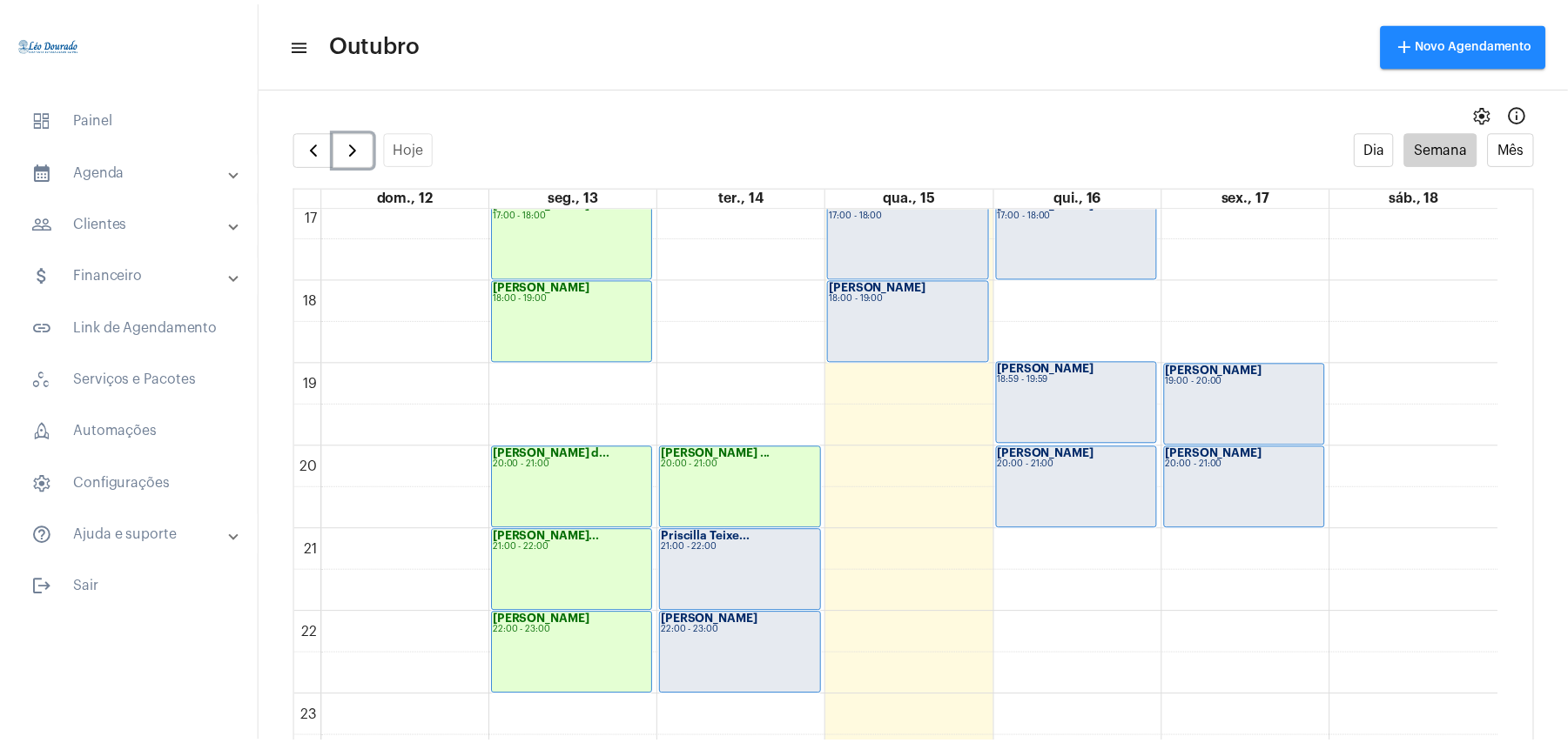
scroll to position [1317, 0]
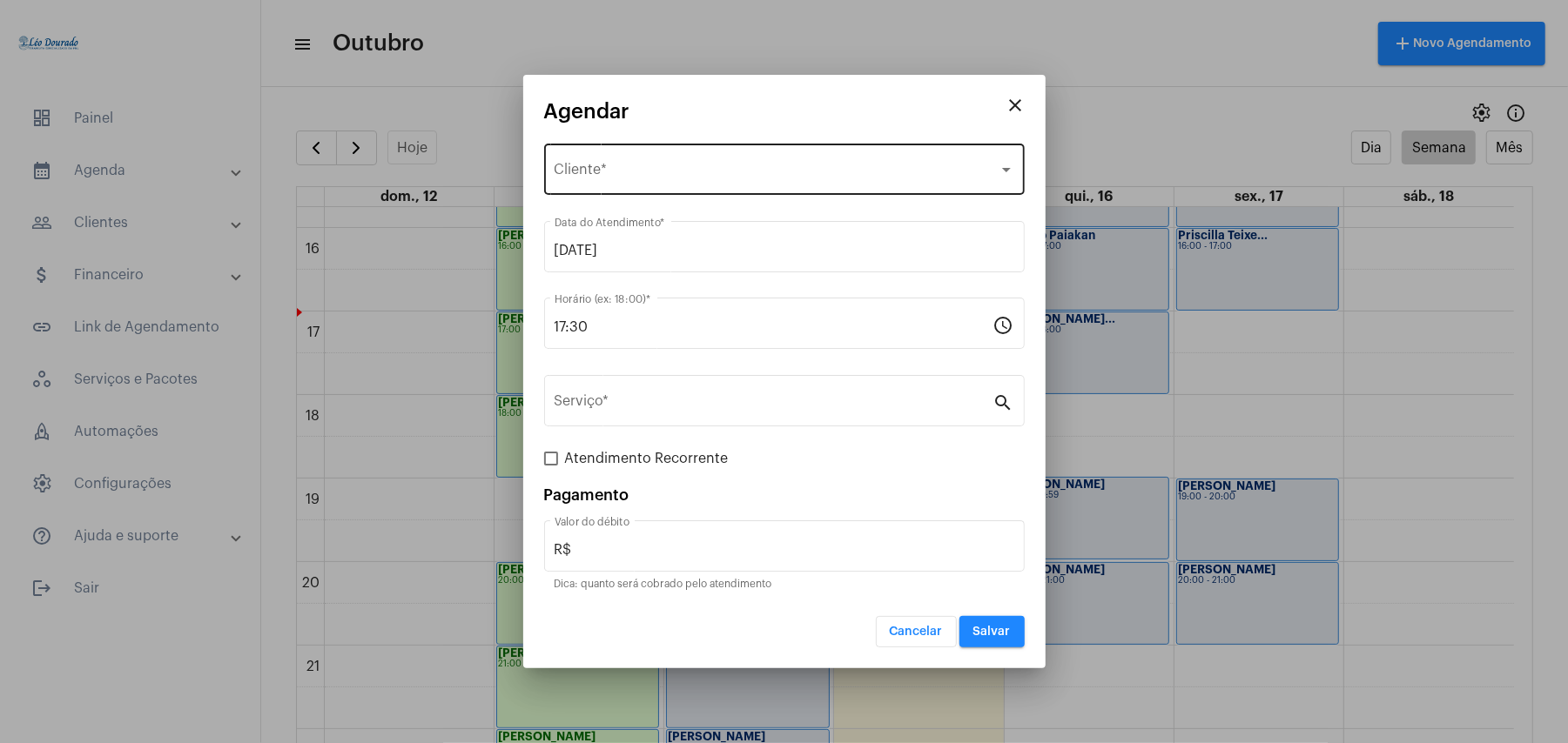
click at [722, 178] on div "Selecione o Cliente" at bounding box center [776, 173] width 444 height 16
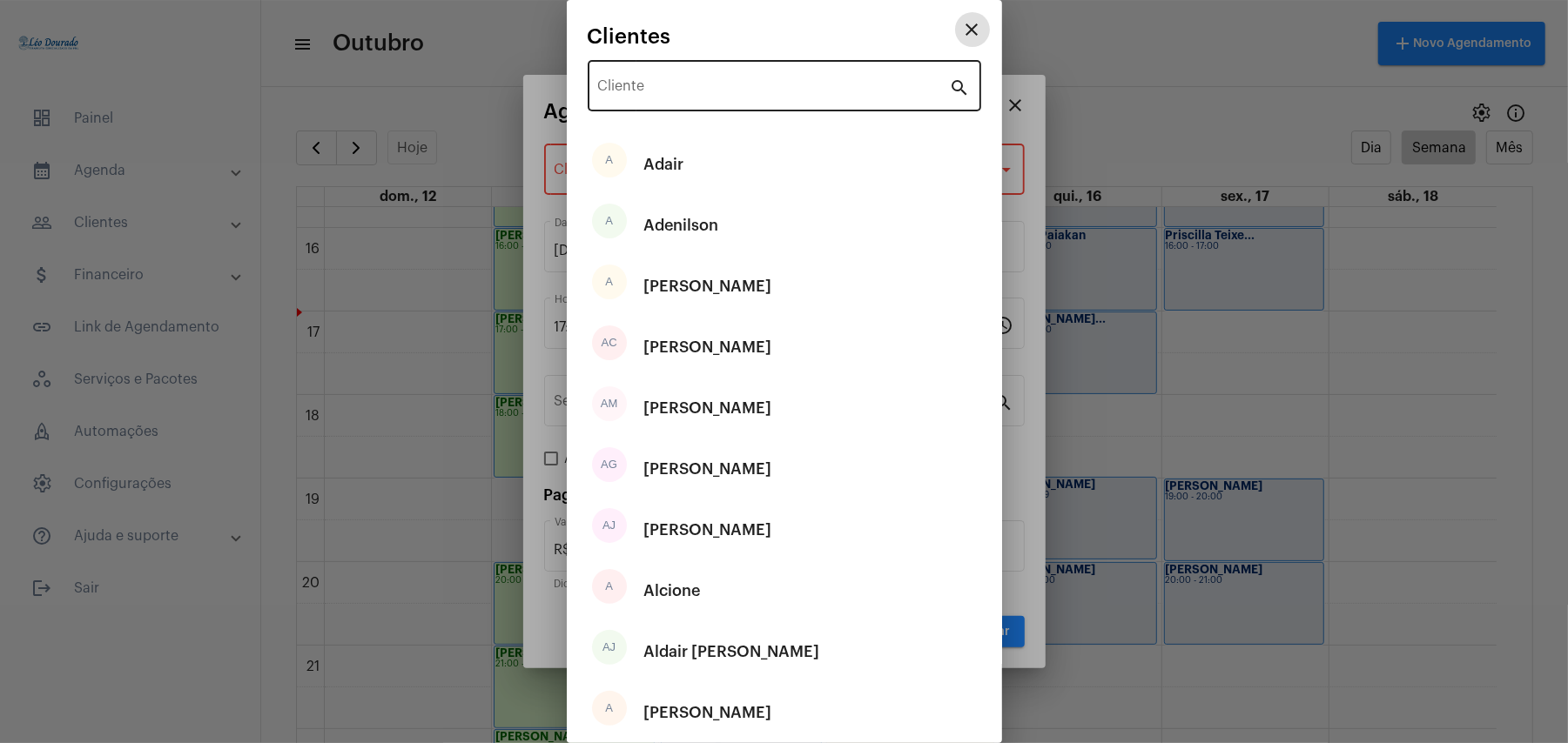
click at [750, 102] on div "Cliente" at bounding box center [775, 84] width 352 height 55
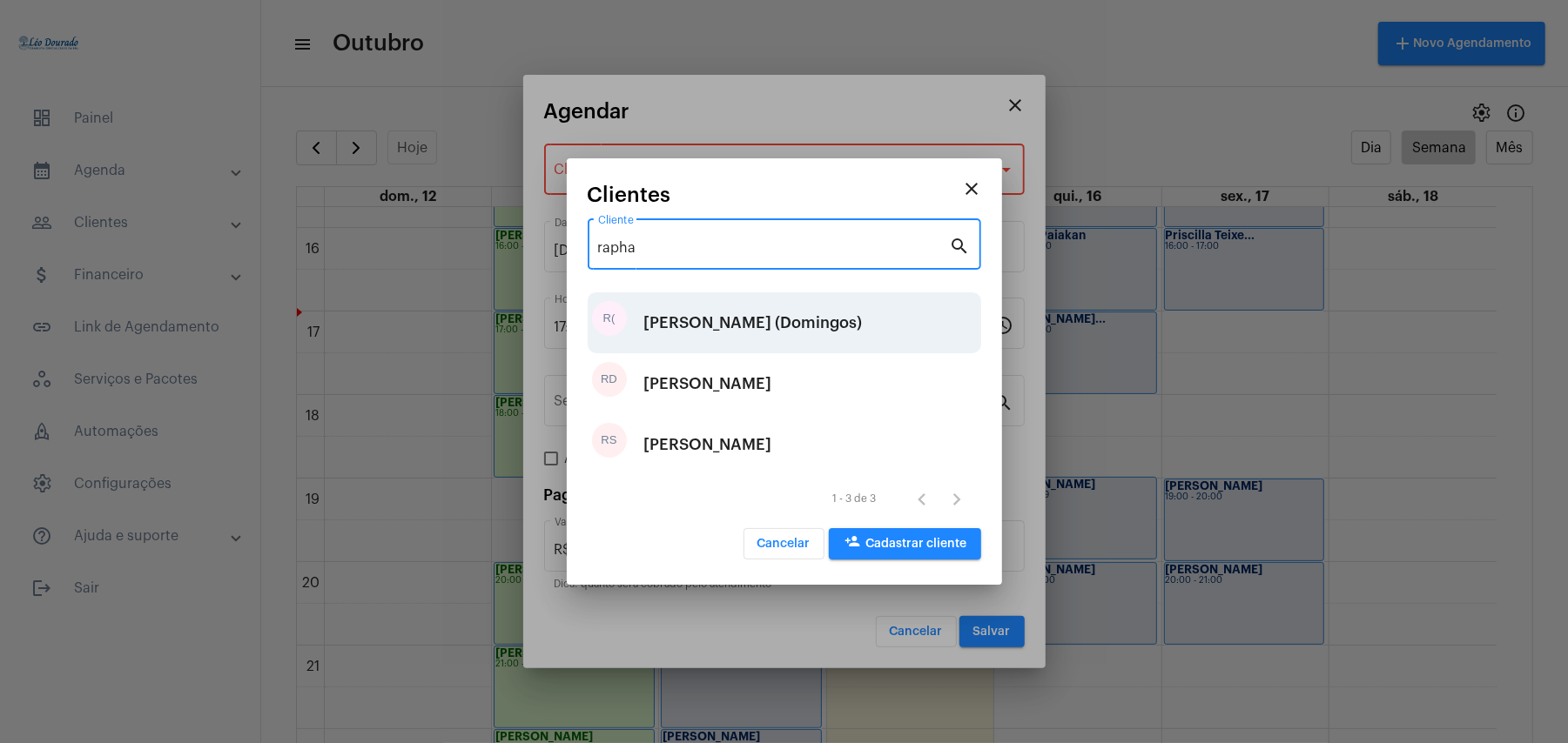
type input "rapha"
click at [754, 326] on div "[PERSON_NAME] (Domingos)" at bounding box center [754, 323] width 219 height 52
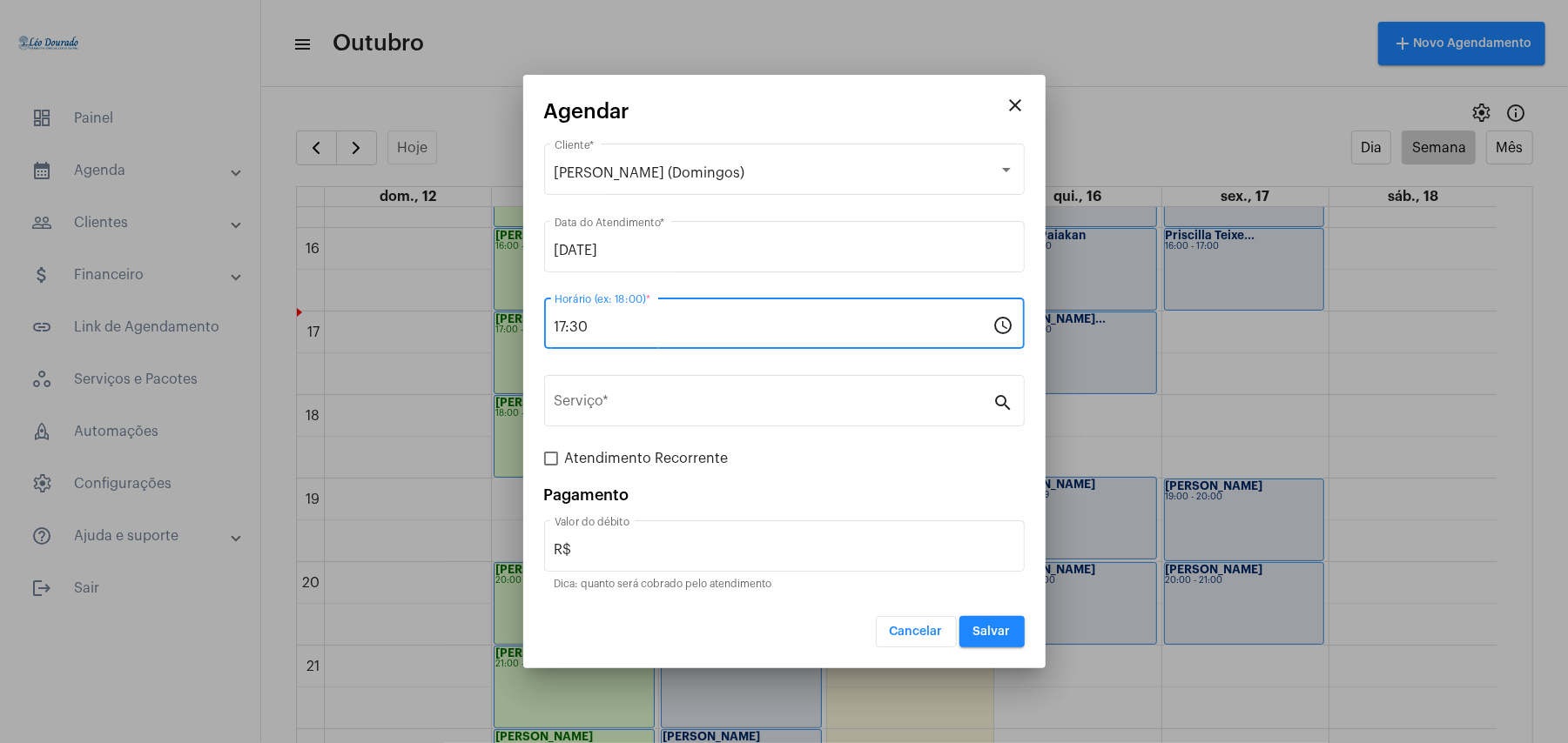
click at [754, 325] on input "17:30" at bounding box center [775, 327] width 439 height 16
type input "17:00"
click at [754, 262] on div "[DATE] Data do Atendimento *" at bounding box center [785, 245] width 460 height 55
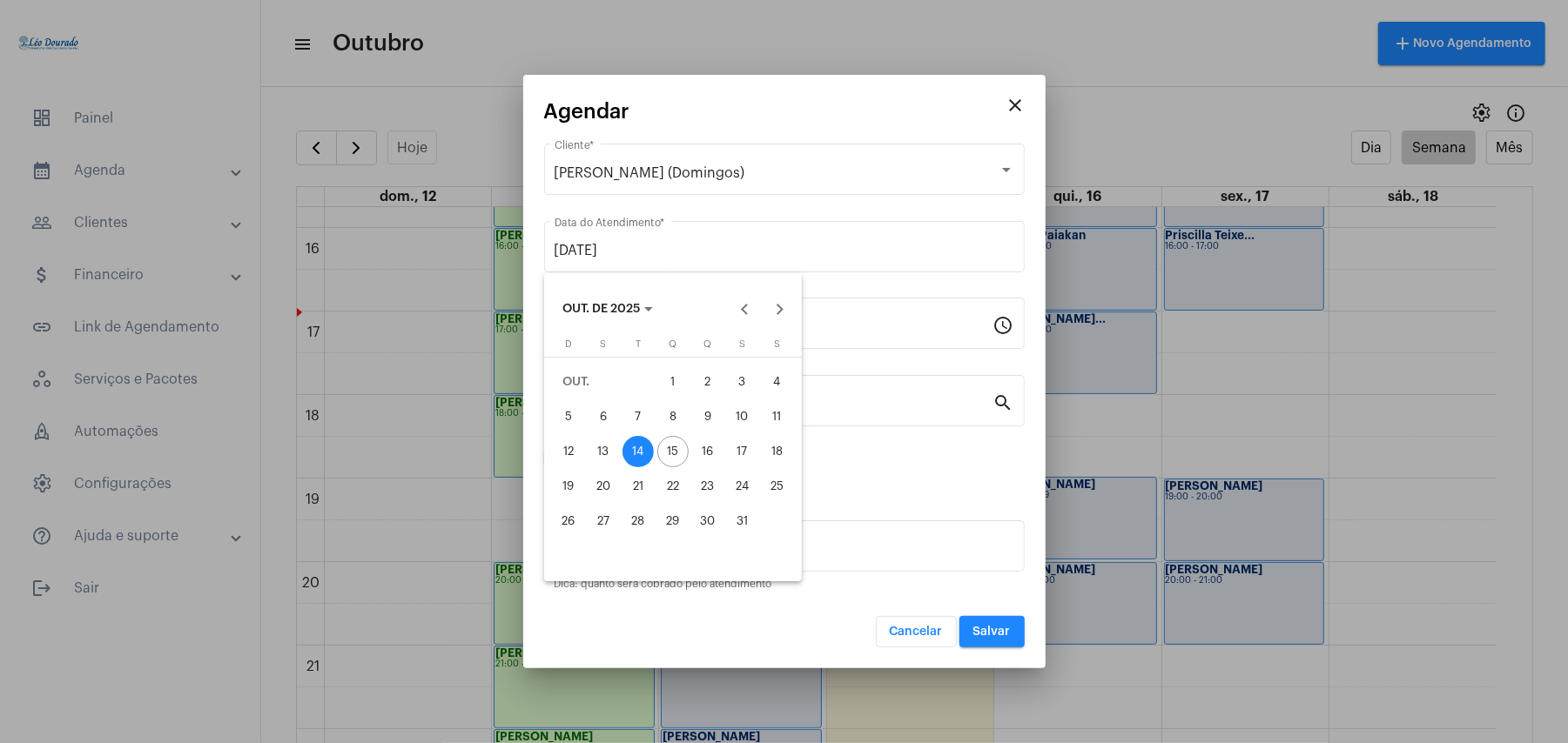
click at [677, 454] on div "15" at bounding box center [672, 451] width 31 height 31
type input "[DATE]"
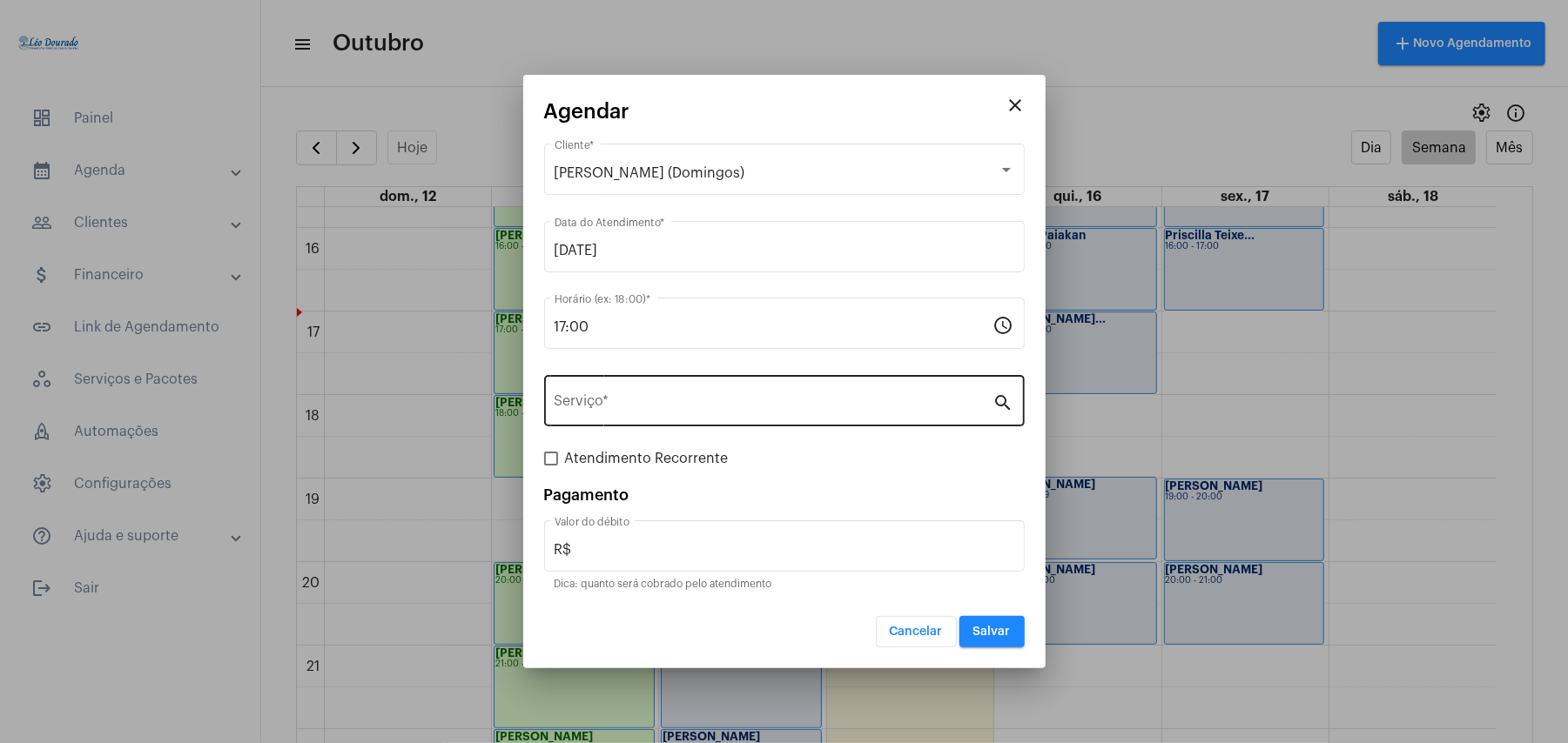
click at [694, 392] on div "Serviço *" at bounding box center [775, 399] width 439 height 55
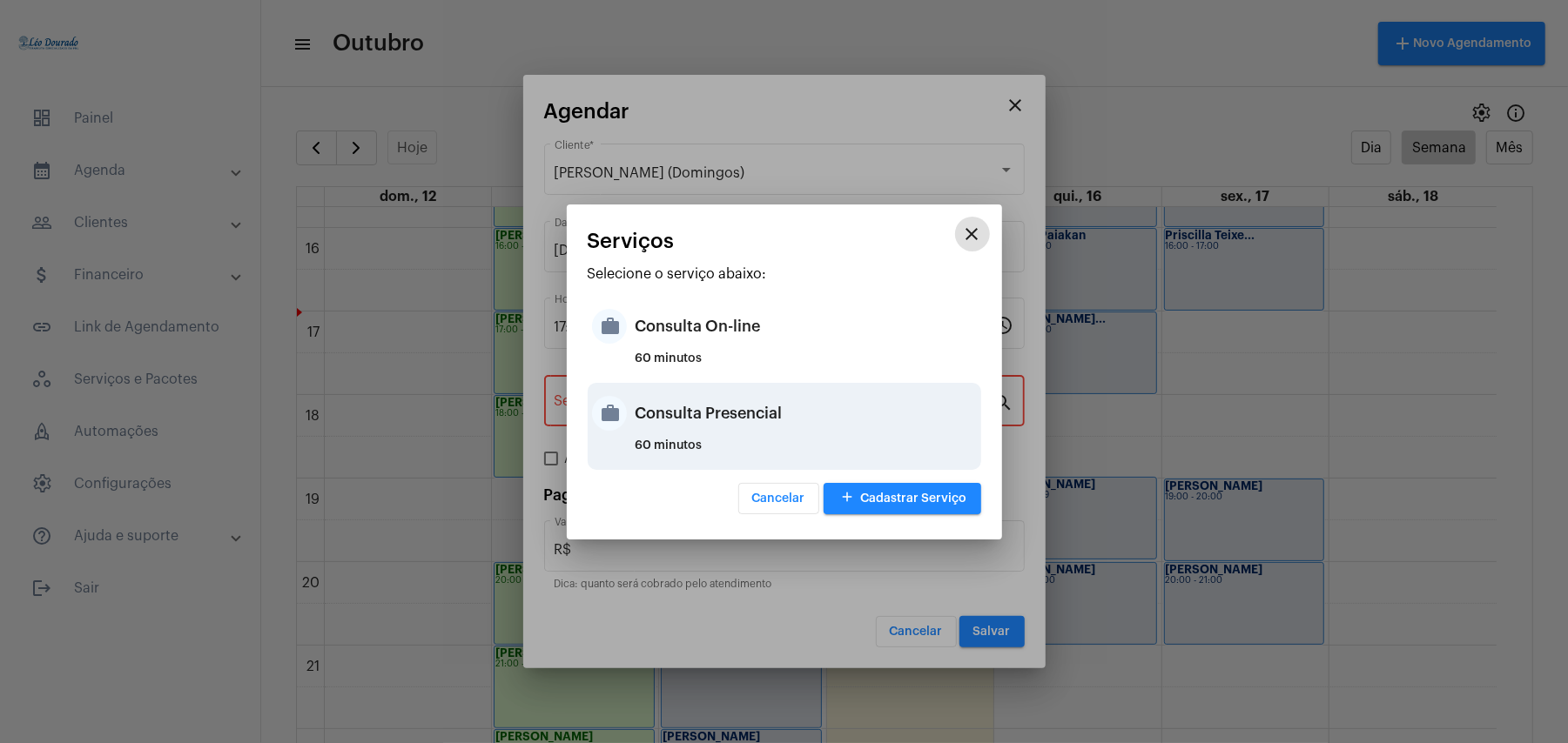
click at [754, 416] on div "Consulta Presencial" at bounding box center [806, 413] width 342 height 52
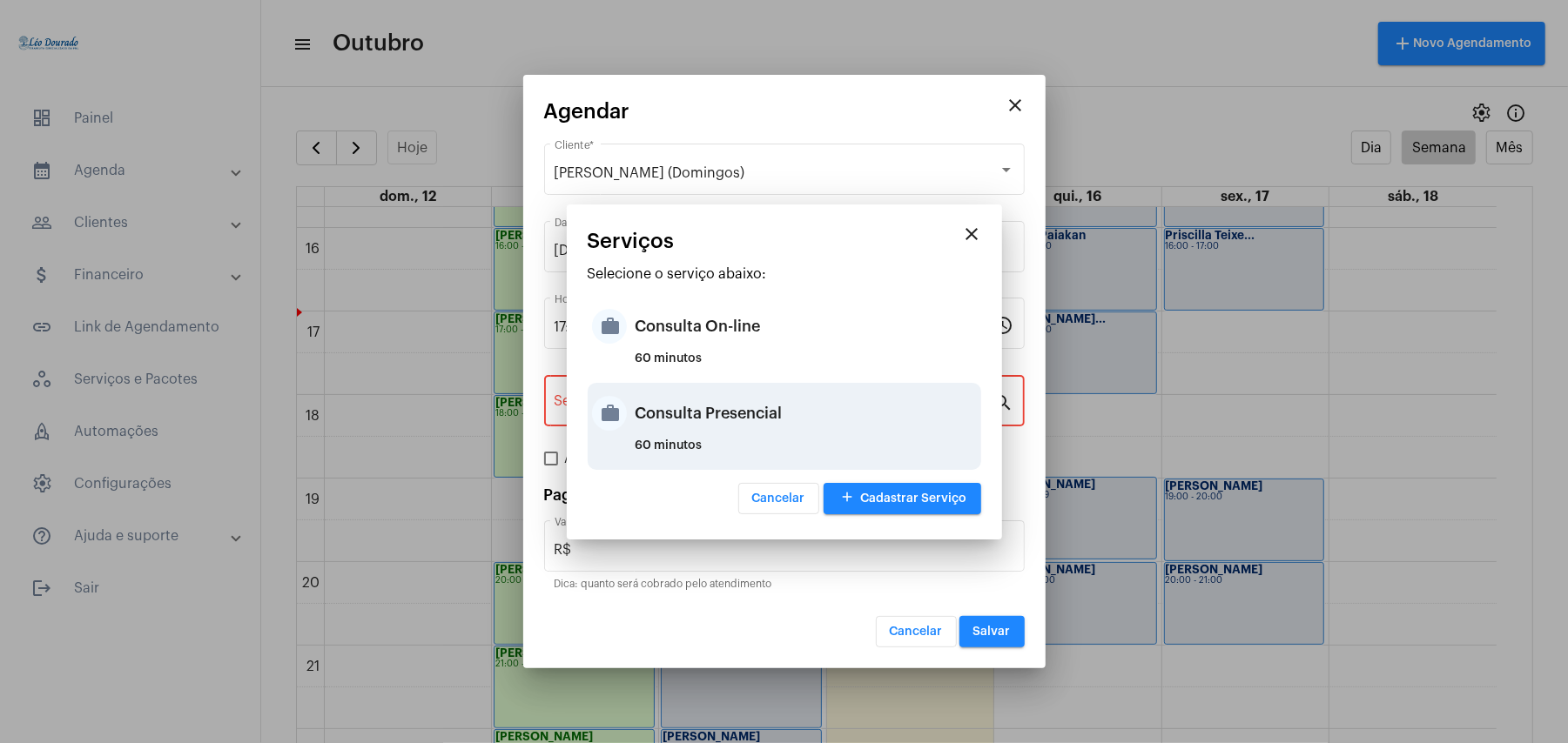
type input "Consulta Presencial"
type input "R$ 150"
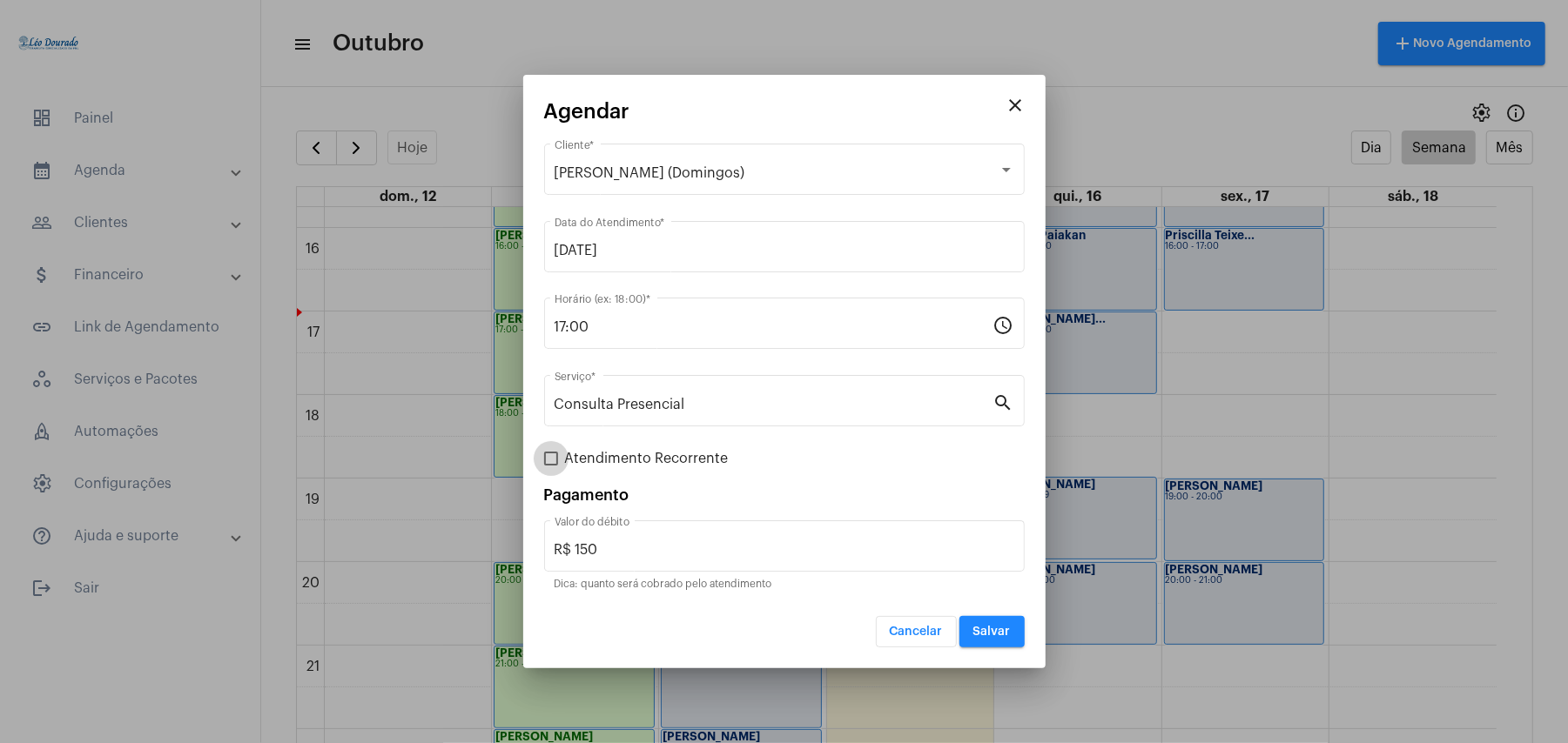
click at [621, 458] on span "Atendimento Recorrente" at bounding box center [647, 459] width 164 height 21
click at [551, 466] on input "Atendimento Recorrente" at bounding box center [550, 466] width 1 height 1
checkbox input "true"
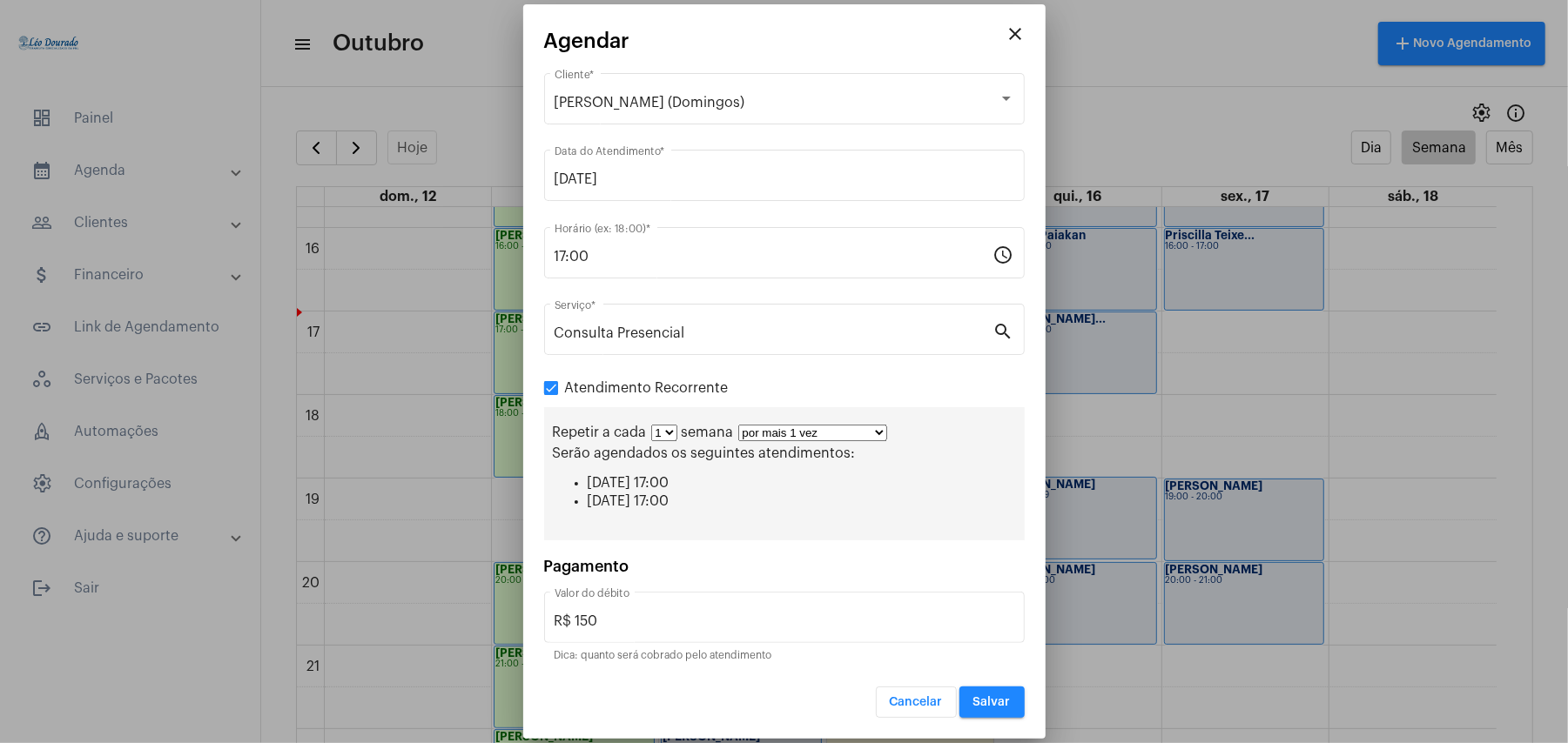
click at [797, 437] on select "por mais 1 vez por mais 2 vezes por mais 3 vezes por mais 4 vezes por mais 5 ve…" at bounding box center [812, 433] width 149 height 16
select select "10: 0"
click at [739, 425] on select "por mais 1 vez por mais 2 vezes por mais 3 vezes por mais 4 vezes por mais 5 ve…" at bounding box center [812, 433] width 149 height 16
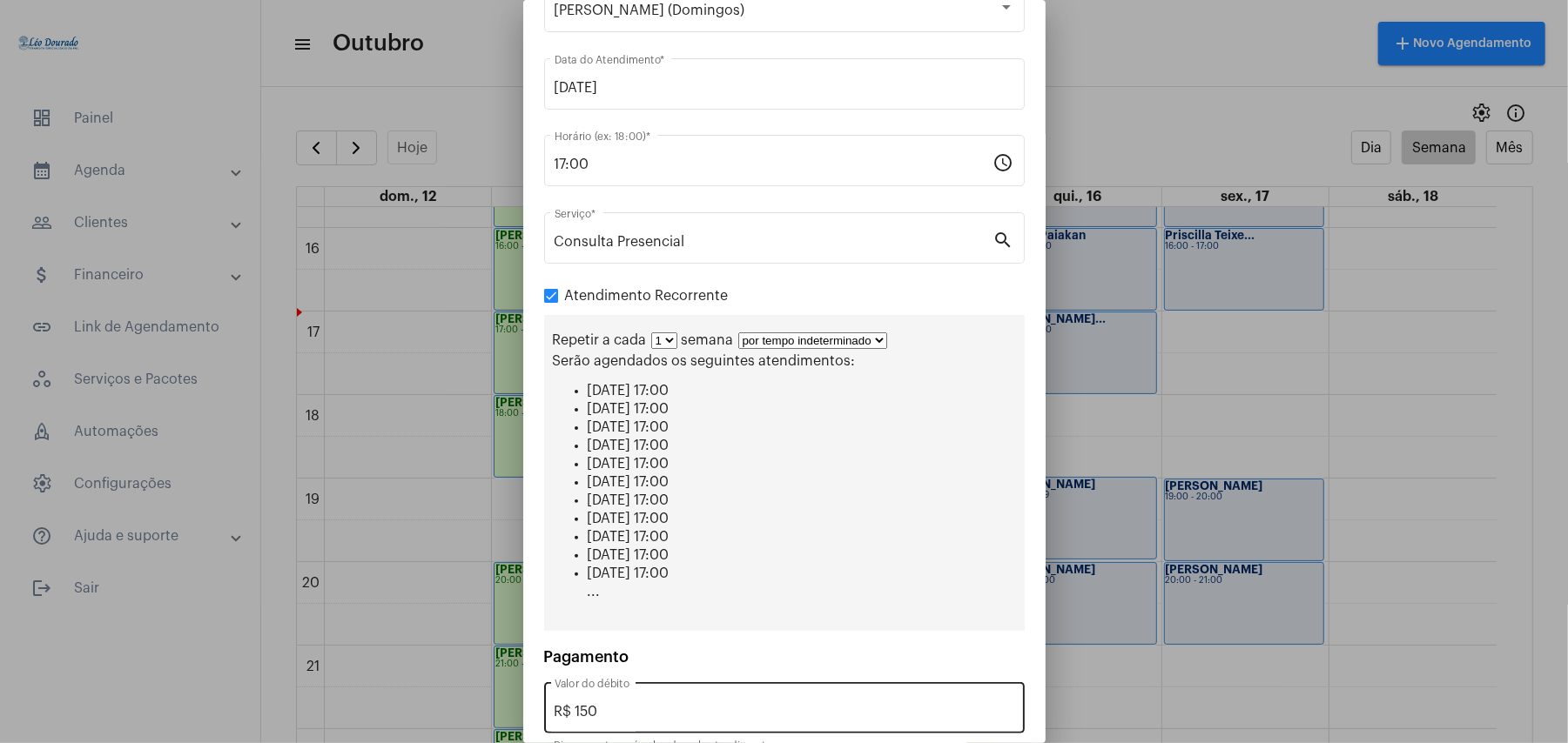
scroll to position [166, 0]
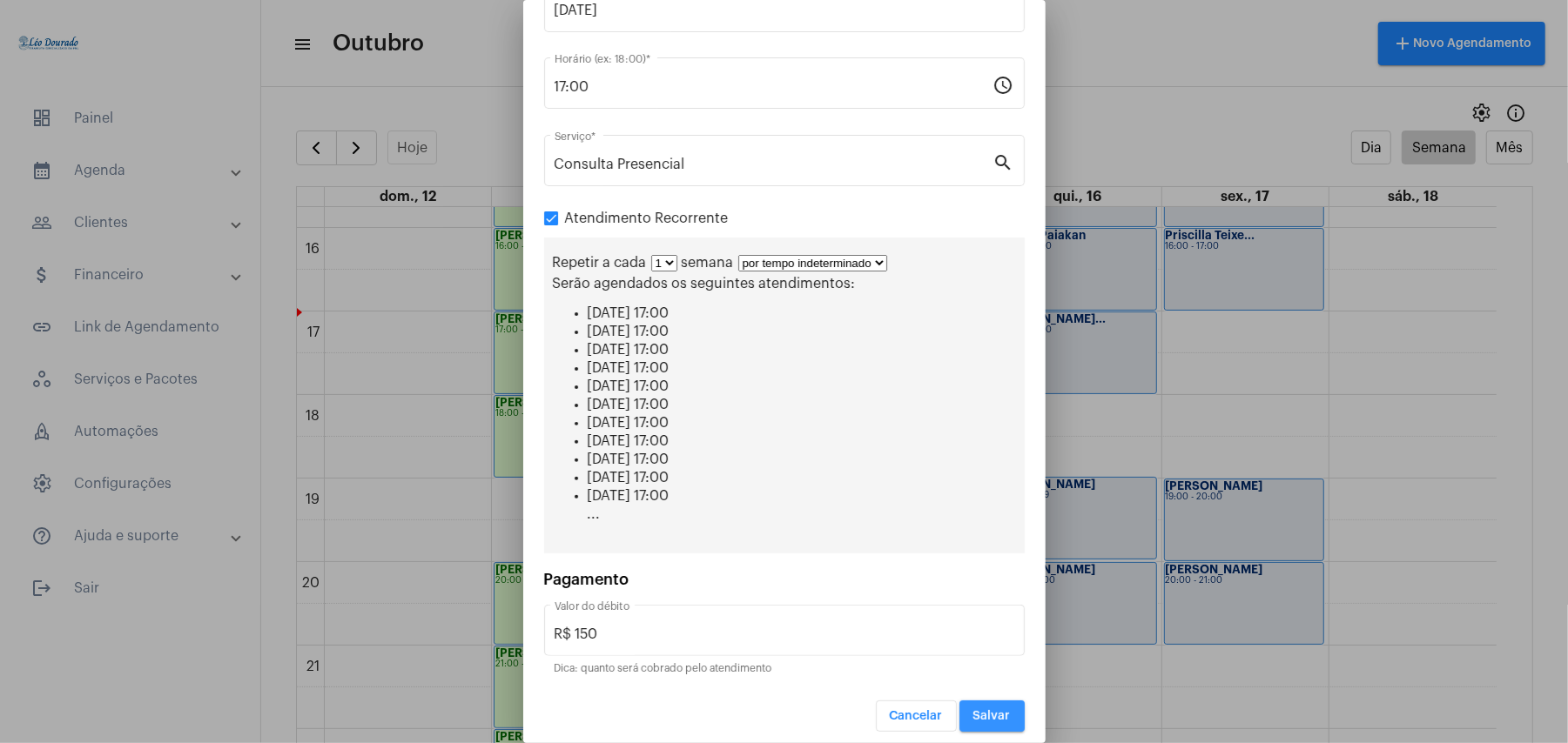
click at [986, 717] on button "Salvar" at bounding box center [992, 716] width 65 height 31
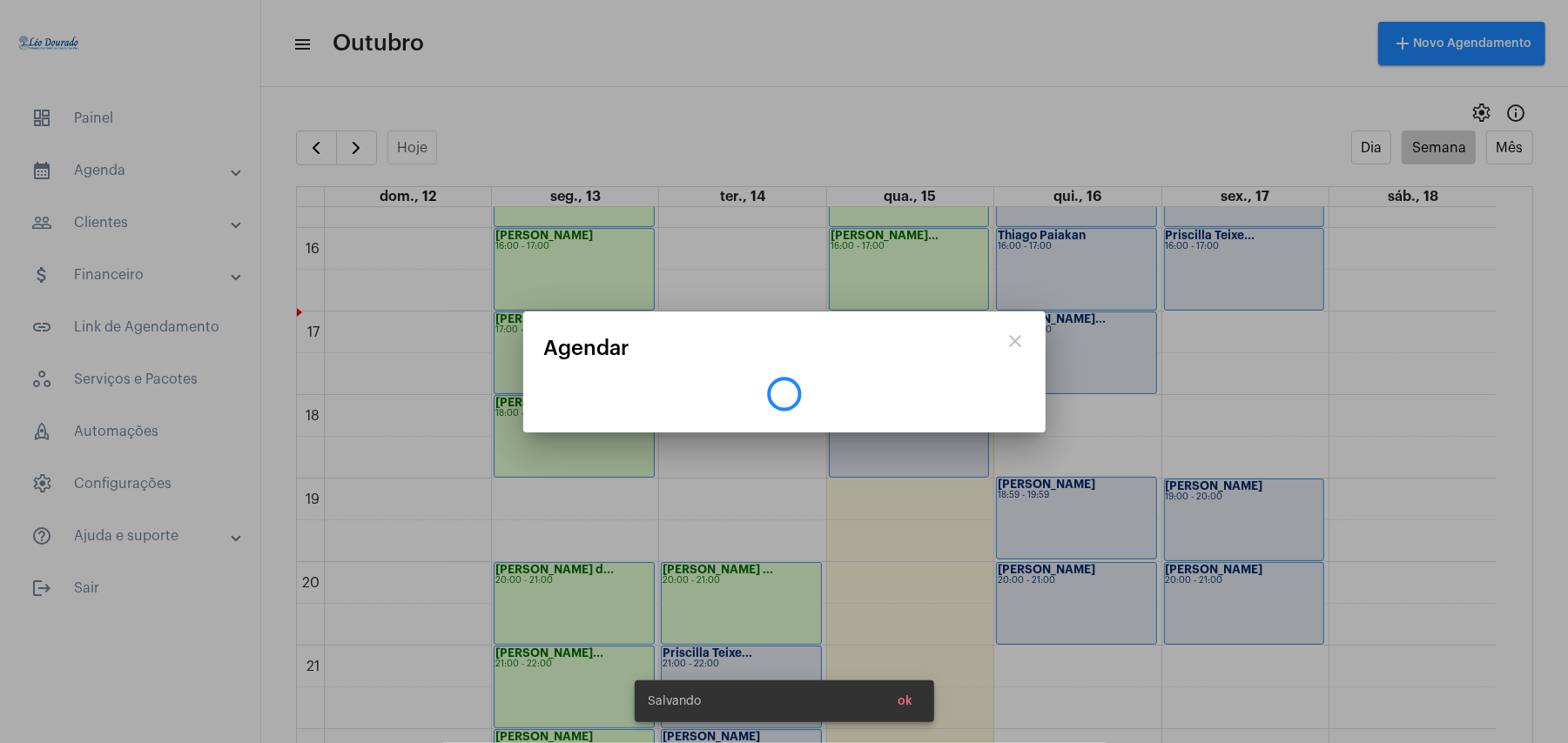
scroll to position [0, 0]
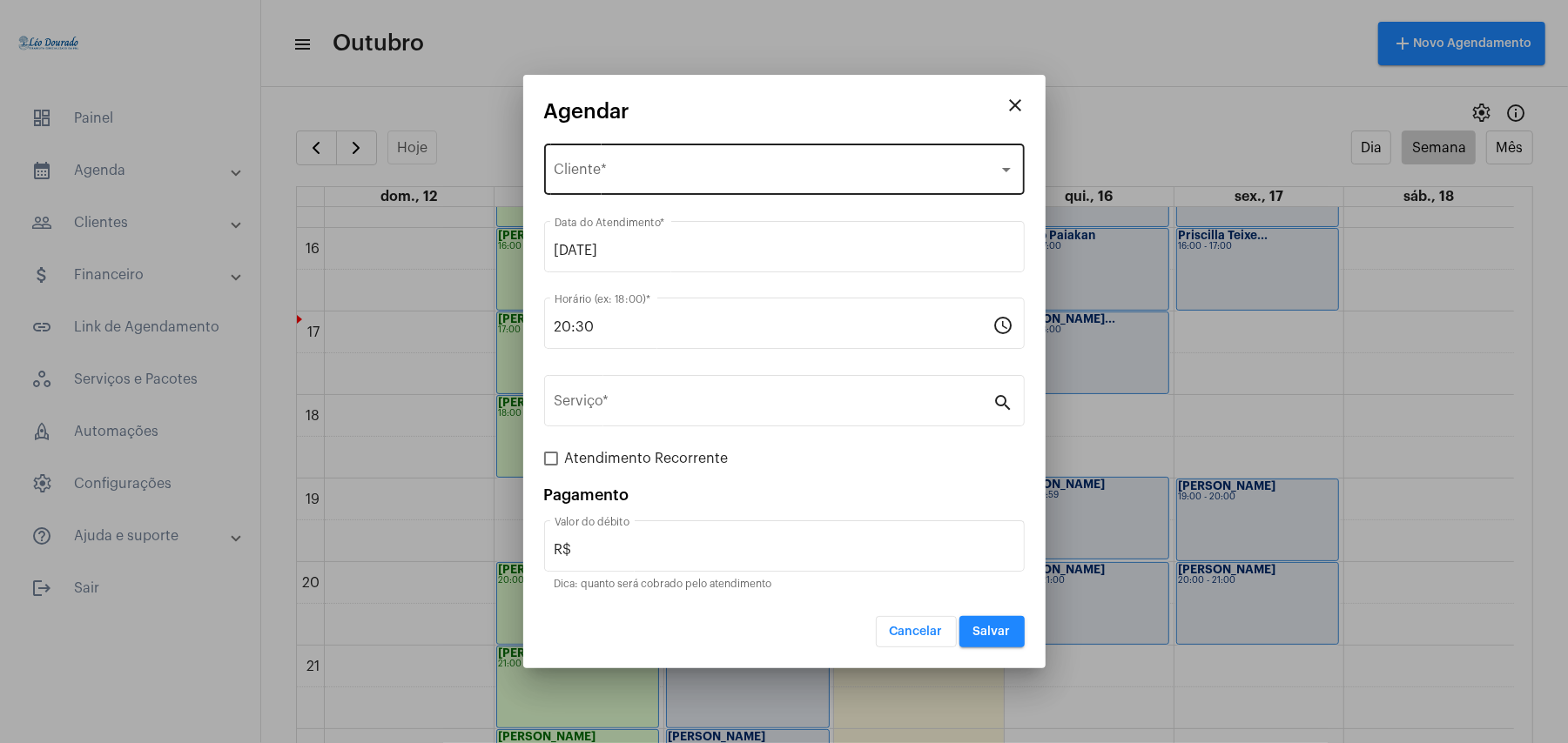
click at [659, 168] on span "Selecione o Cliente" at bounding box center [776, 173] width 444 height 16
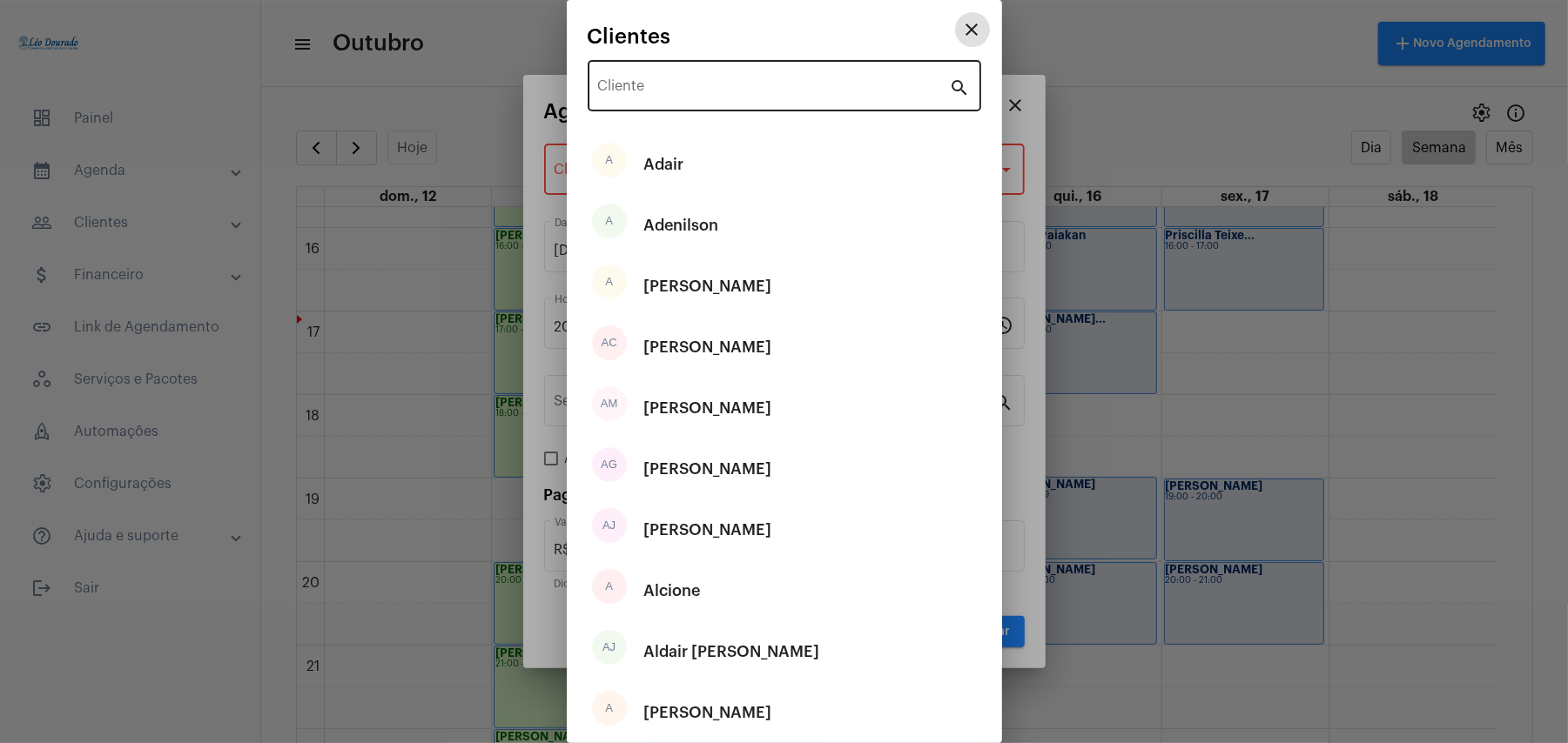
click at [676, 83] on input "Cliente" at bounding box center [775, 89] width 352 height 16
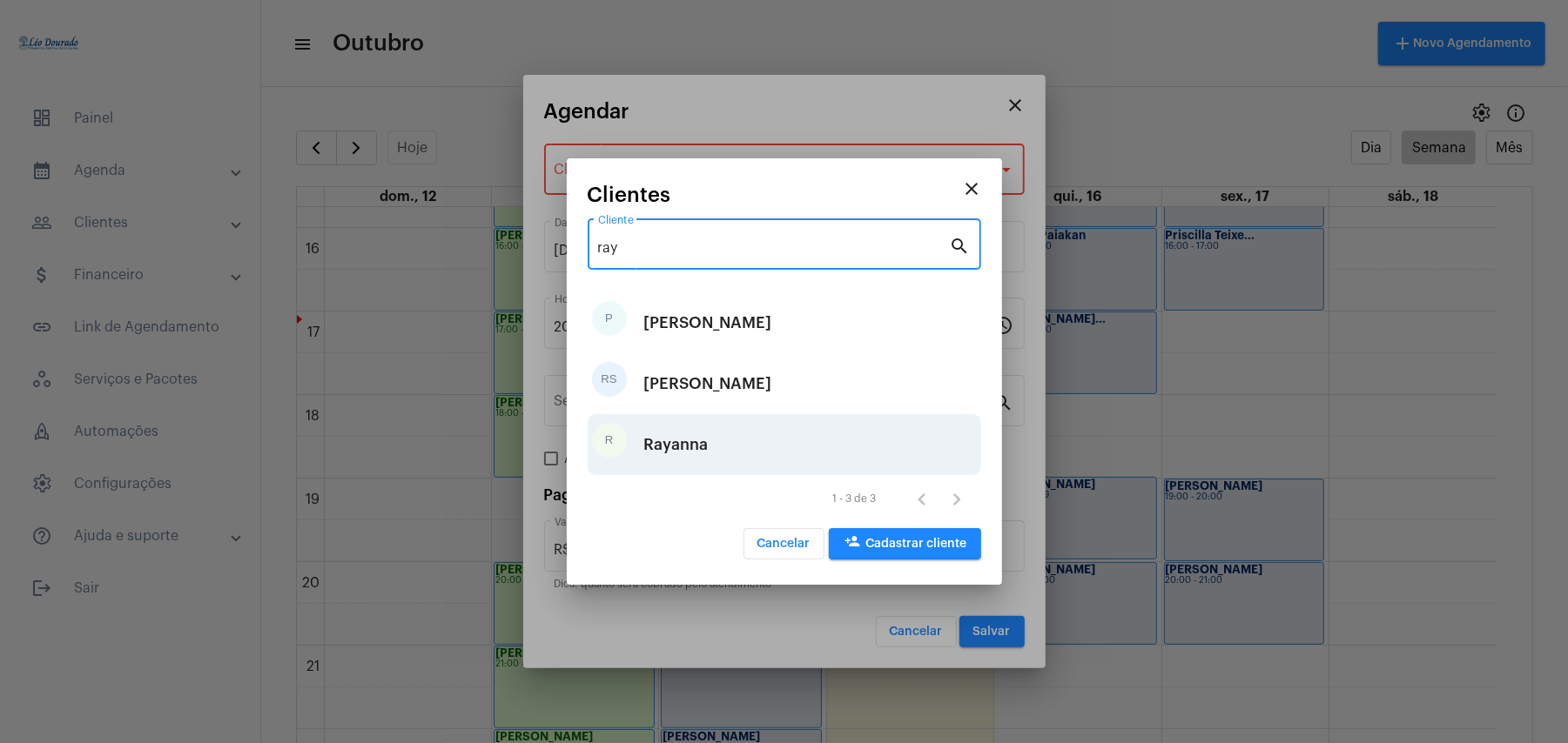
type input "ray"
click at [698, 427] on div "Rayanna" at bounding box center [677, 444] width 64 height 52
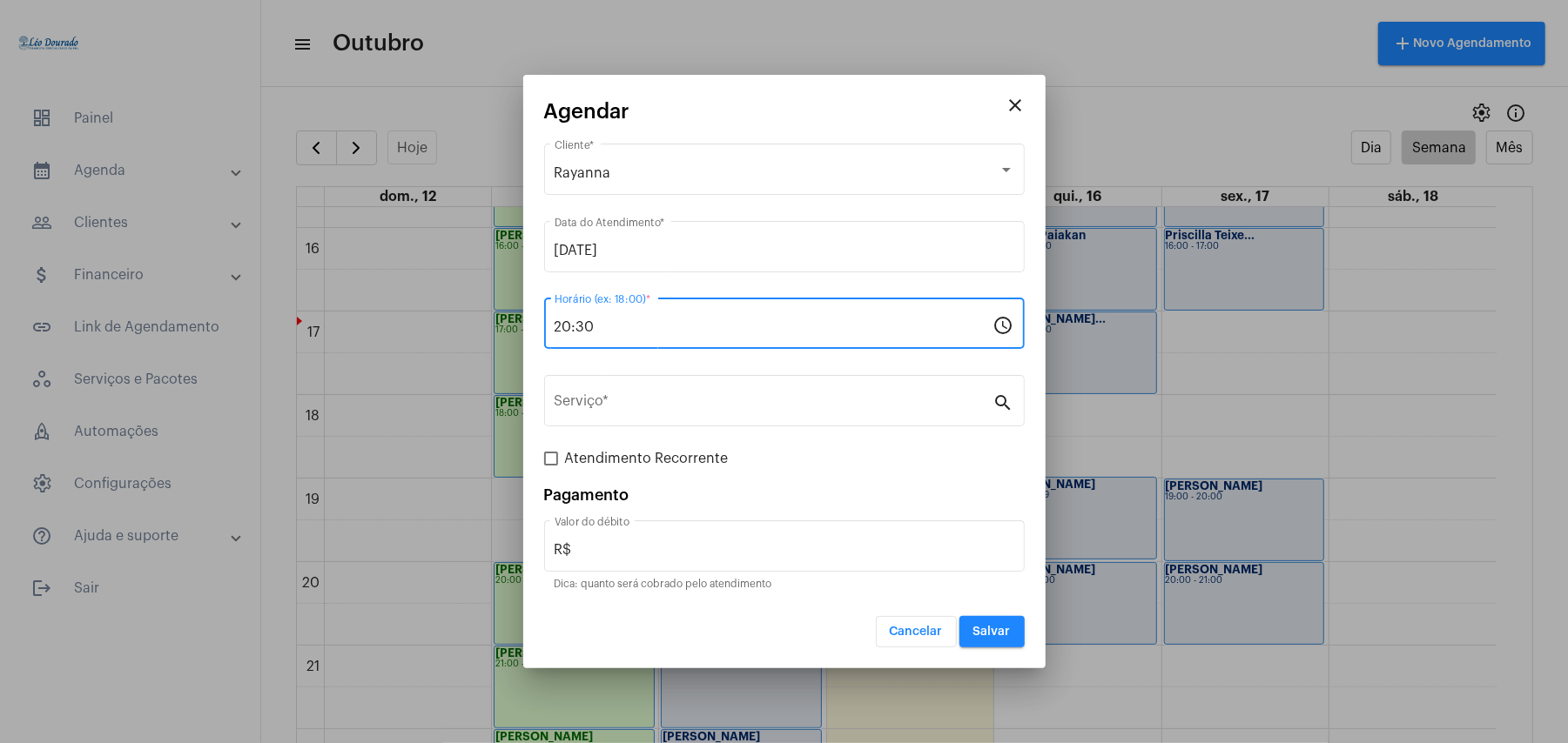
click at [658, 331] on input "20:30" at bounding box center [775, 327] width 439 height 16
type input "20:00"
click at [678, 394] on div "Serviço *" at bounding box center [775, 399] width 439 height 55
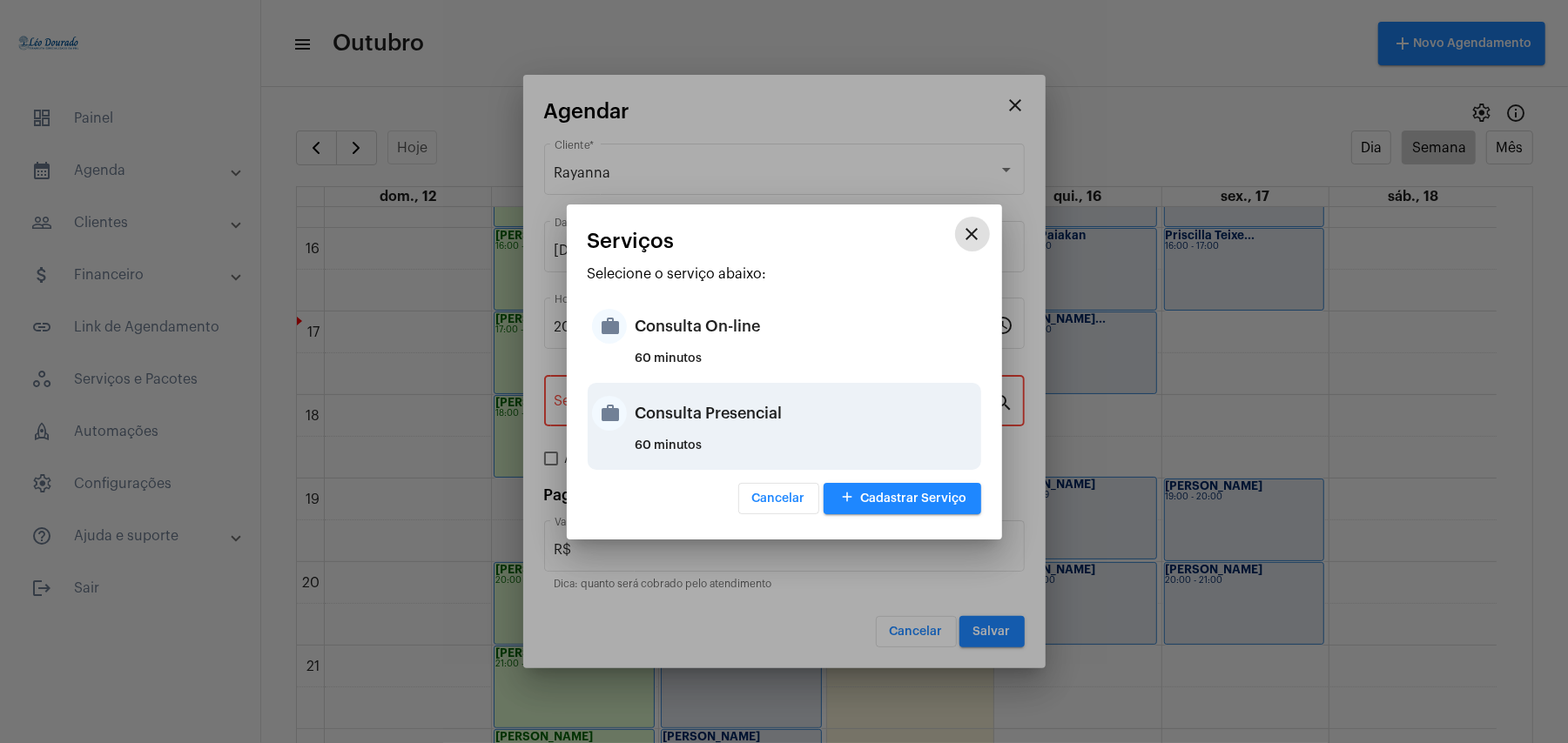
click at [700, 416] on div "Consulta Presencial" at bounding box center [806, 413] width 342 height 52
type input "Consulta Presencial"
type input "R$ 150"
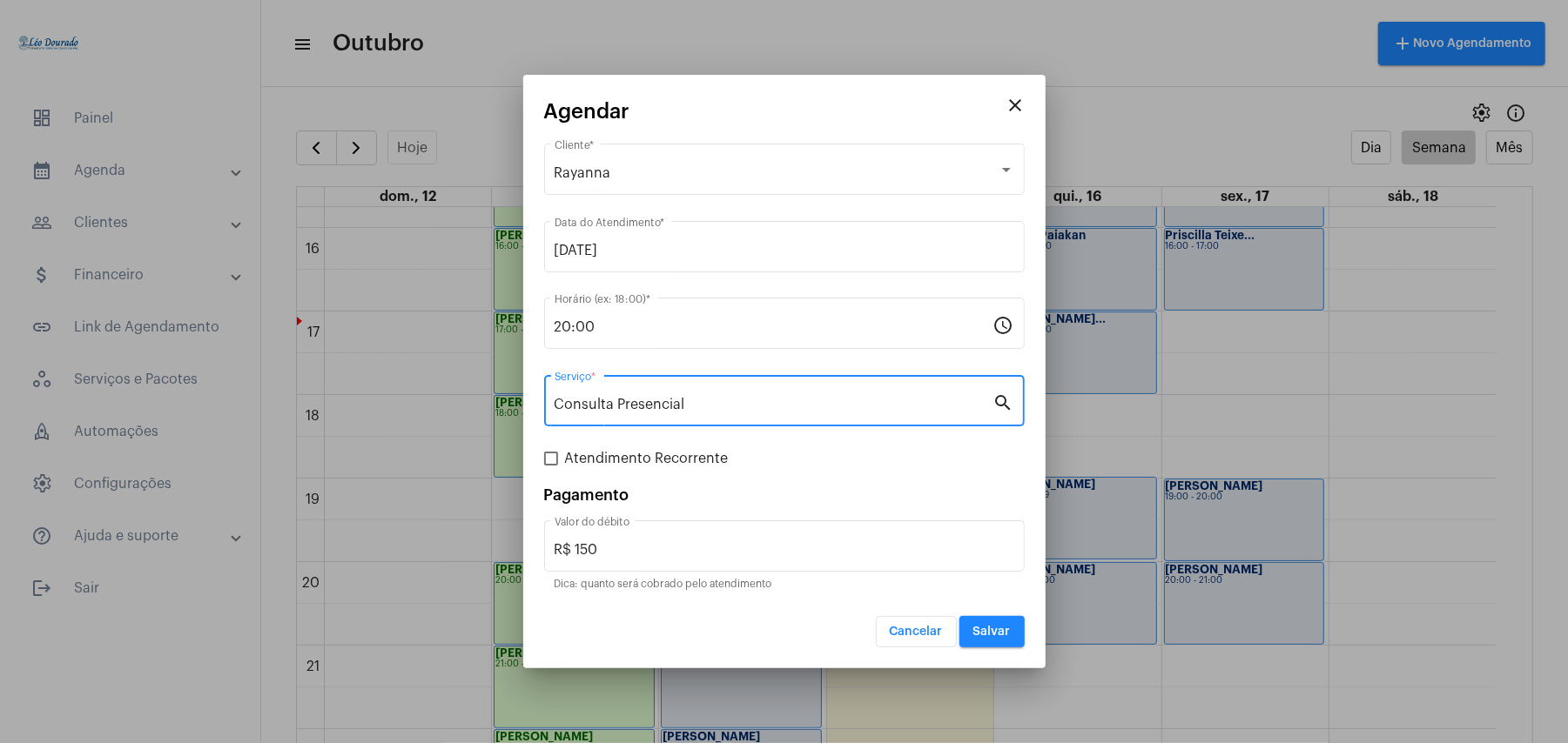
click at [990, 641] on button "Salvar" at bounding box center [992, 631] width 65 height 31
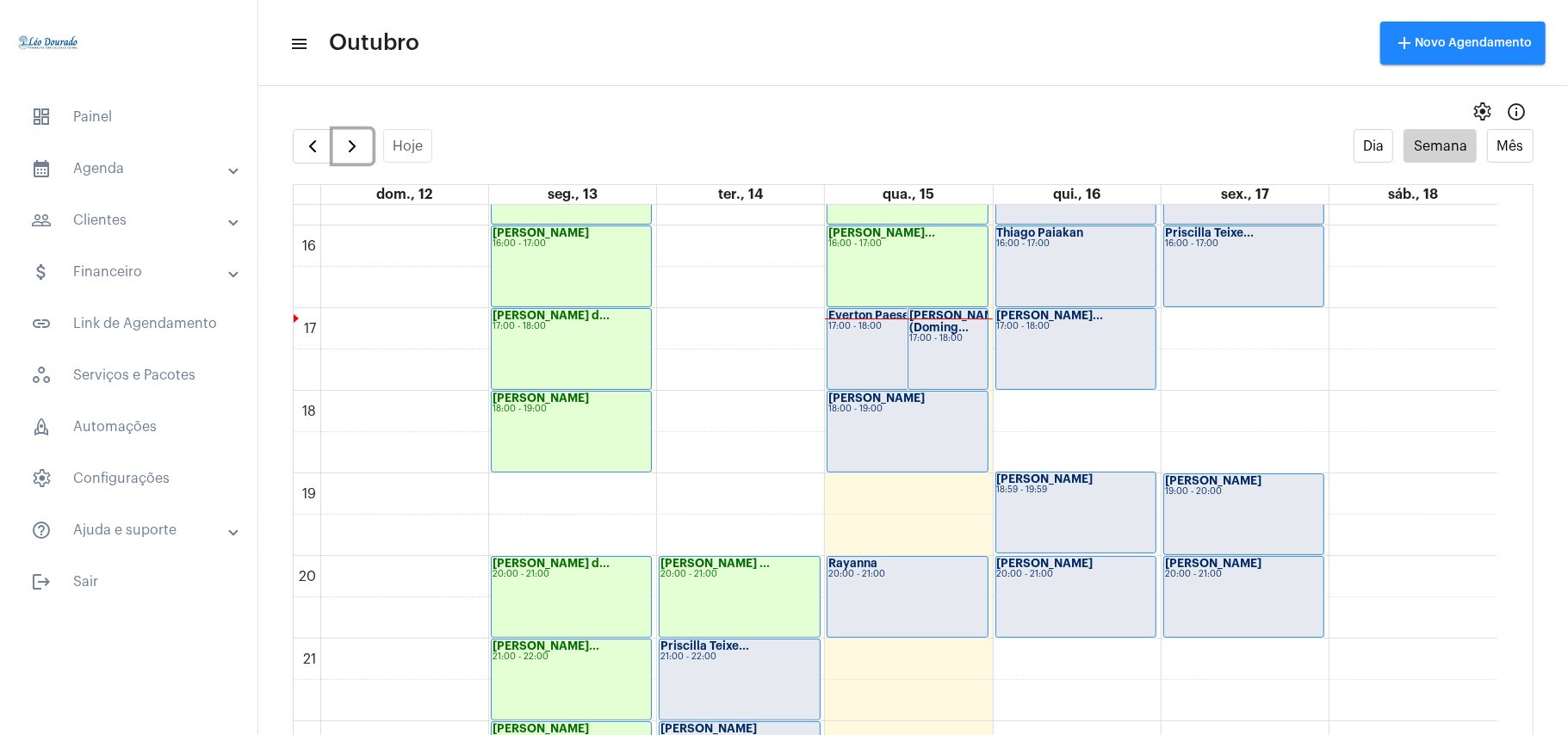
click at [875, 343] on div "Everton Paese 17:00 - 18:00" at bounding box center [907, 349] width 159 height 81
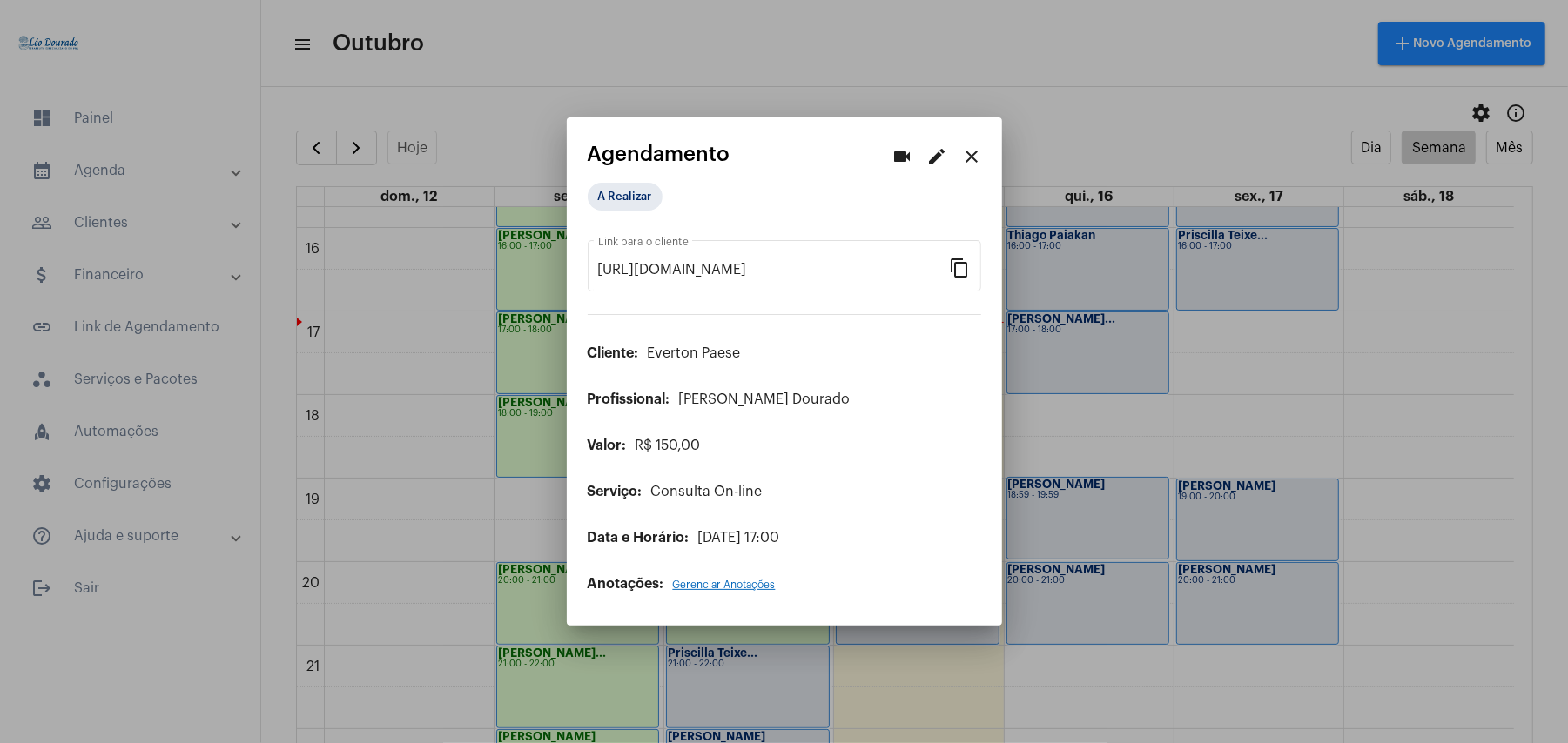
click at [941, 158] on mat-icon "edit" at bounding box center [937, 157] width 21 height 21
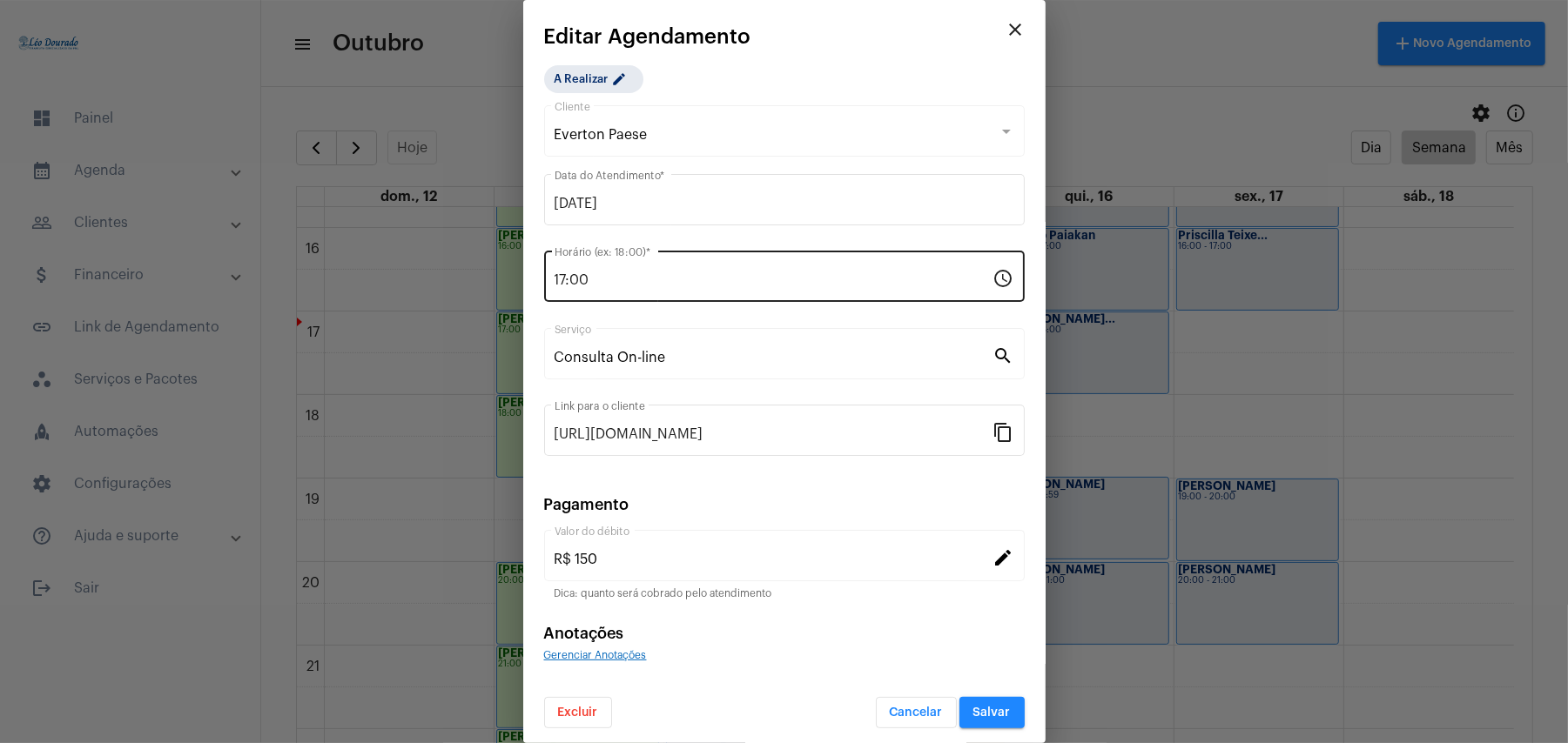
click at [699, 269] on div "17:00 Horário (ex: 18:00) *" at bounding box center [775, 274] width 439 height 55
click at [568, 276] on input "17:00" at bounding box center [775, 280] width 439 height 16
type input "19:00"
click at [979, 710] on span "Salvar" at bounding box center [992, 713] width 38 height 12
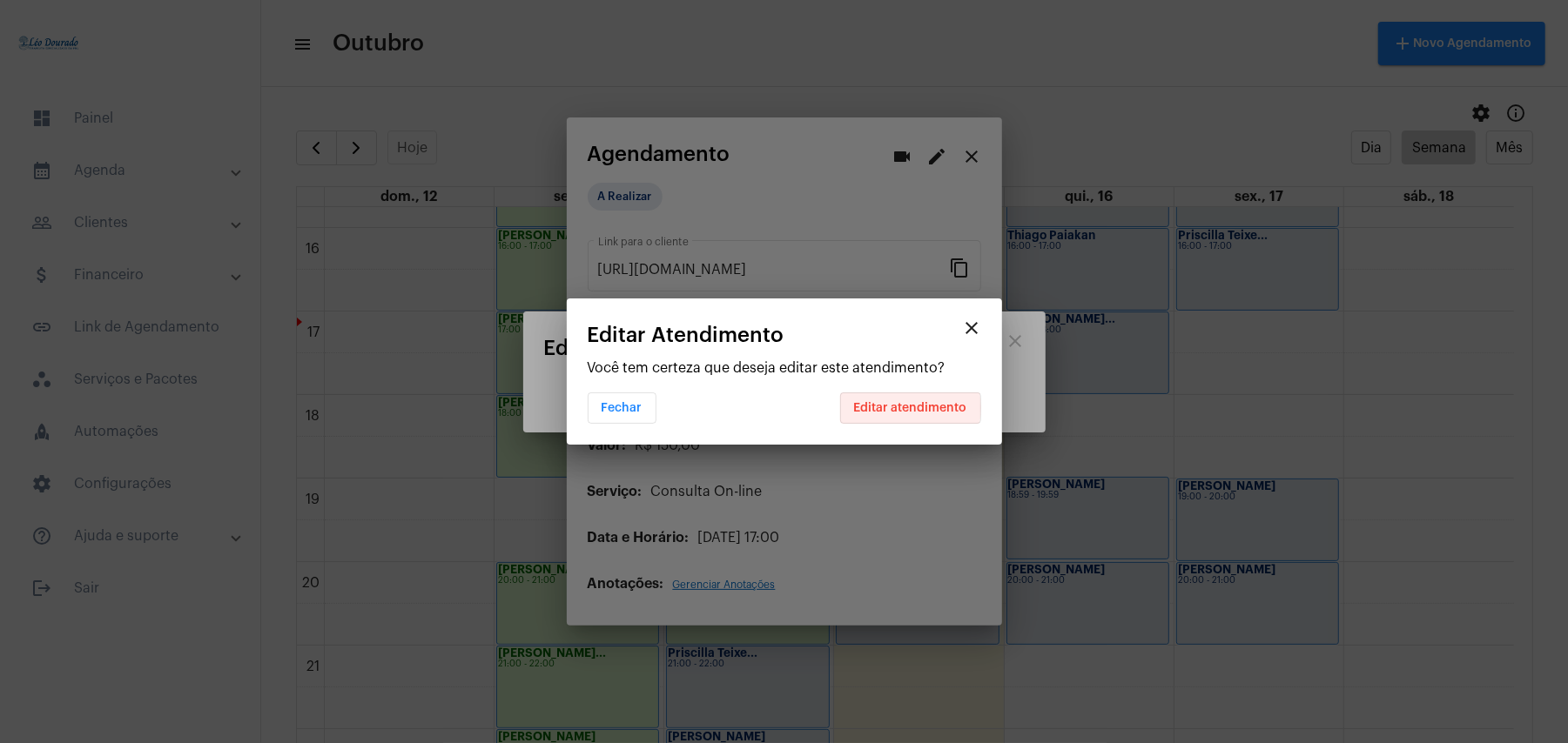
click at [911, 408] on span "Editar atendimento" at bounding box center [911, 408] width 114 height 12
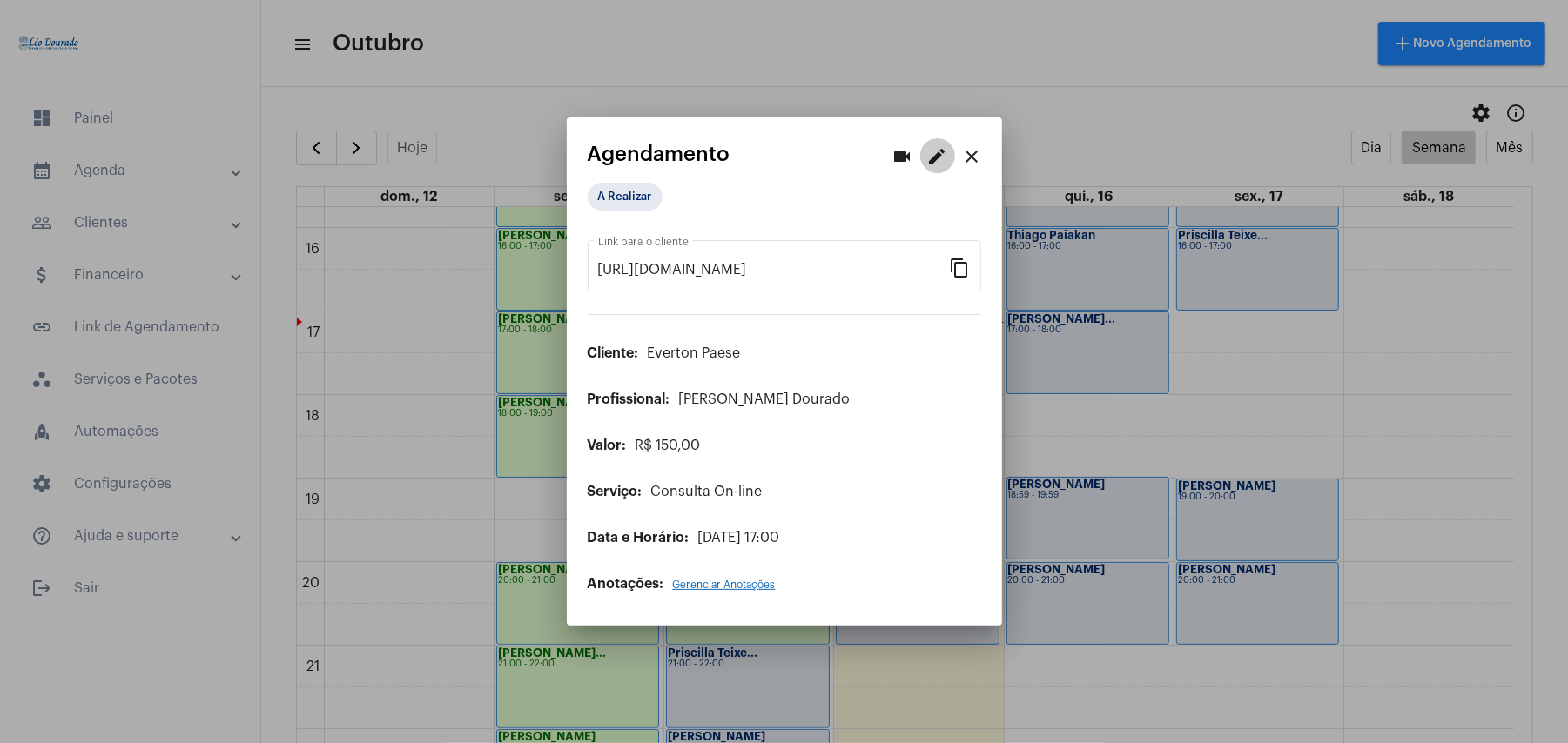
click at [932, 162] on mat-icon "edit" at bounding box center [937, 157] width 21 height 21
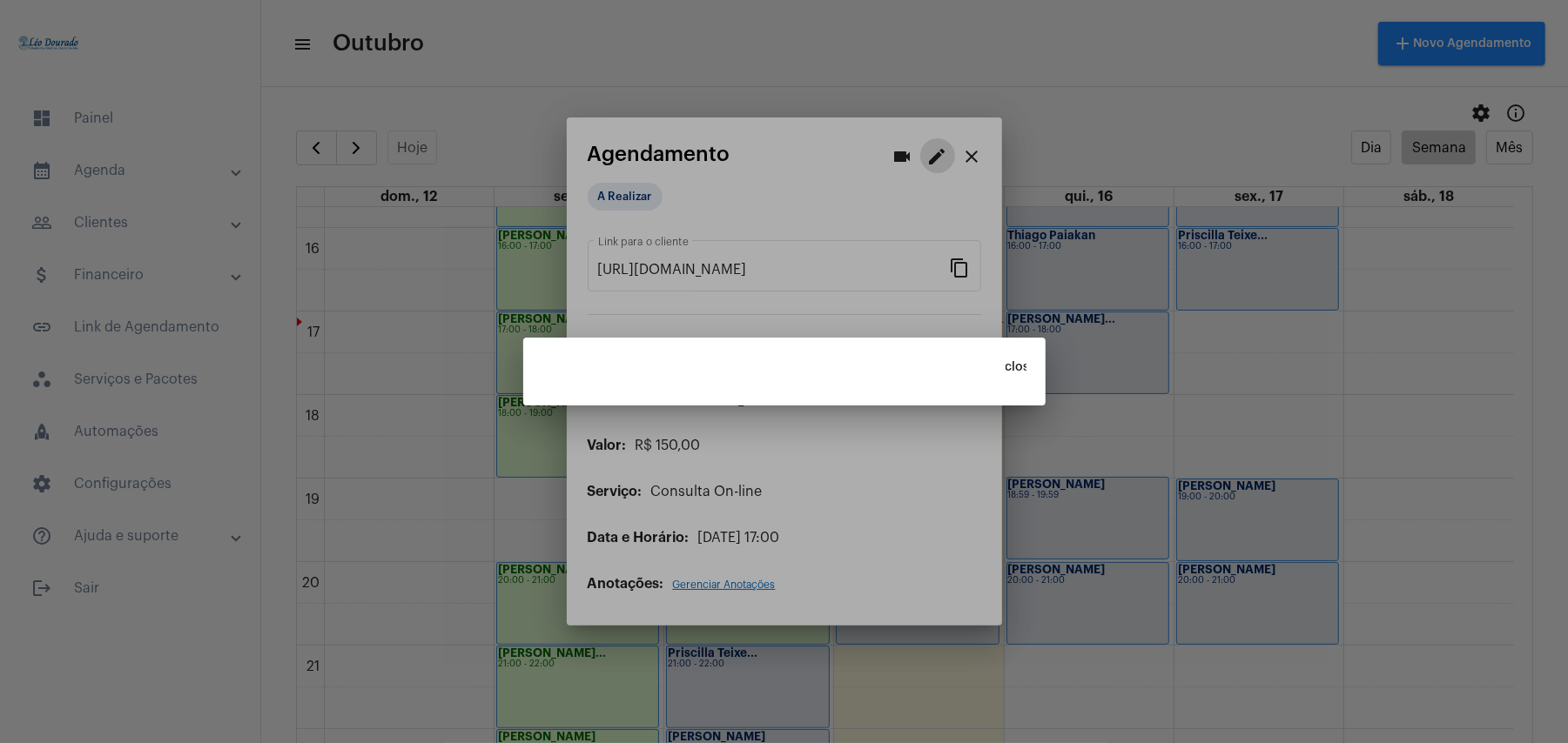
click at [1015, 363] on mat-icon "close" at bounding box center [1016, 367] width 21 height 21
click at [1015, 363] on mat-icon "close" at bounding box center [1016, 367] width 21 height 21
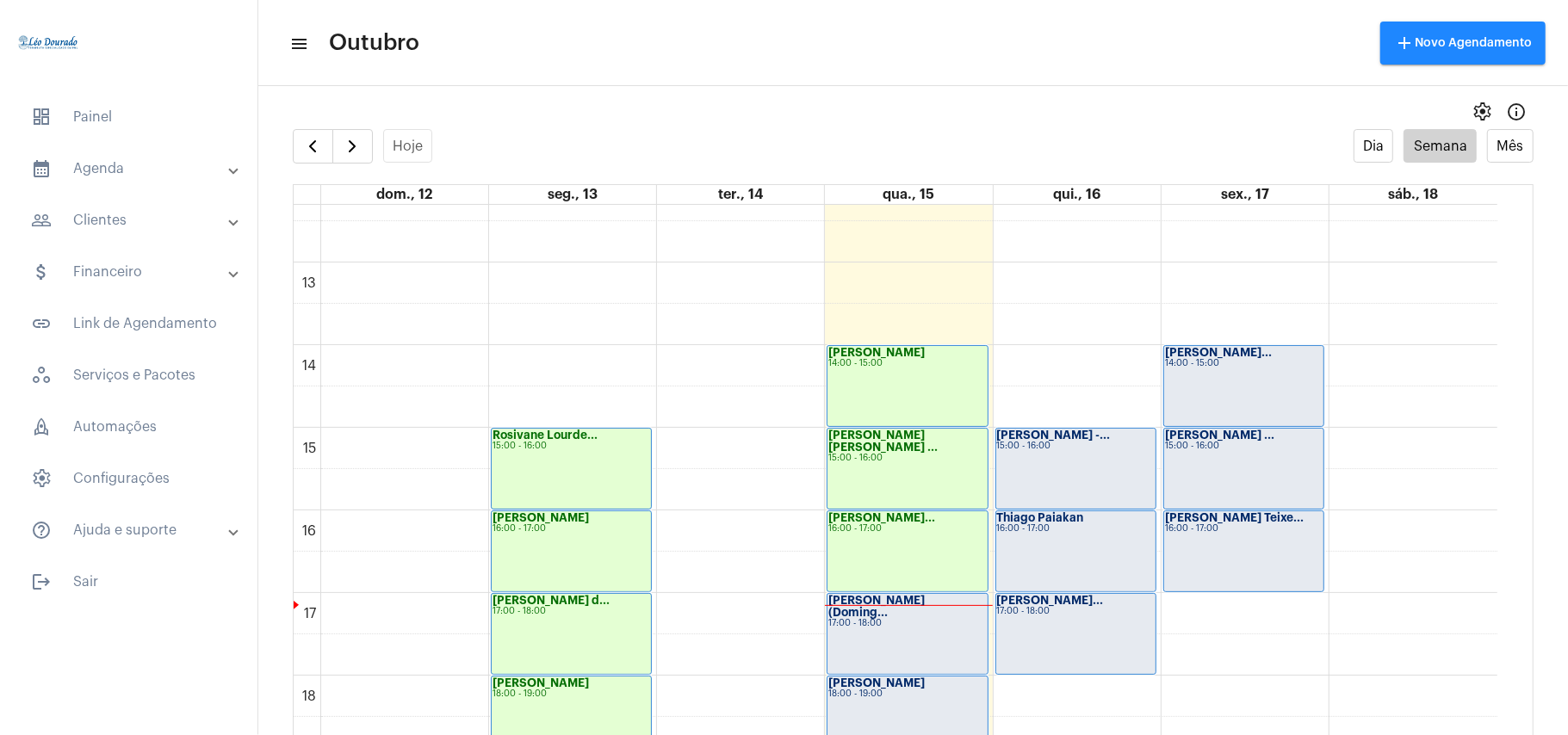
scroll to position [1302, 0]
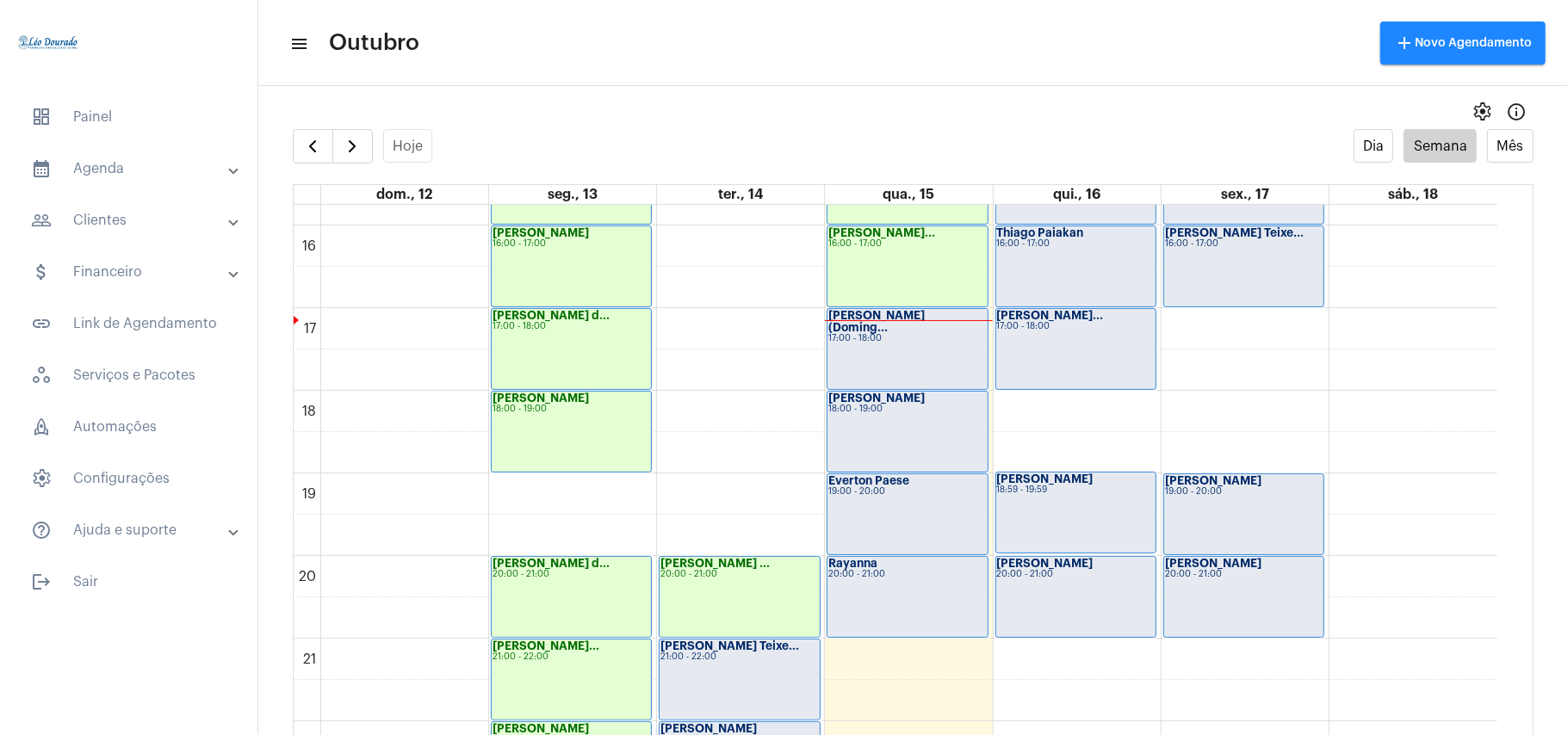
click at [909, 419] on div "Cristina 18:00 - 19:00" at bounding box center [907, 432] width 159 height 81
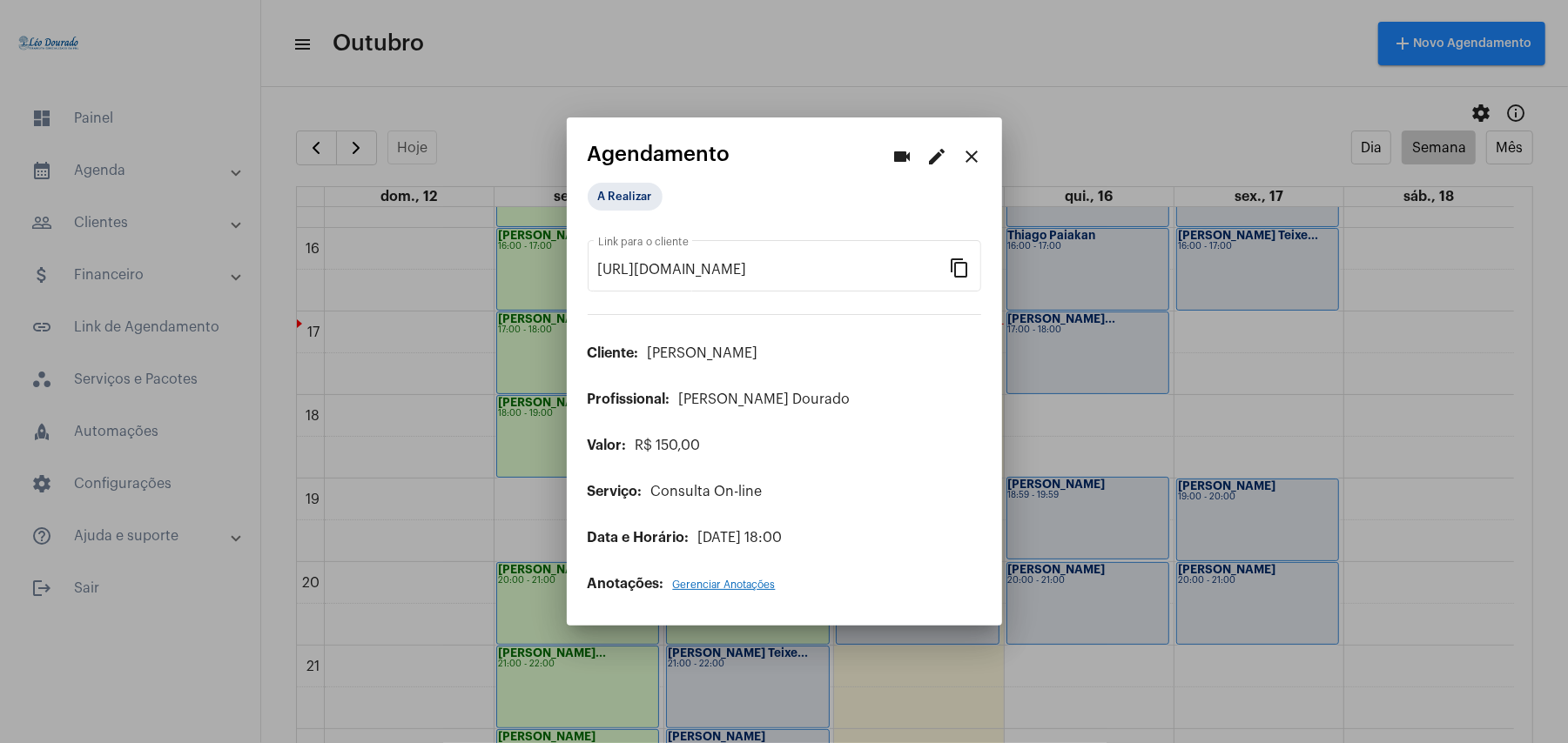
click at [977, 154] on mat-icon "close" at bounding box center [972, 157] width 21 height 21
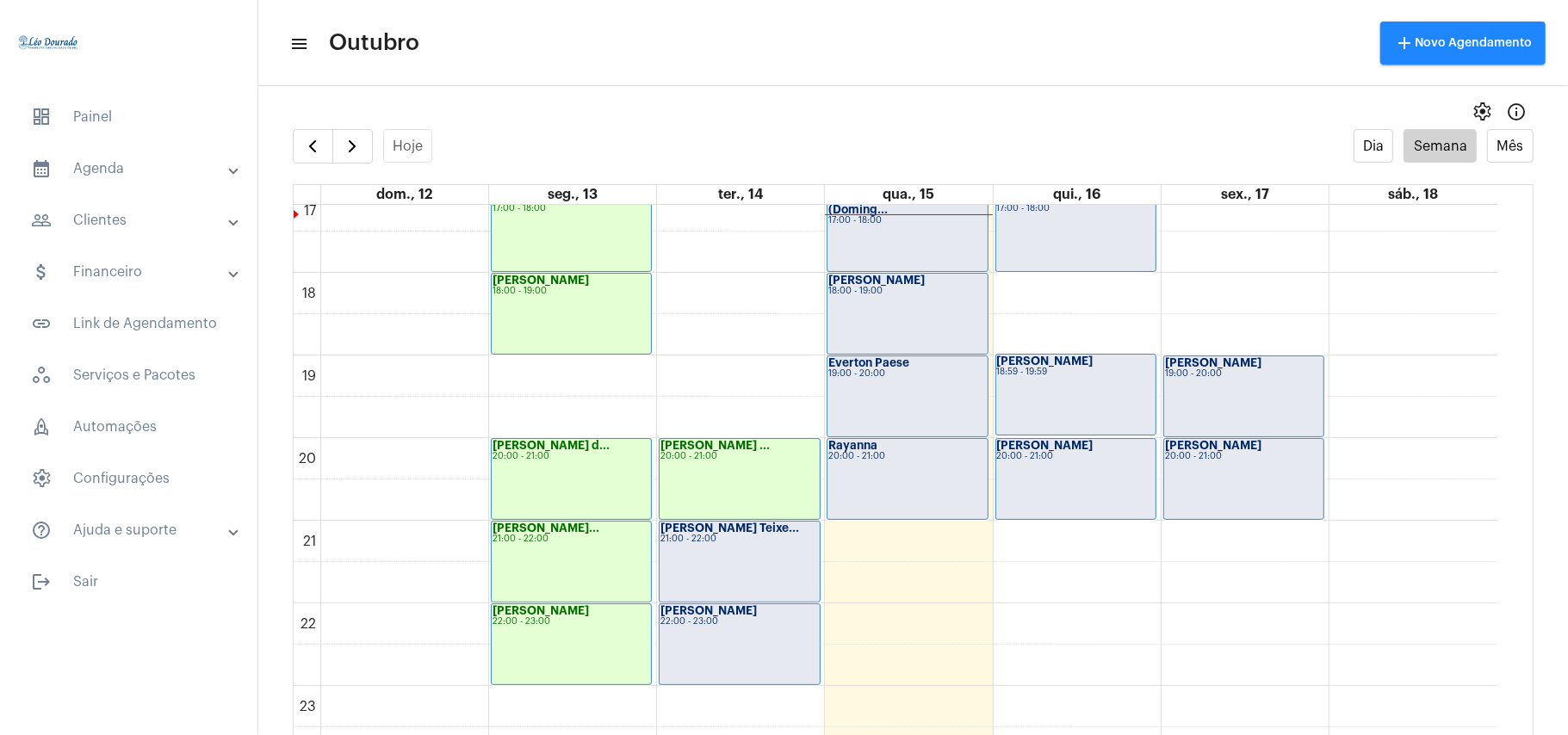
scroll to position [1305, 0]
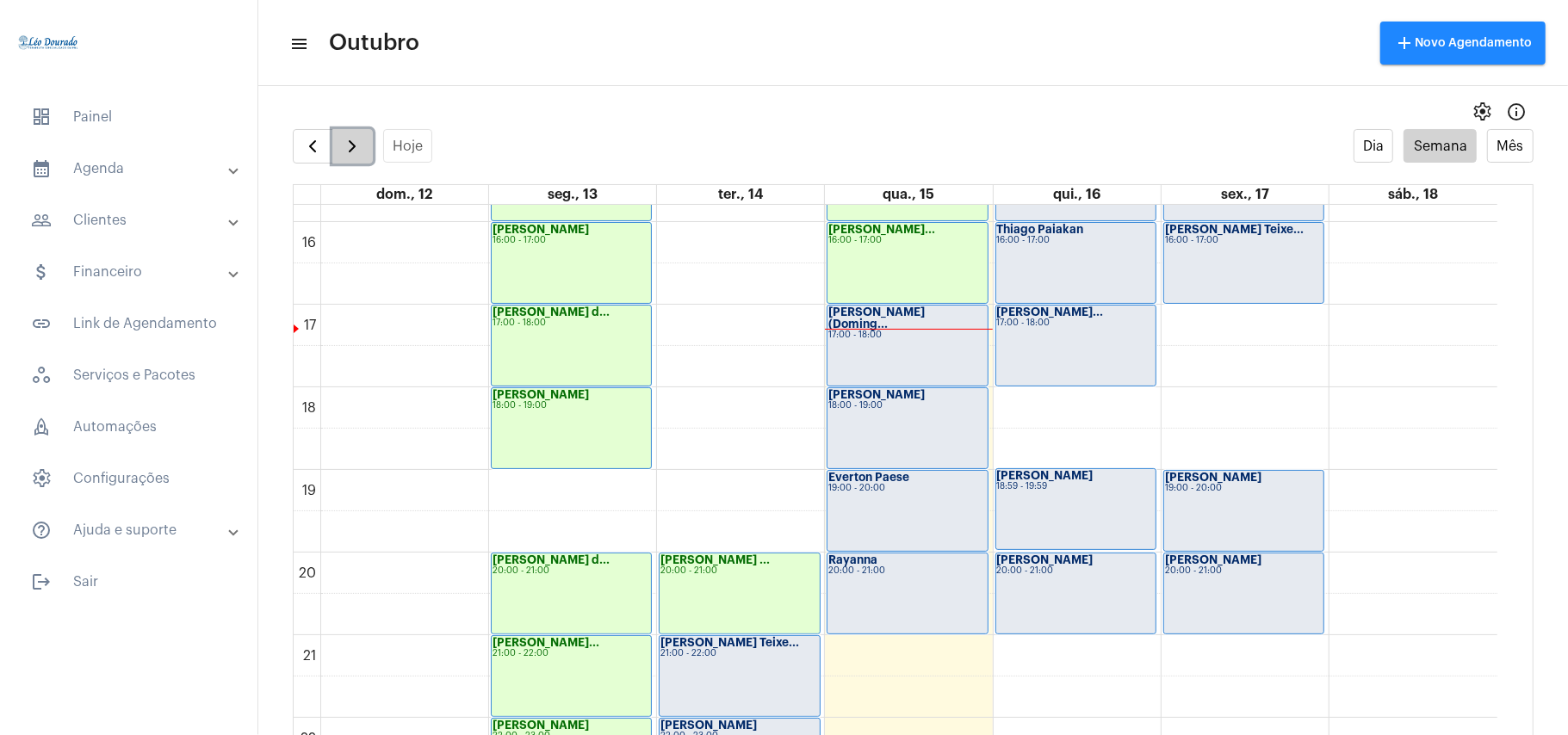
click at [343, 154] on span "button" at bounding box center [352, 146] width 21 height 21
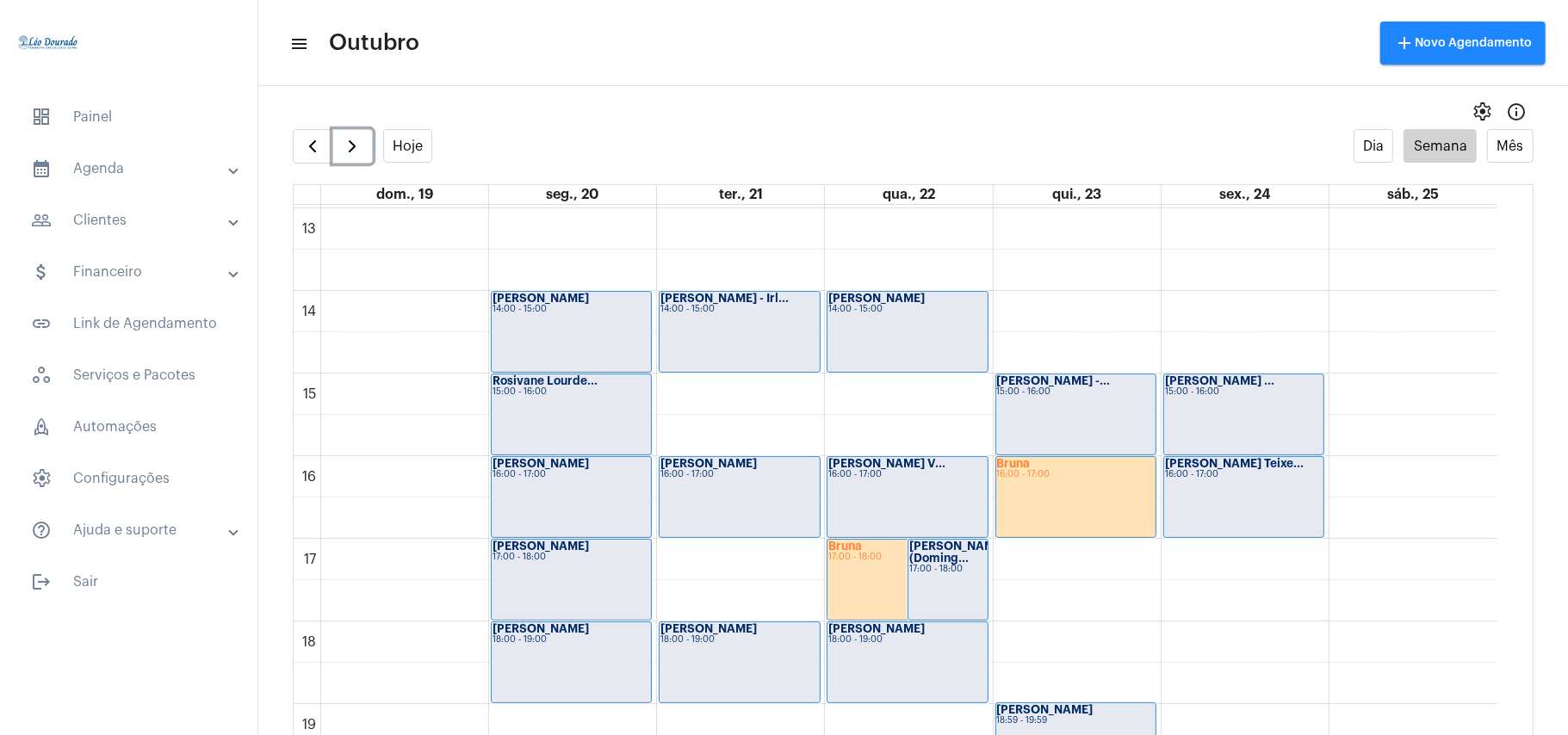
scroll to position [1185, 0]
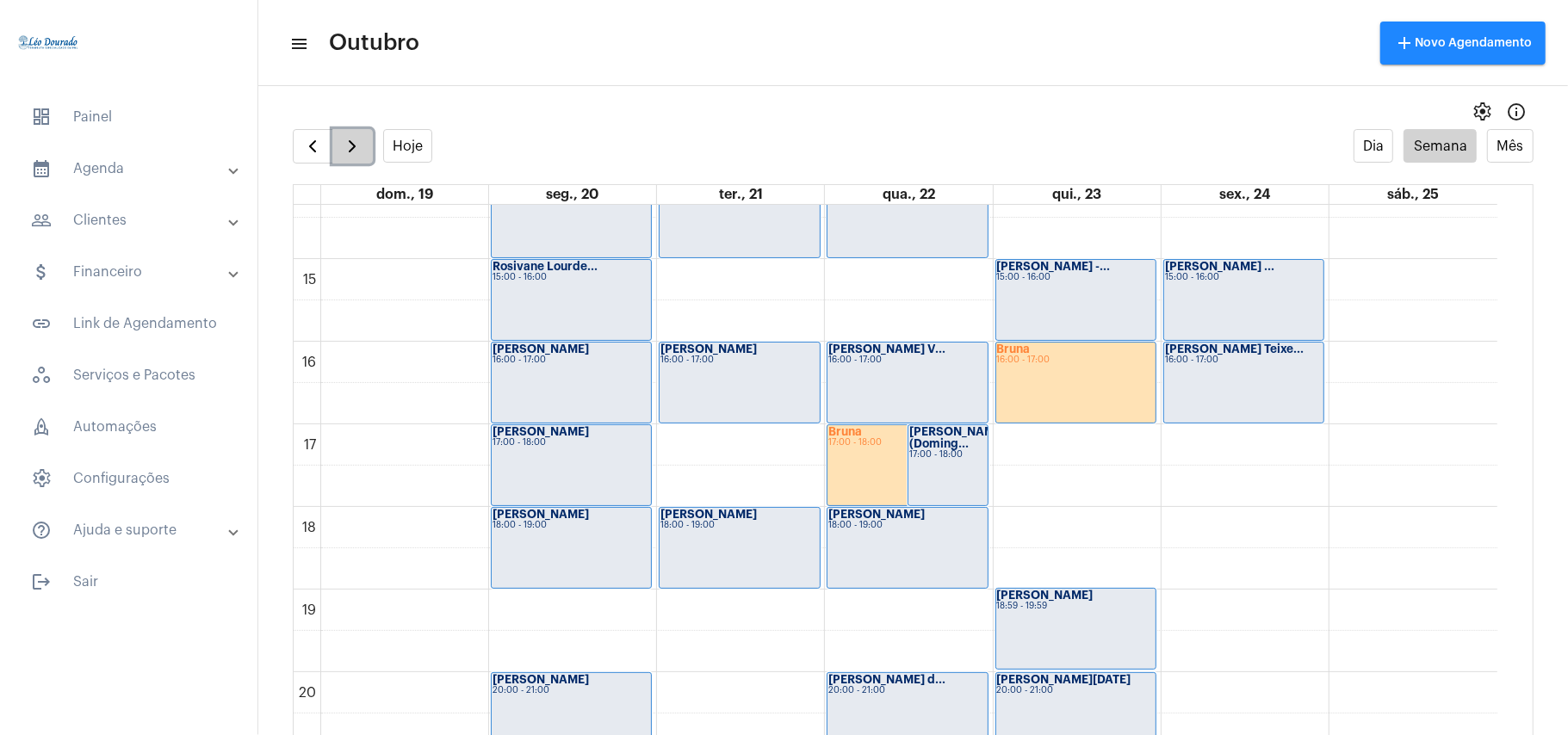
click at [346, 155] on span "button" at bounding box center [352, 146] width 21 height 21
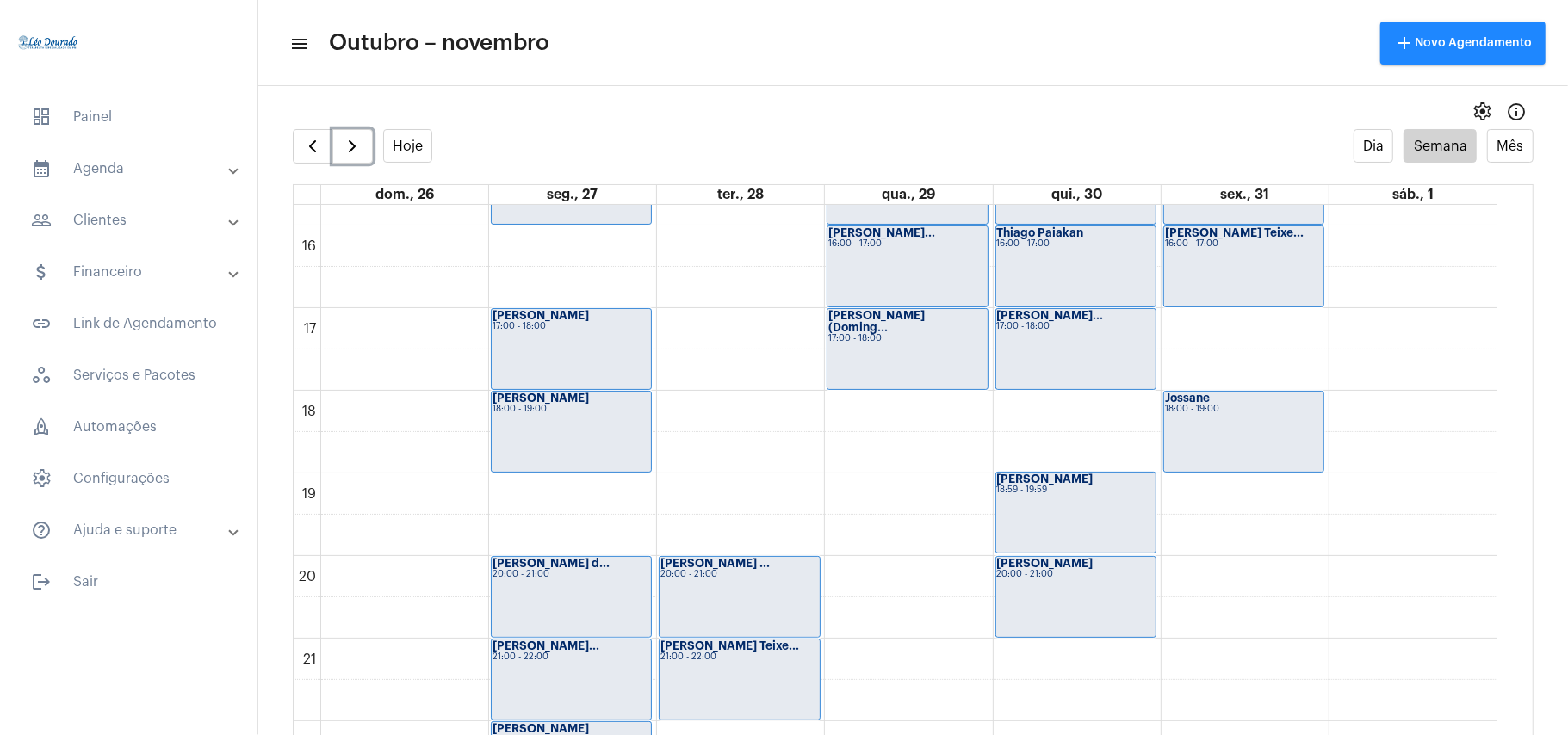
scroll to position [1417, 0]
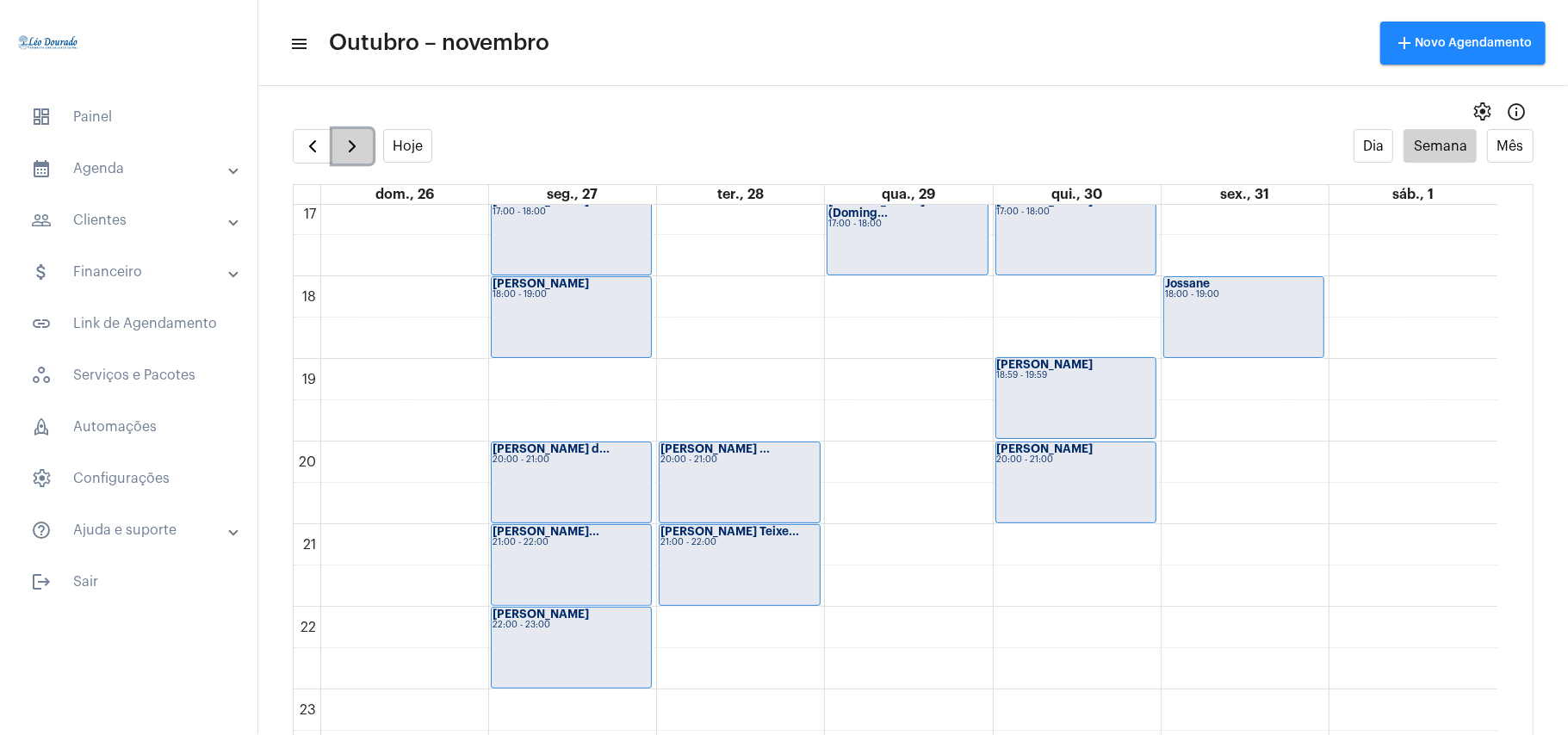
click at [348, 156] on span "button" at bounding box center [352, 146] width 21 height 21
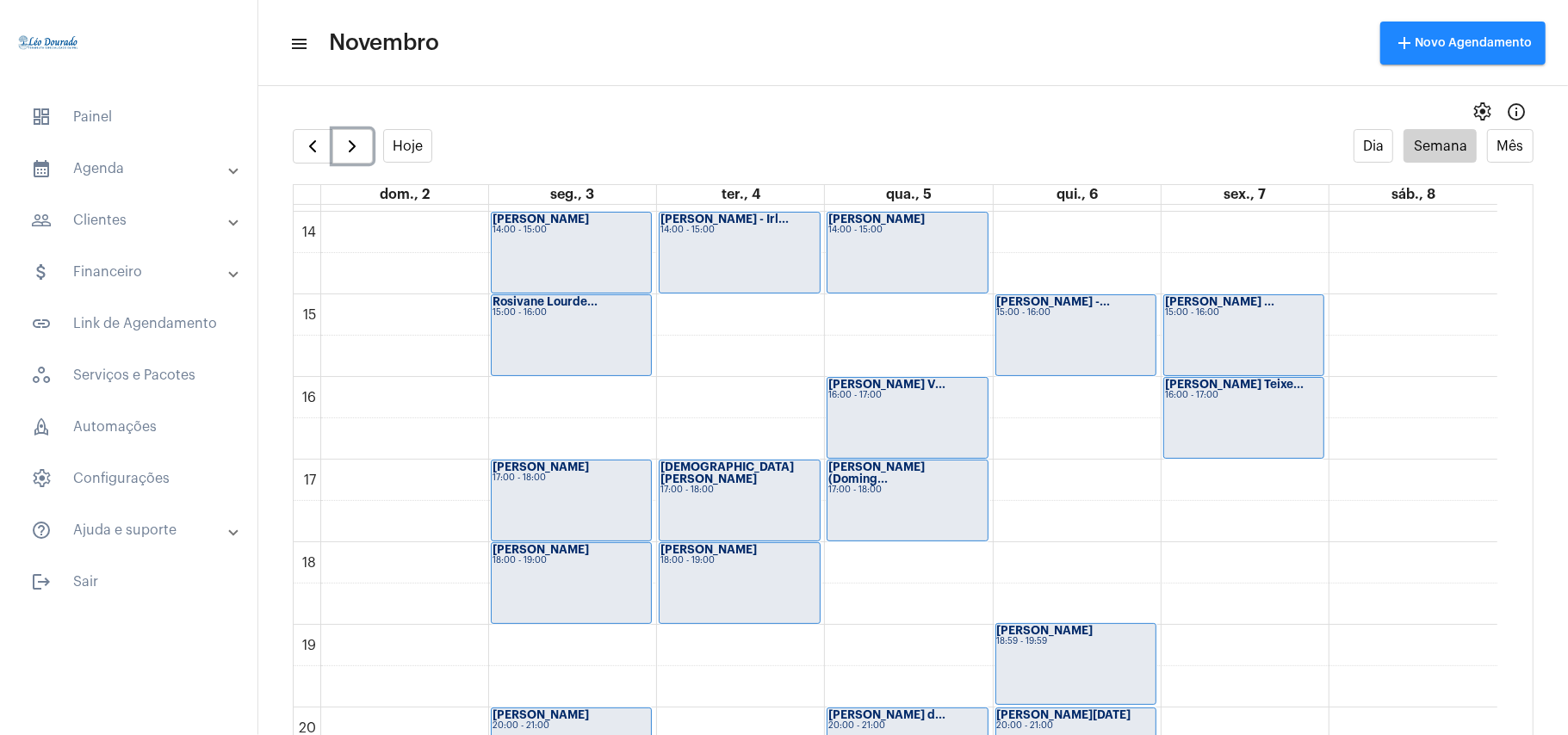
scroll to position [1301, 0]
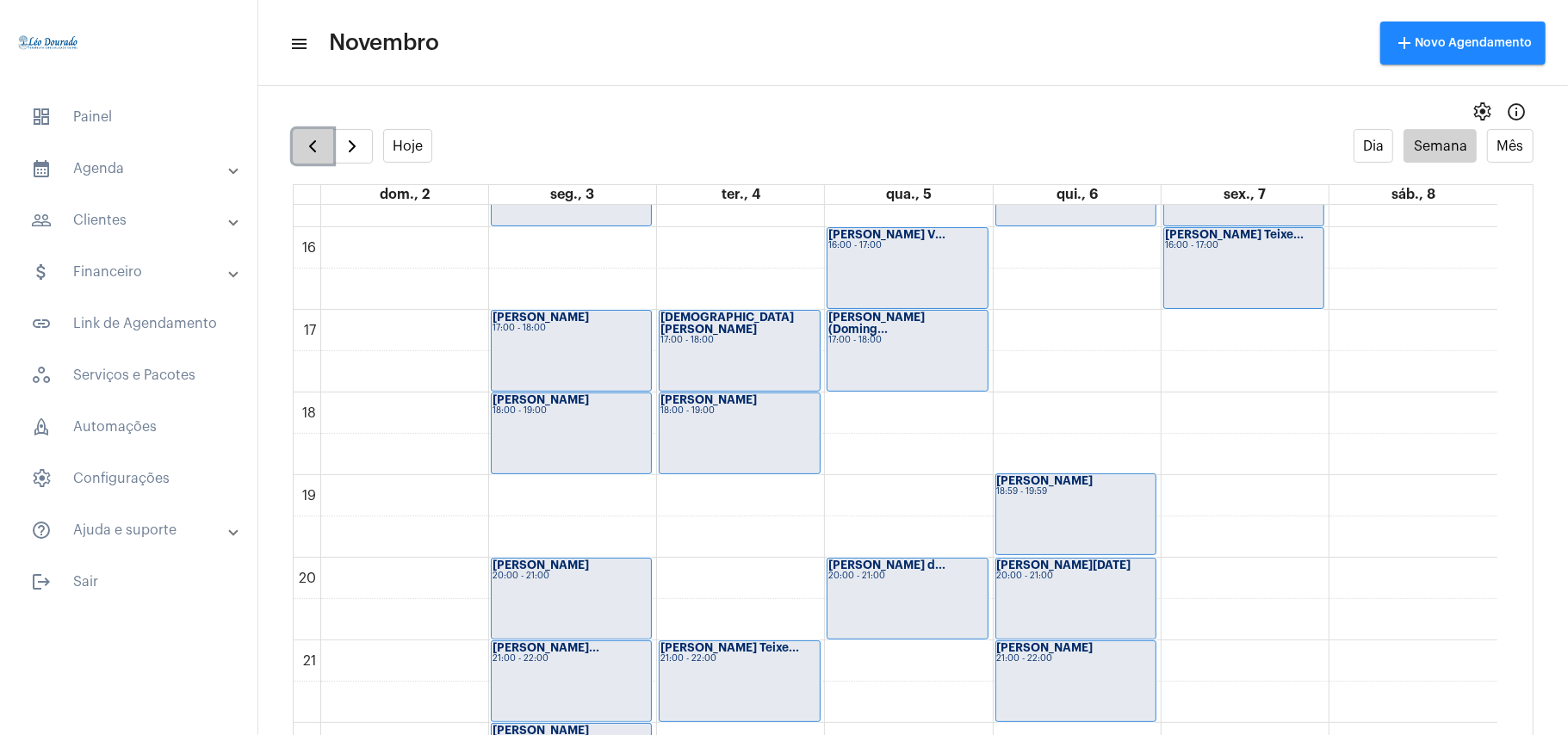
click at [303, 155] on span "button" at bounding box center [313, 146] width 21 height 21
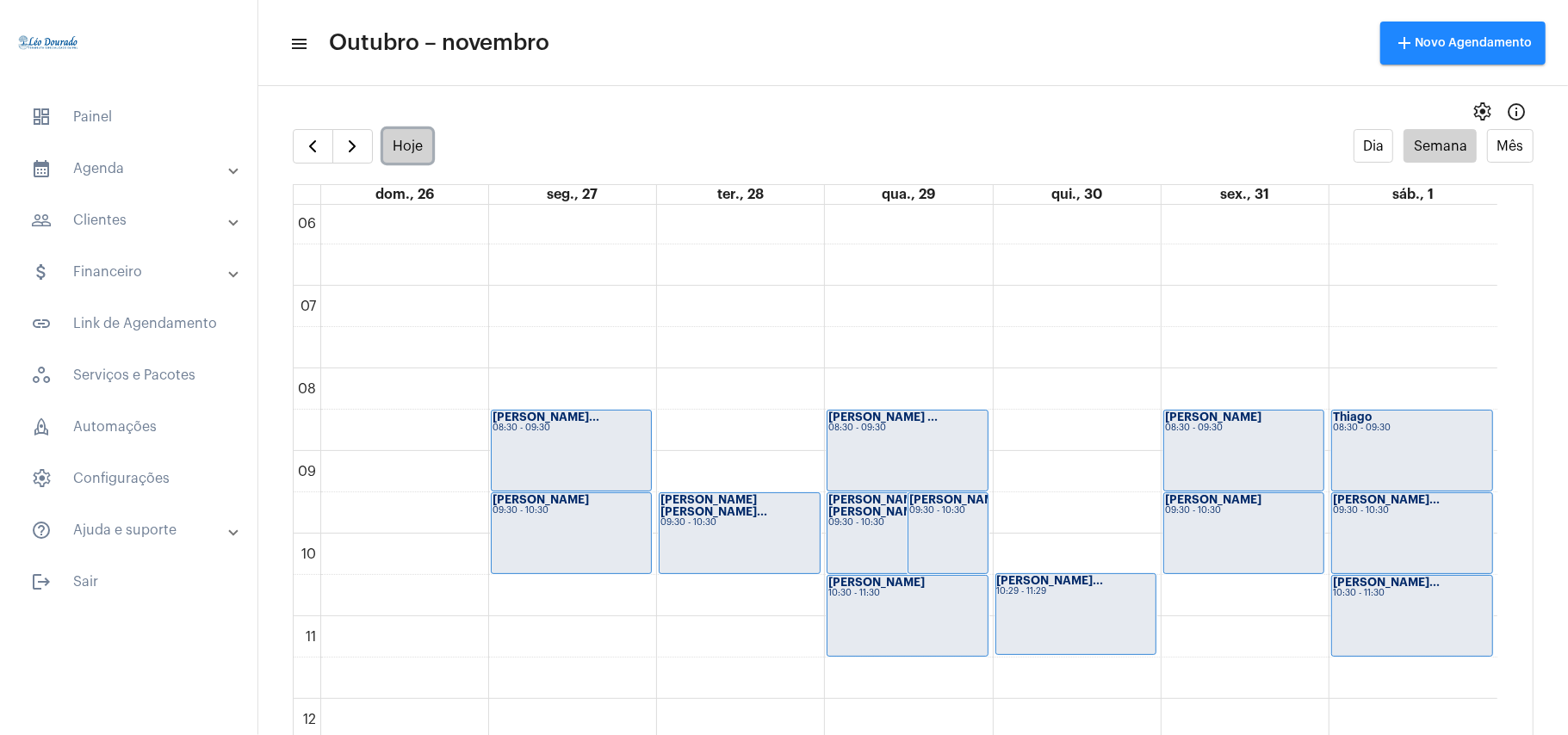
click at [415, 153] on button "Hoje" at bounding box center [407, 146] width 50 height 34
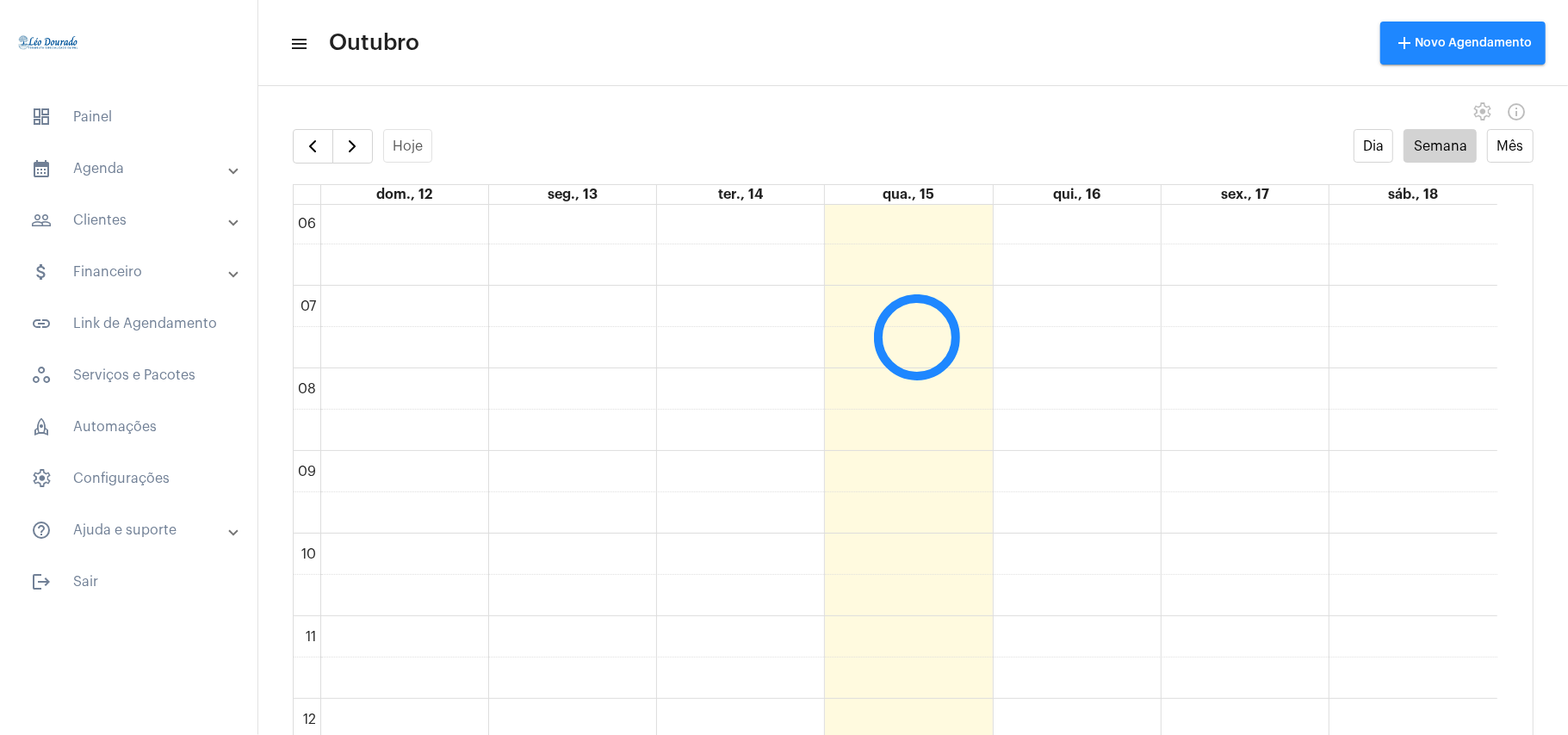
scroll to position [497, 0]
click at [671, 136] on div "Hoje Dia Semana Mês" at bounding box center [913, 146] width 1240 height 35
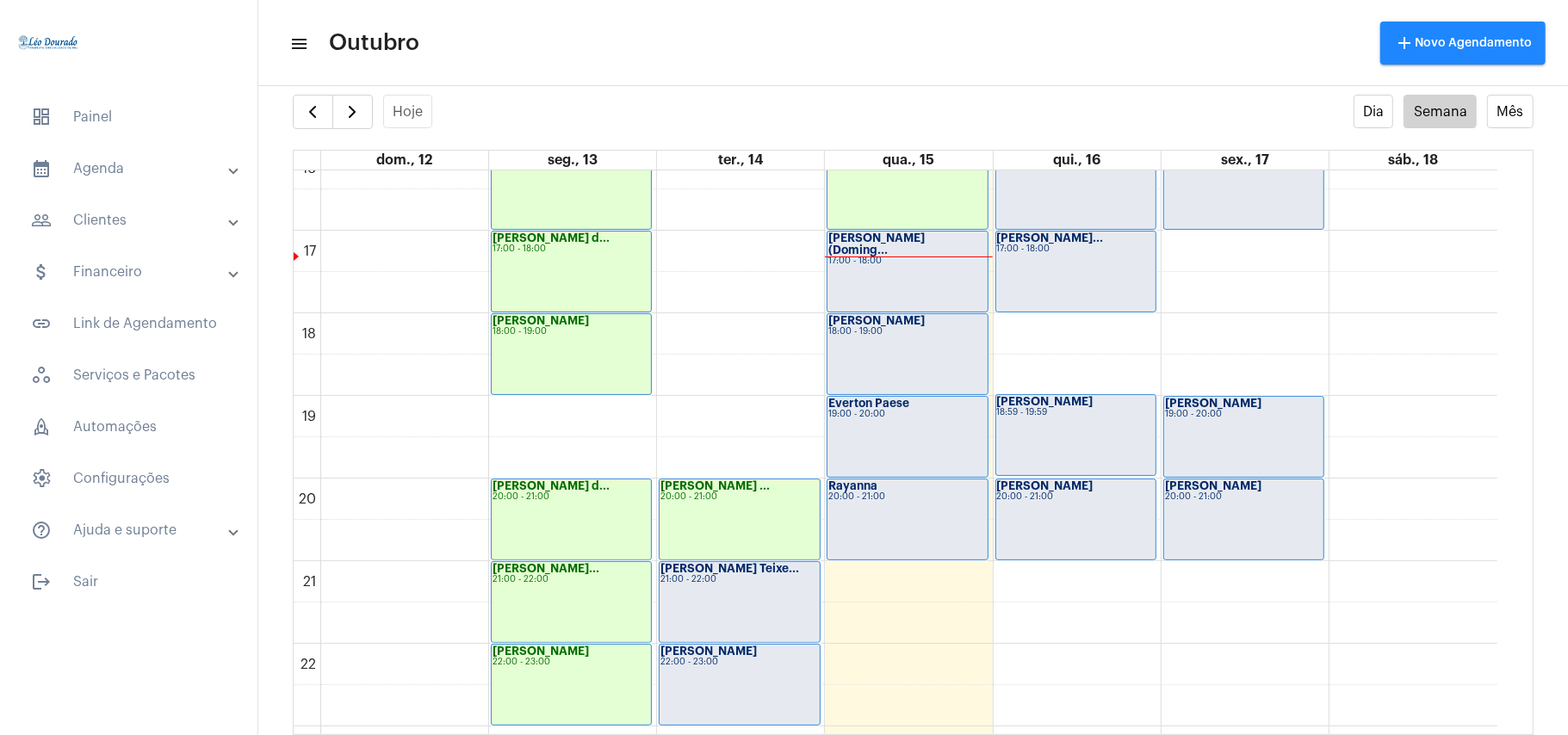
scroll to position [1305, 0]
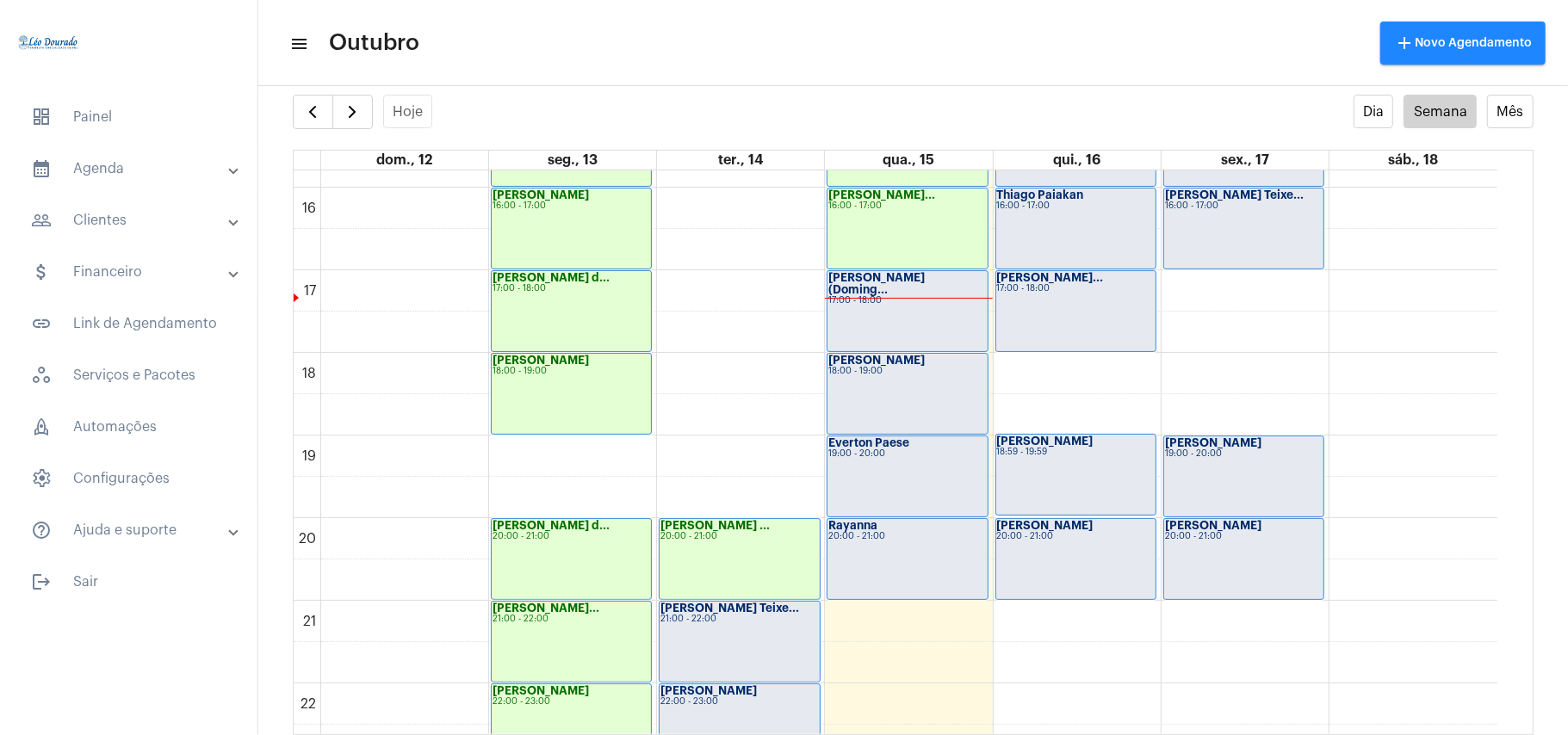
drag, startPoint x: 910, startPoint y: 472, endPoint x: 749, endPoint y: 69, distance: 434.0
click at [749, 69] on mat-toolbar "menu Outubro add Novo Agendamento" at bounding box center [913, 43] width 1310 height 86
click at [907, 387] on div "Cristina 18:00 - 19:00" at bounding box center [907, 394] width 159 height 81
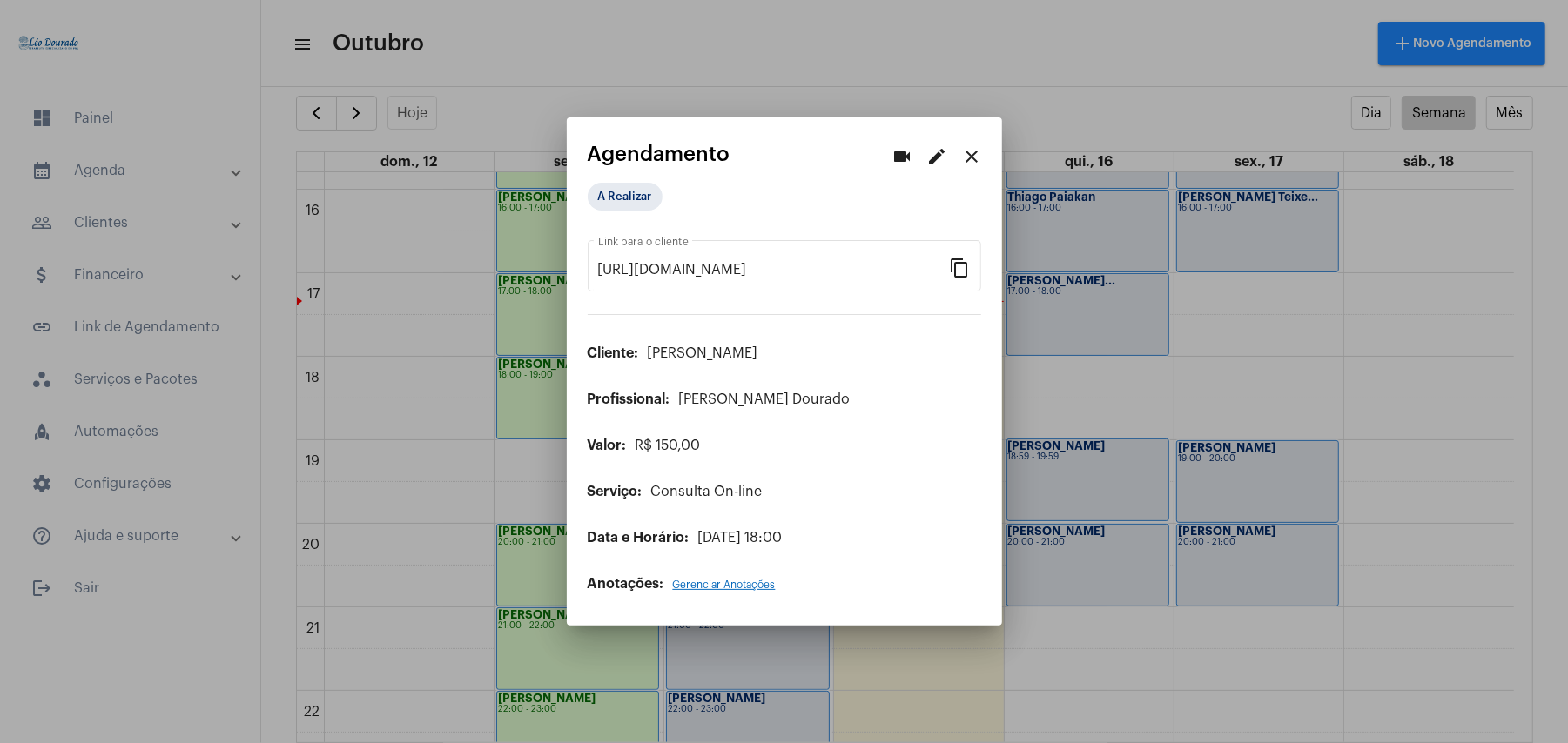
click at [941, 166] on mat-icon "edit" at bounding box center [937, 157] width 21 height 21
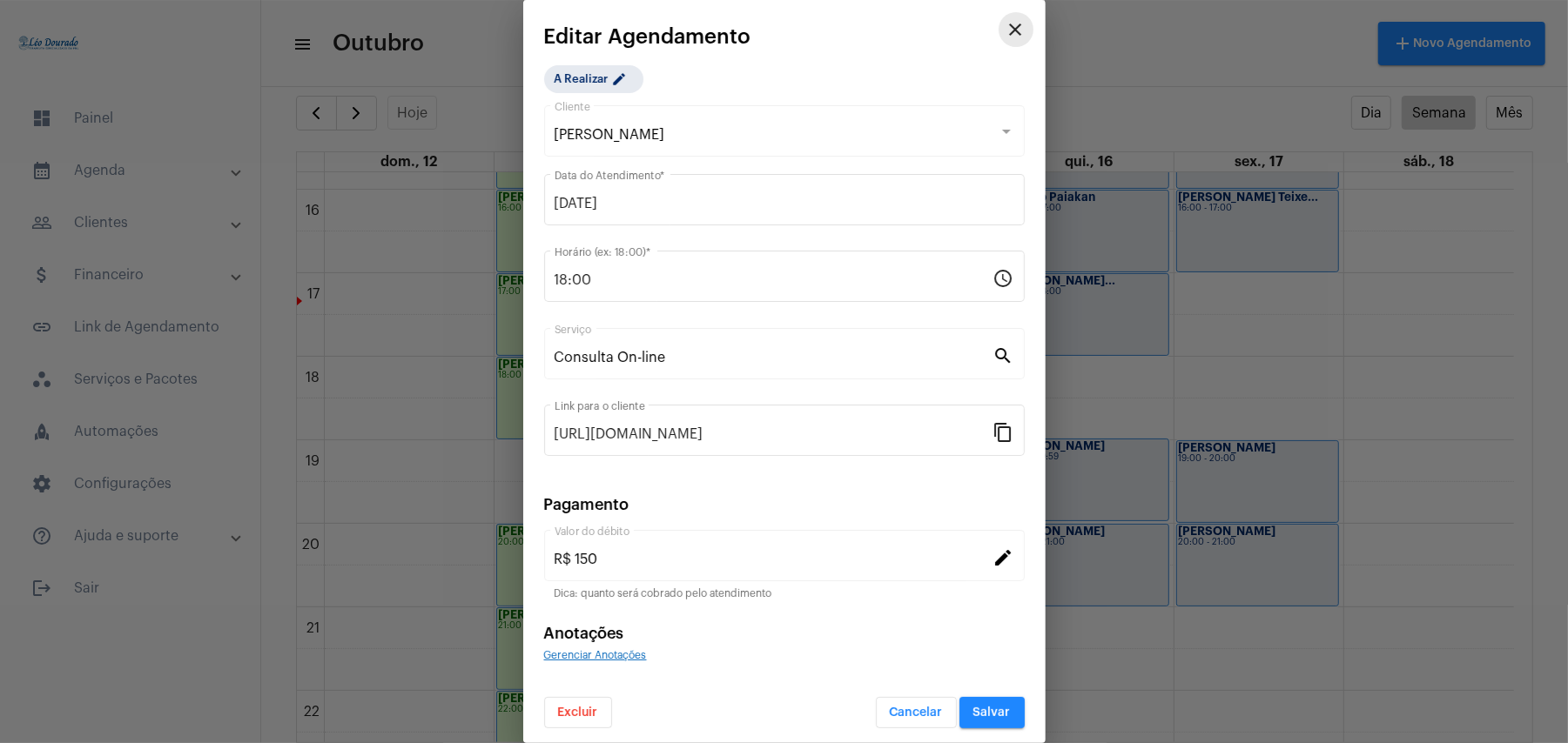
click at [999, 40] on button "close" at bounding box center [1016, 29] width 35 height 35
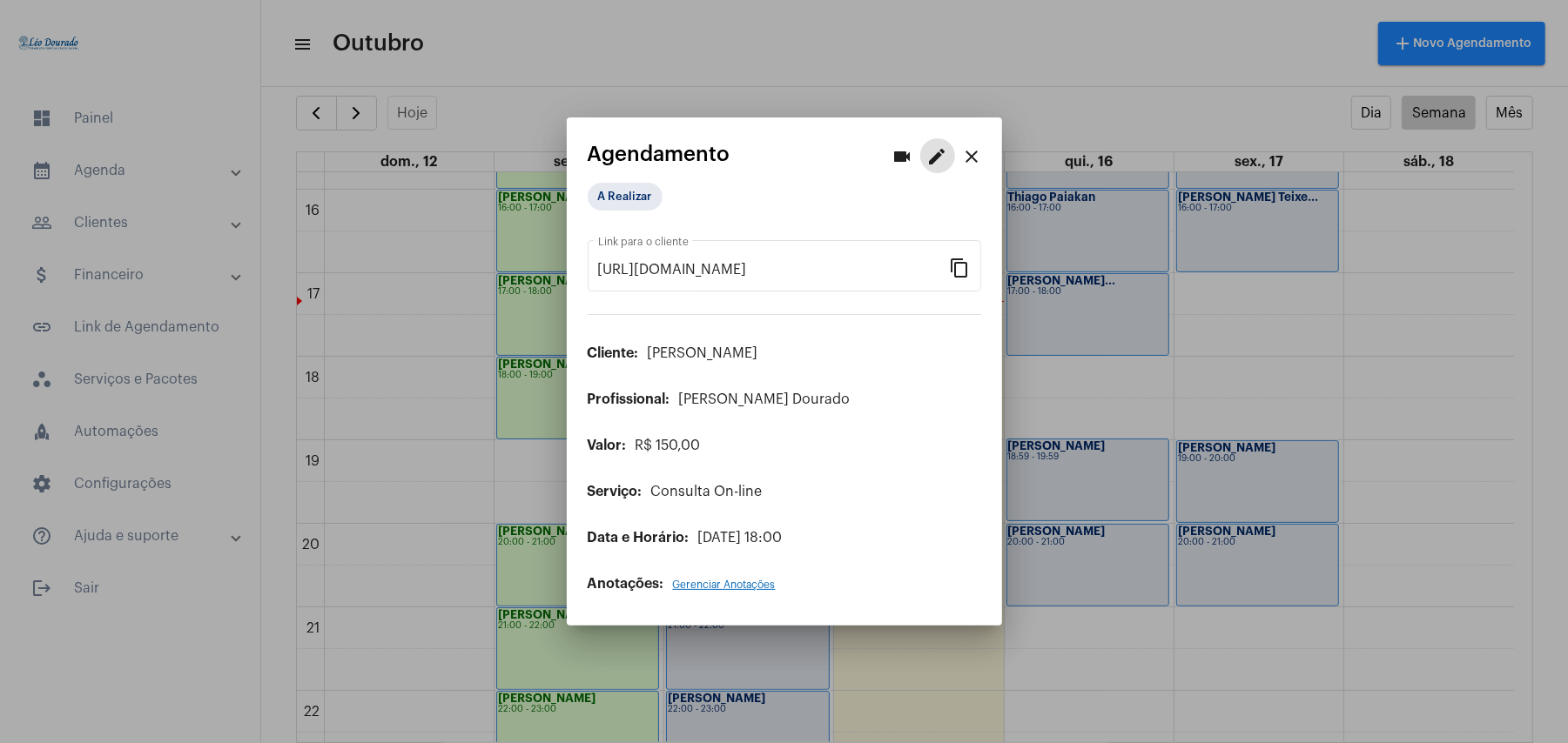
click at [970, 157] on mat-icon "close" at bounding box center [972, 157] width 21 height 21
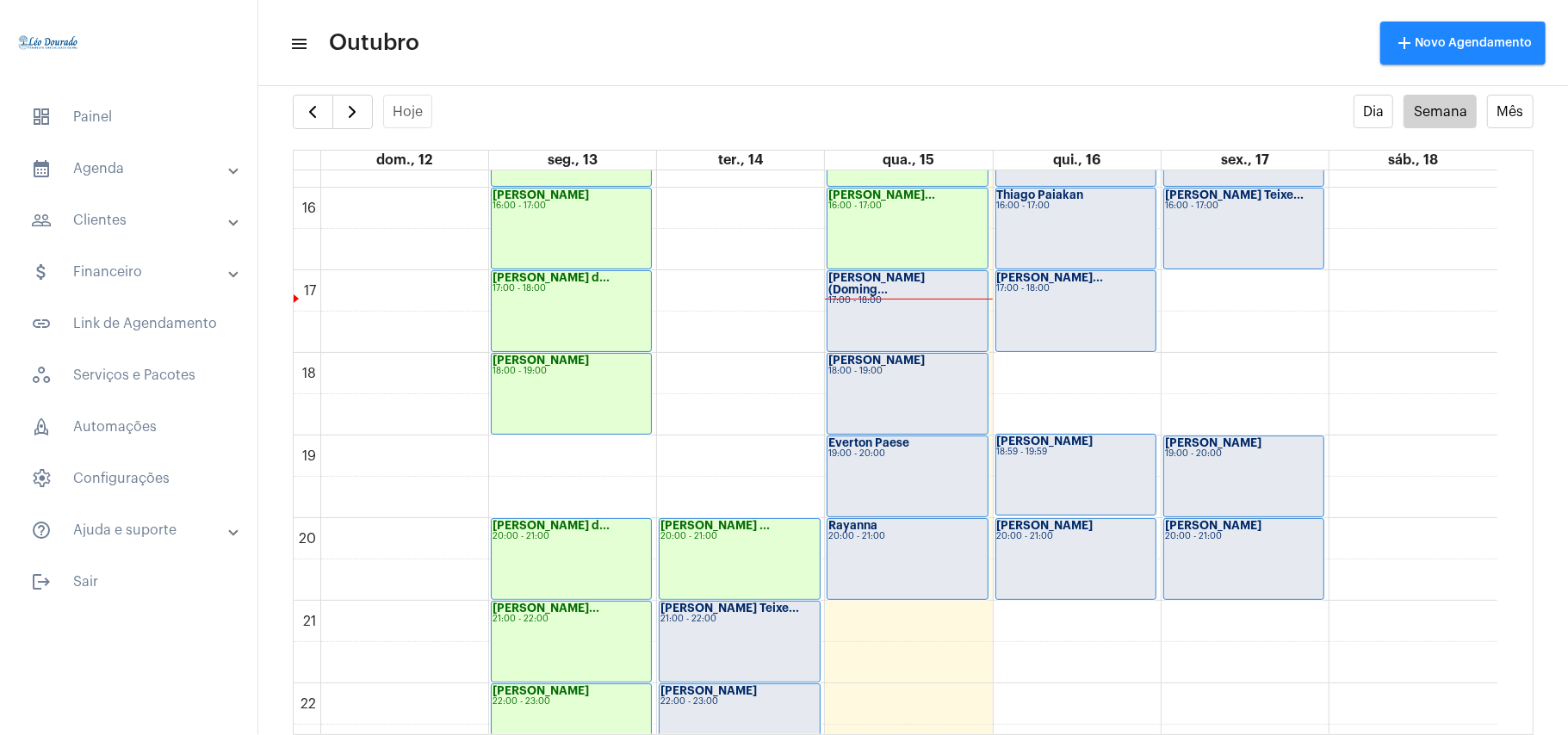
click at [820, 27] on mat-toolbar-row "menu Outubro add Novo Agendamento" at bounding box center [913, 43] width 1310 height 55
click at [1048, 72] on mat-toolbar "menu Outubro add Novo Agendamento" at bounding box center [913, 43] width 1310 height 86
click at [945, 342] on div "Raphael (Doming... 17:00 - 18:00" at bounding box center [907, 312] width 159 height 81
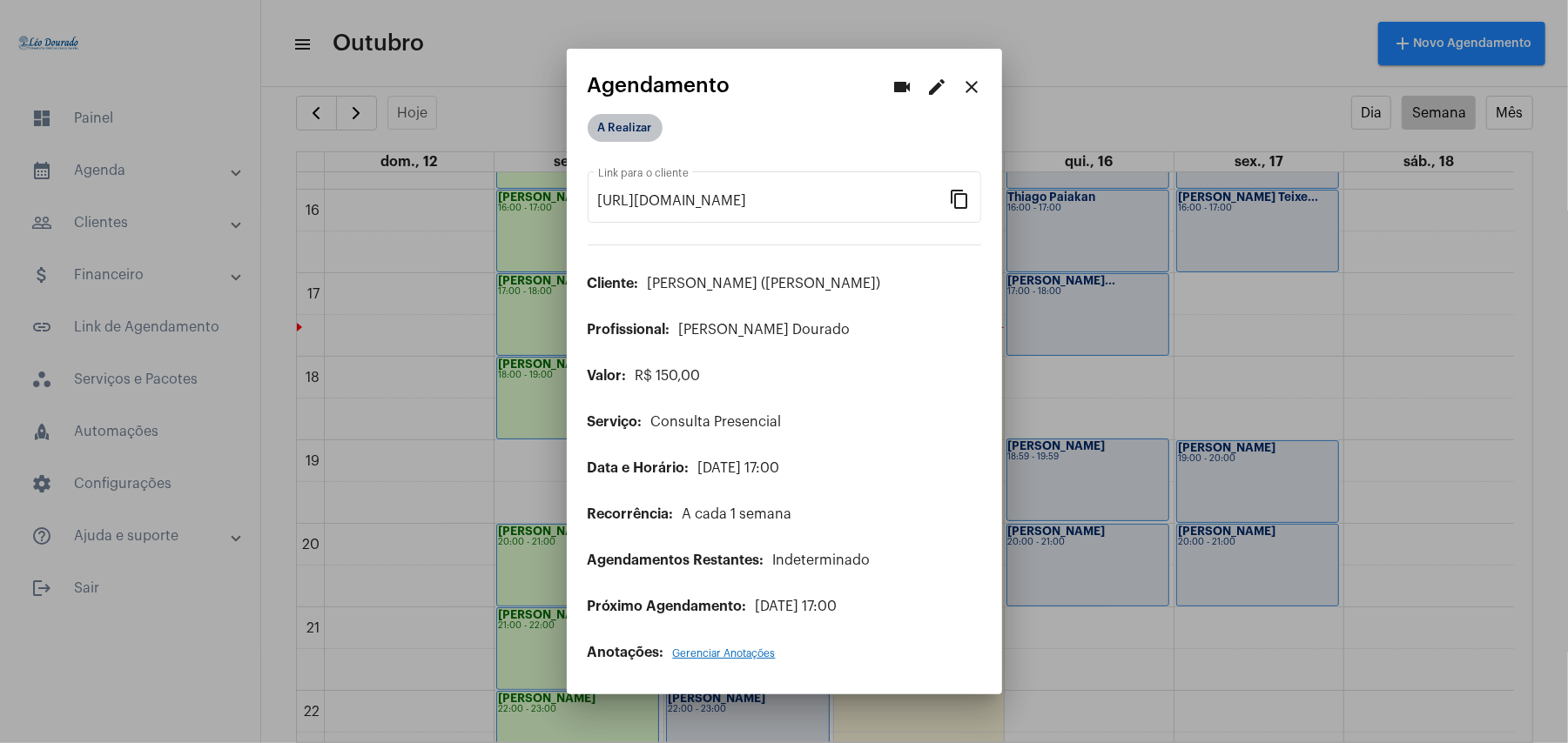
click at [612, 131] on mat-chip "A Realizar" at bounding box center [625, 127] width 75 height 27
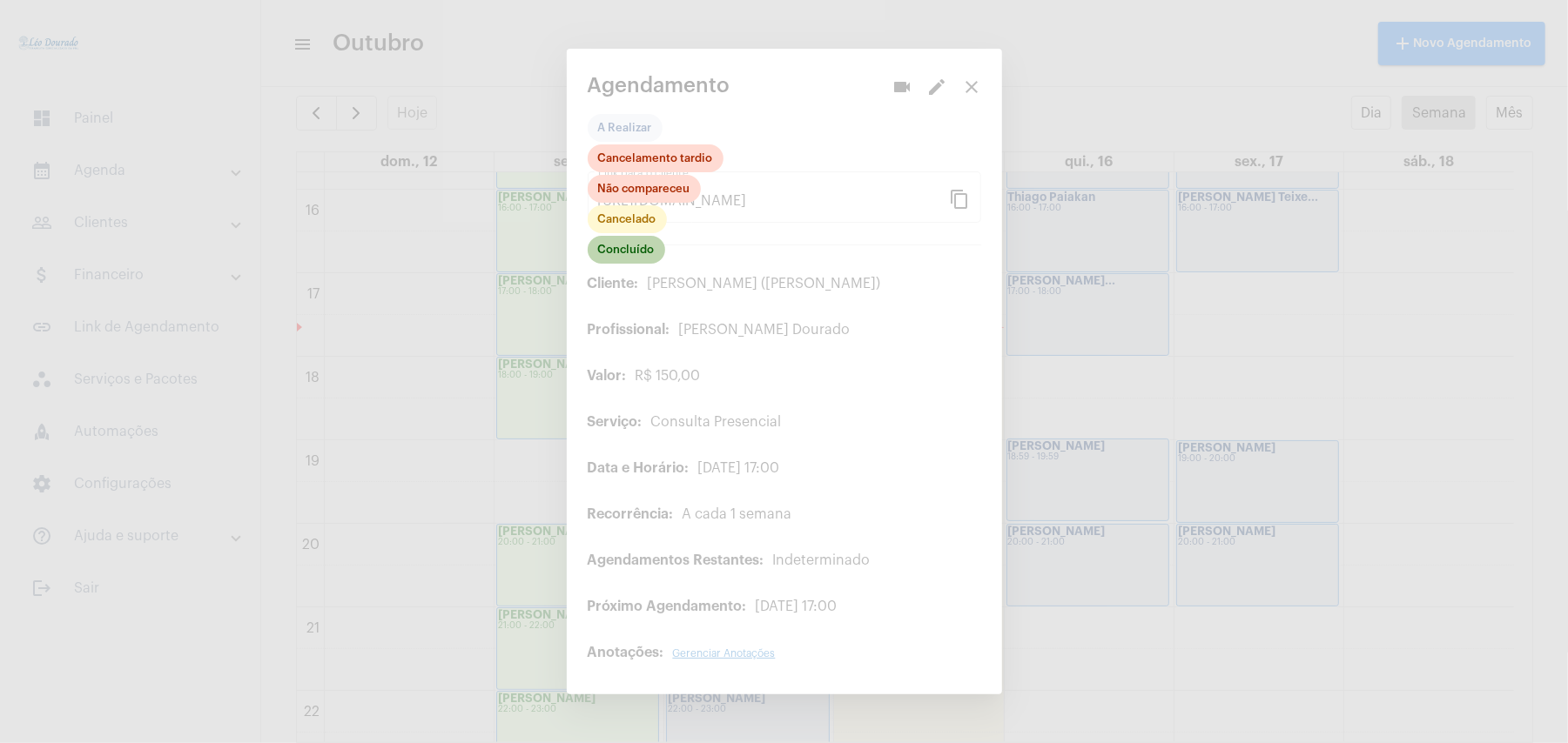
click at [632, 253] on mat-chip "Concluído" at bounding box center [627, 249] width 78 height 27
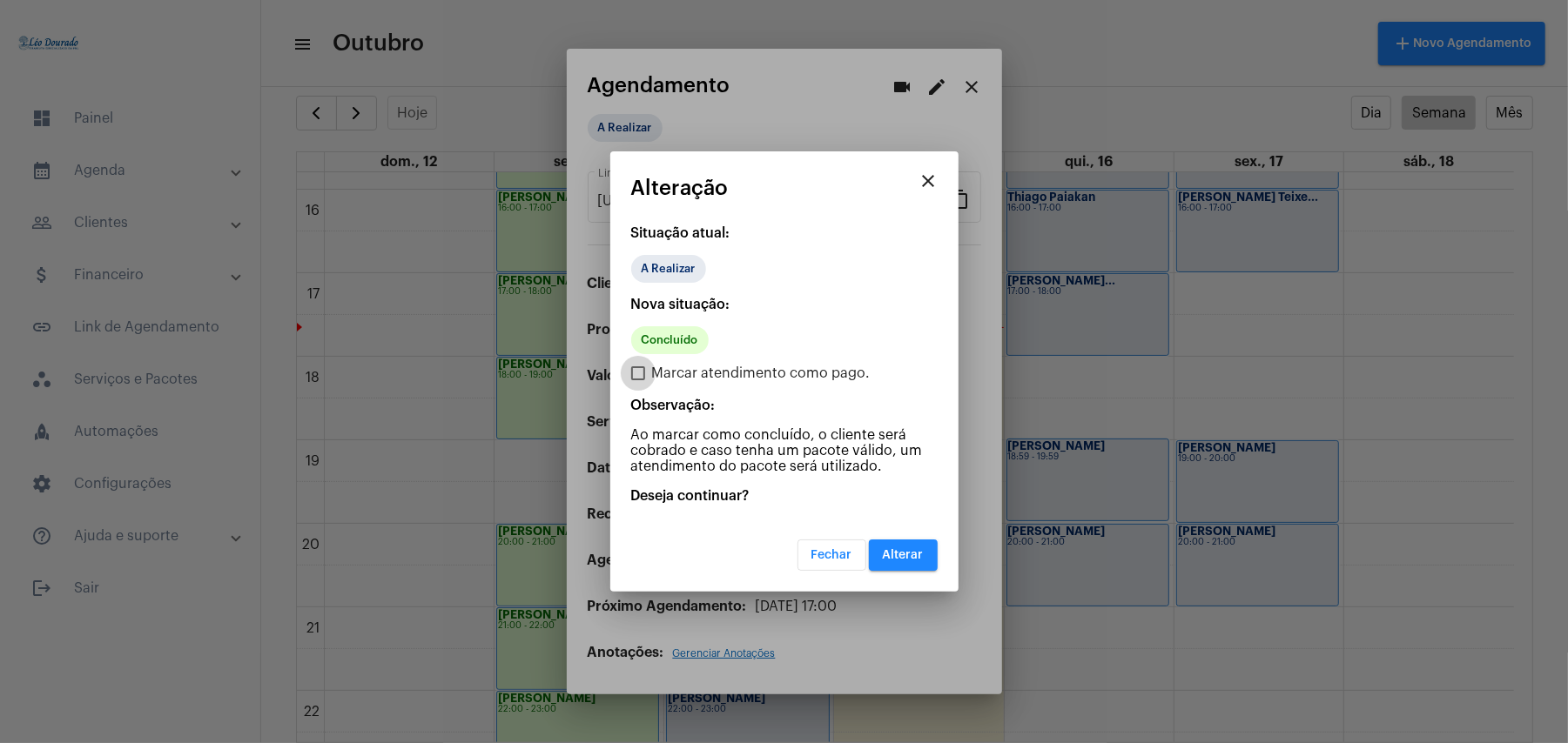
click at [652, 380] on span "Marcar atendimento como pago." at bounding box center [761, 374] width 219 height 21
click at [638, 380] on input "Marcar atendimento como pago." at bounding box center [637, 380] width 1 height 1
checkbox input "true"
click at [906, 558] on span "Alterar" at bounding box center [903, 555] width 41 height 12
